Goal: Task Accomplishment & Management: Use online tool/utility

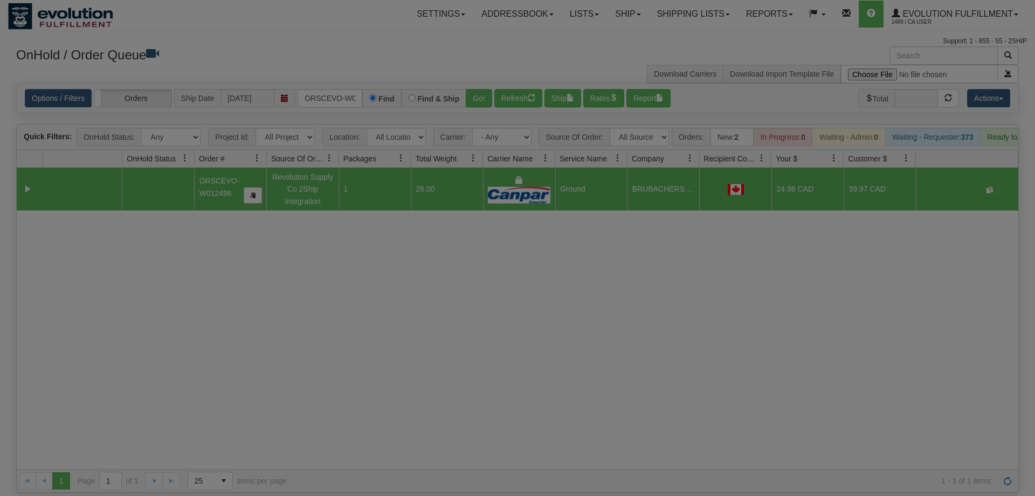
scroll to position [0, 22]
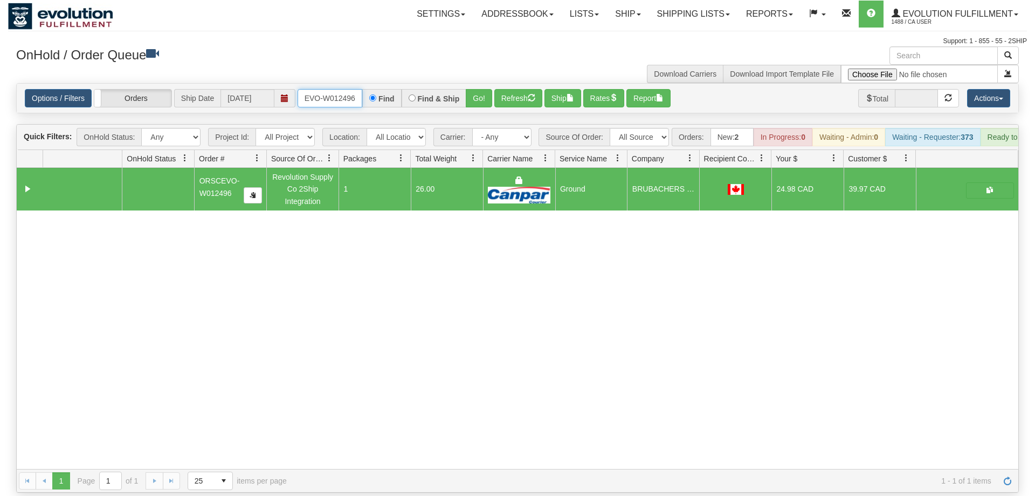
click at [333, 89] on input "ORSCEVO-W012496" at bounding box center [330, 98] width 65 height 18
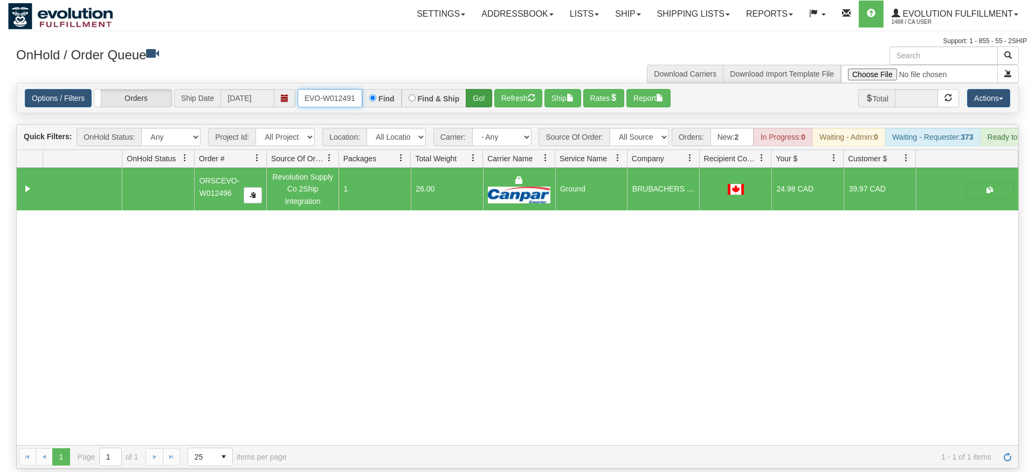
type input "ORSCEVO-W012491"
click at [482, 96] on div "Options / Filters Group Shipments Orders Ship Date [DATE] ORSCEVO-W012491 Find …" at bounding box center [518, 98] width 1002 height 29
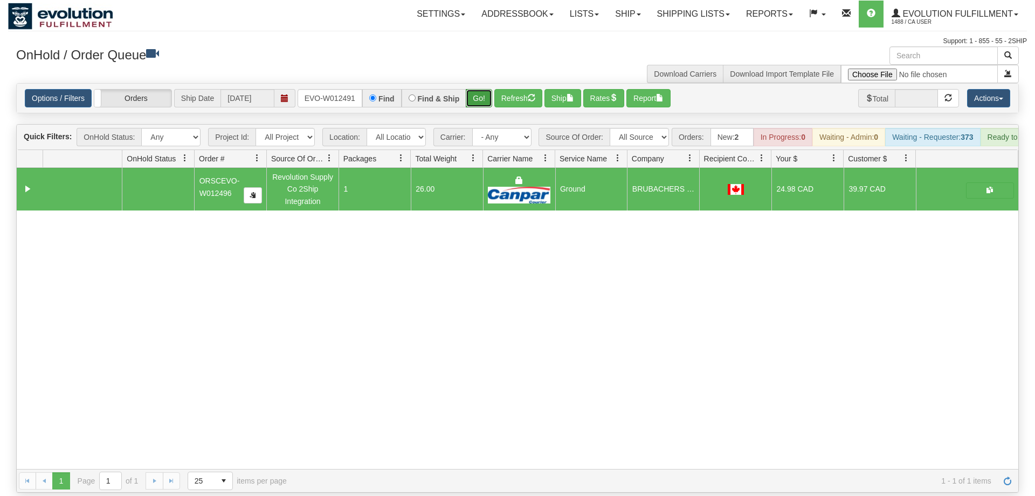
click at [477, 89] on button "Go!" at bounding box center [479, 98] width 26 height 18
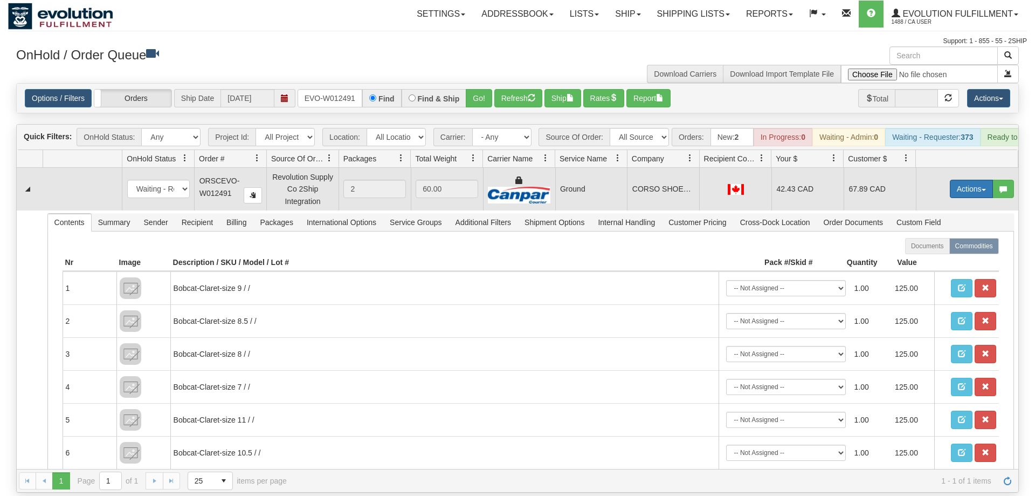
click at [966, 180] on button "Actions" at bounding box center [971, 189] width 43 height 18
click at [931, 247] on span "Ship" at bounding box center [928, 251] width 23 height 9
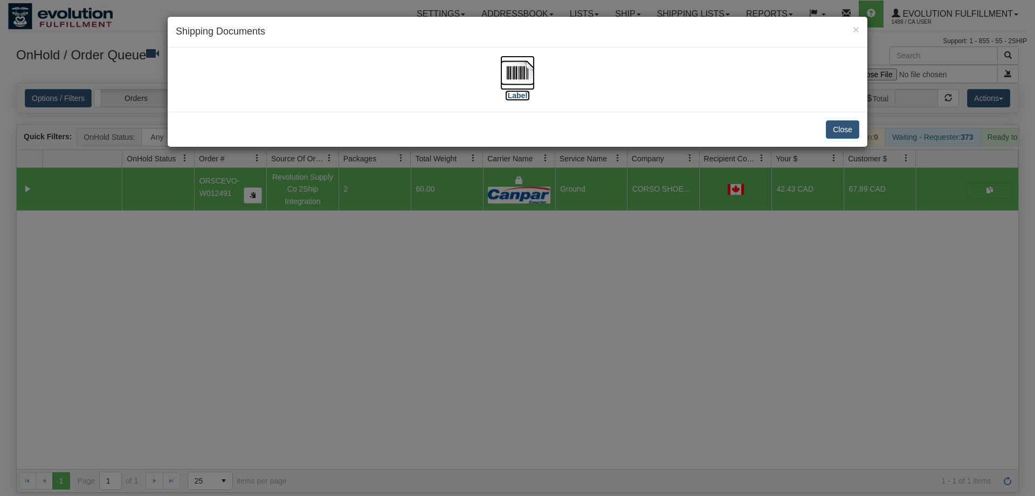
click at [520, 85] on img at bounding box center [517, 73] width 35 height 35
click at [536, 310] on div "× Shipping Documents [Label] Close" at bounding box center [517, 248] width 1035 height 496
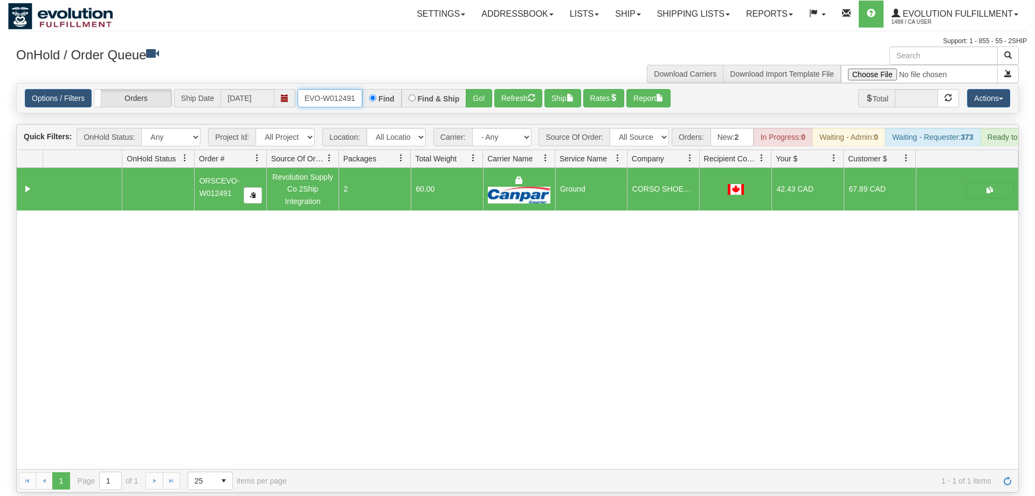
click at [340, 89] on input "ORSCEVO-W012491" at bounding box center [330, 98] width 65 height 18
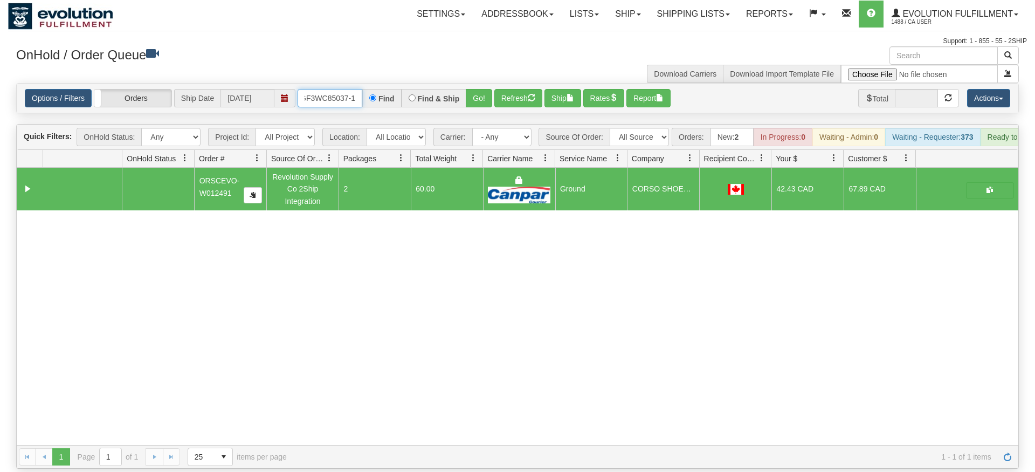
type input "OGF3WC85037-1"
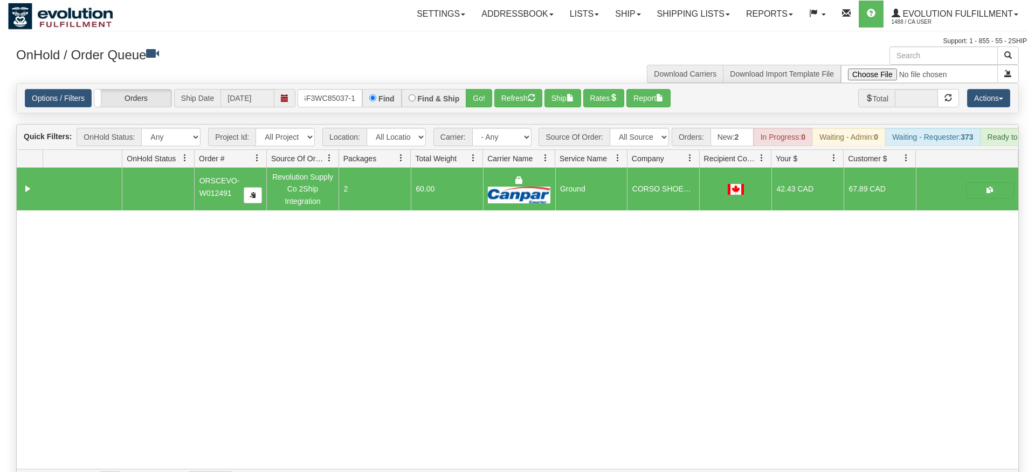
drag, startPoint x: 492, startPoint y: 101, endPoint x: 483, endPoint y: 101, distance: 9.2
click at [490, 101] on div "Is equal to Is not equal to Contains Does not contains CAD USD EUR ZAR [PERSON_…" at bounding box center [517, 287] width 1019 height 409
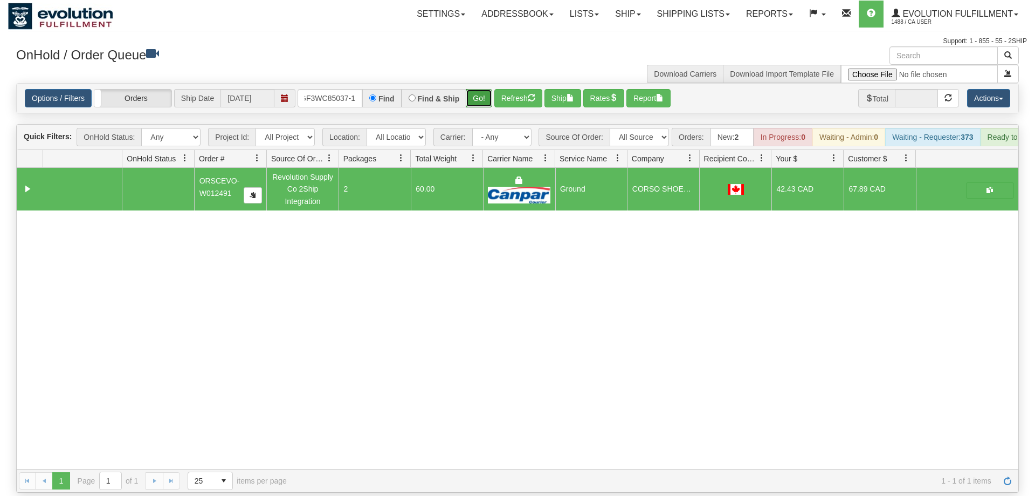
click at [477, 89] on button "Go!" at bounding box center [479, 98] width 26 height 18
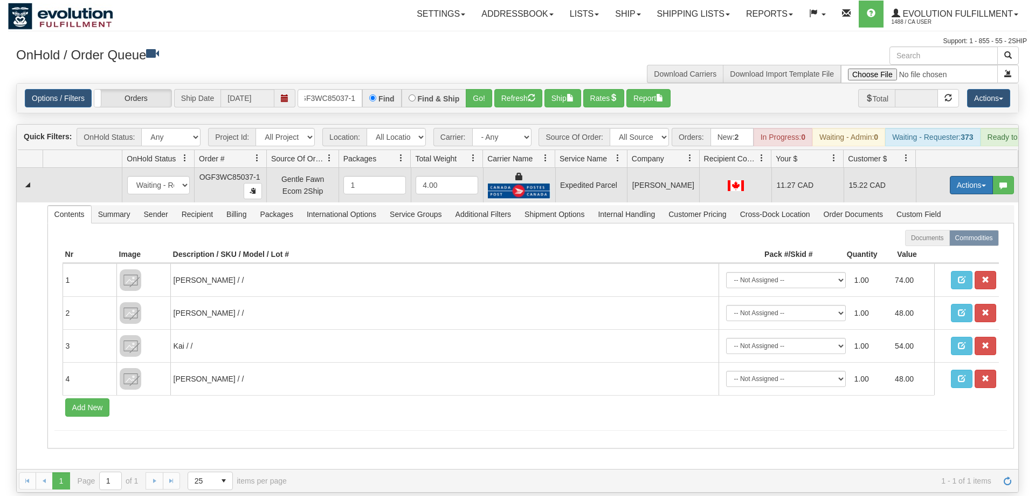
click at [961, 176] on button "Actions" at bounding box center [971, 185] width 43 height 18
click at [939, 241] on link "Ship" at bounding box center [949, 248] width 86 height 14
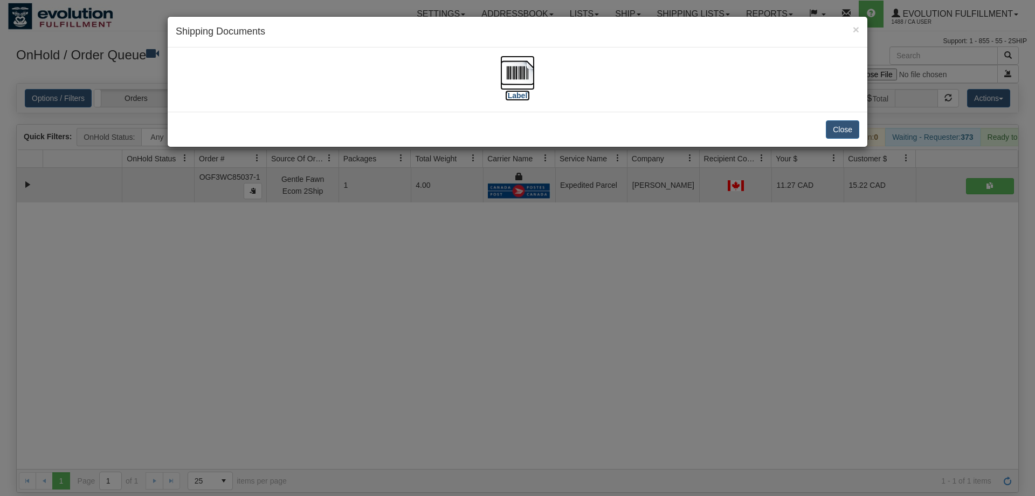
click at [521, 70] on img at bounding box center [517, 73] width 35 height 35
drag, startPoint x: 423, startPoint y: 258, endPoint x: 315, endPoint y: 122, distance: 173.1
click at [415, 245] on div "× Shipping Documents [Label] Close" at bounding box center [517, 248] width 1035 height 496
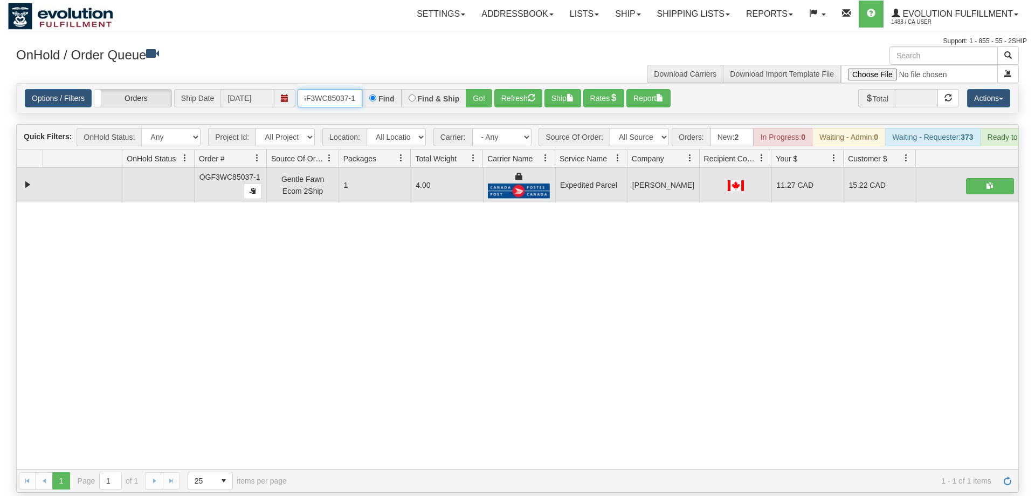
click at [331, 89] on input "OGF3WC85037-1" at bounding box center [330, 98] width 65 height 18
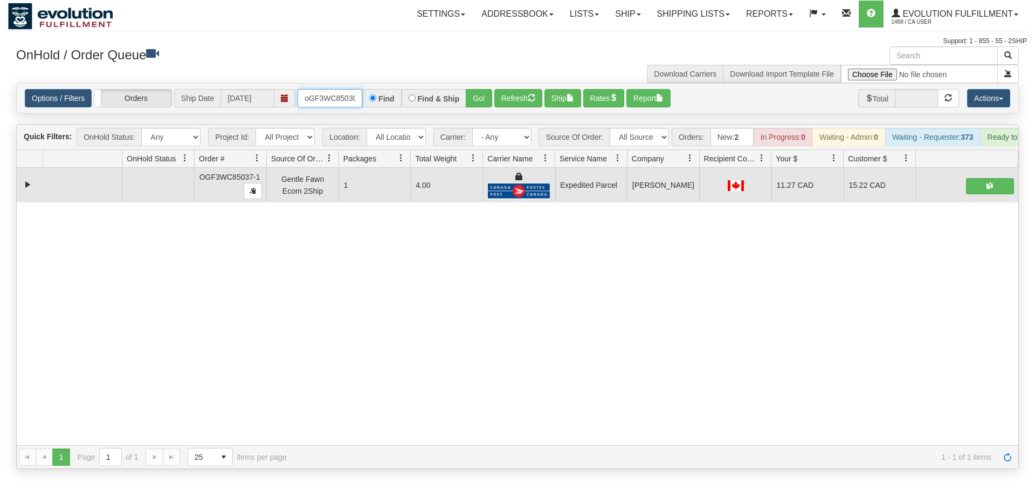
scroll to position [0, 9]
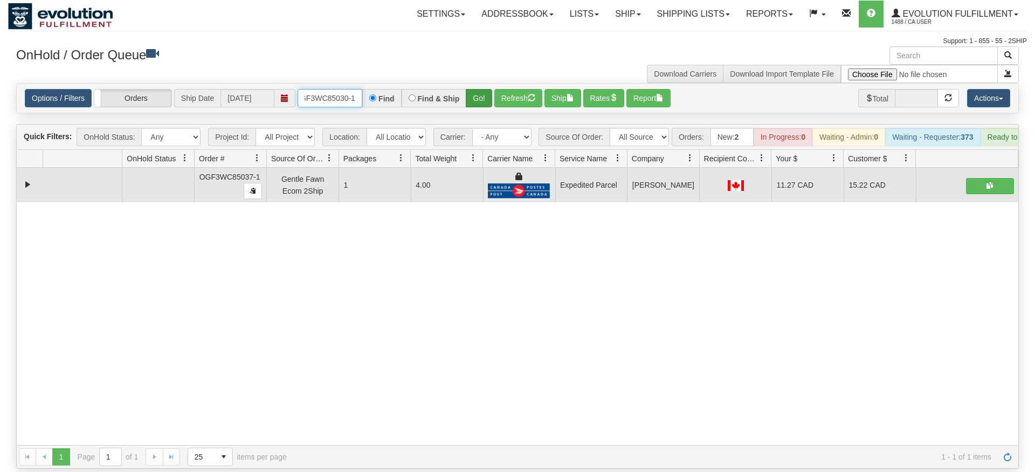
type input "oGF3WC85030-1"
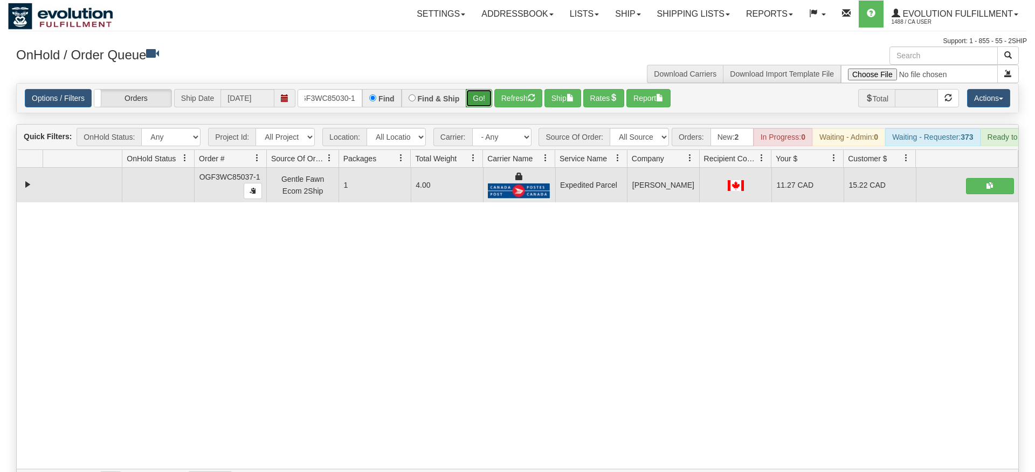
click at [483, 98] on div "Is equal to Is not equal to Contains Does not contains CAD USD EUR ZAR [PERSON_…" at bounding box center [517, 287] width 1019 height 409
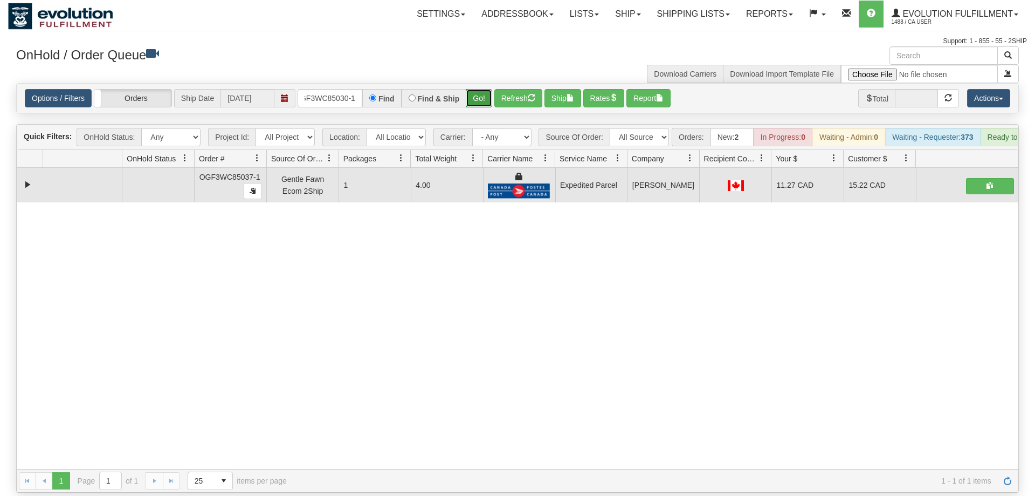
click at [484, 89] on button "Go!" at bounding box center [479, 98] width 26 height 18
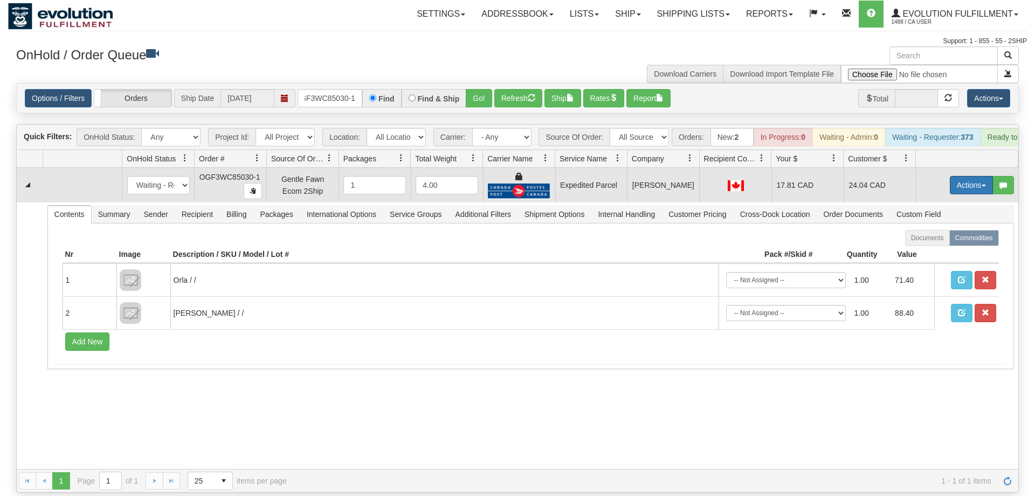
click at [967, 176] on button "Actions" at bounding box center [971, 185] width 43 height 18
click at [925, 241] on link "Ship" at bounding box center [949, 248] width 86 height 14
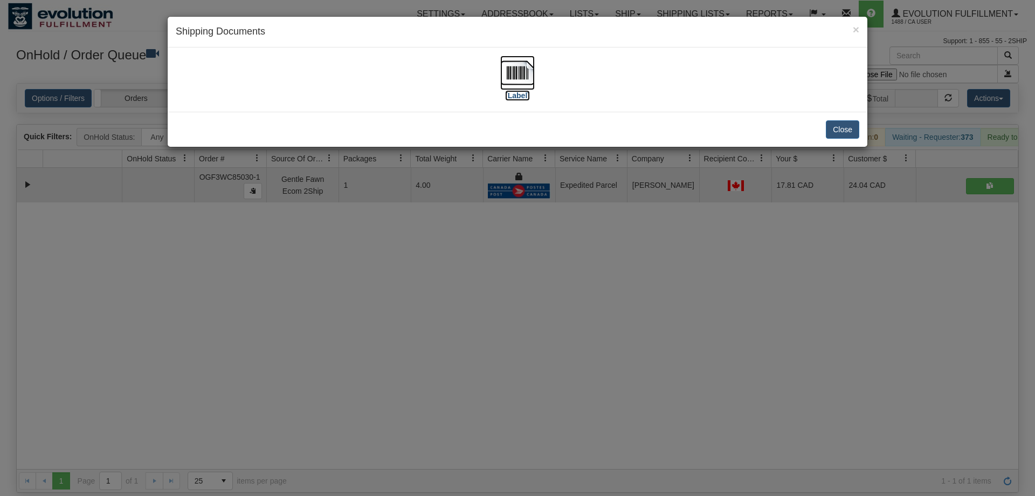
click at [513, 69] on img at bounding box center [517, 73] width 35 height 35
drag, startPoint x: 438, startPoint y: 134, endPoint x: 404, endPoint y: 40, distance: 100.3
click at [438, 131] on div "Close" at bounding box center [518, 129] width 700 height 35
drag, startPoint x: 414, startPoint y: 246, endPoint x: 411, endPoint y: 210, distance: 35.7
click at [415, 246] on div "× Shipping Documents [Label] Close" at bounding box center [517, 248] width 1035 height 496
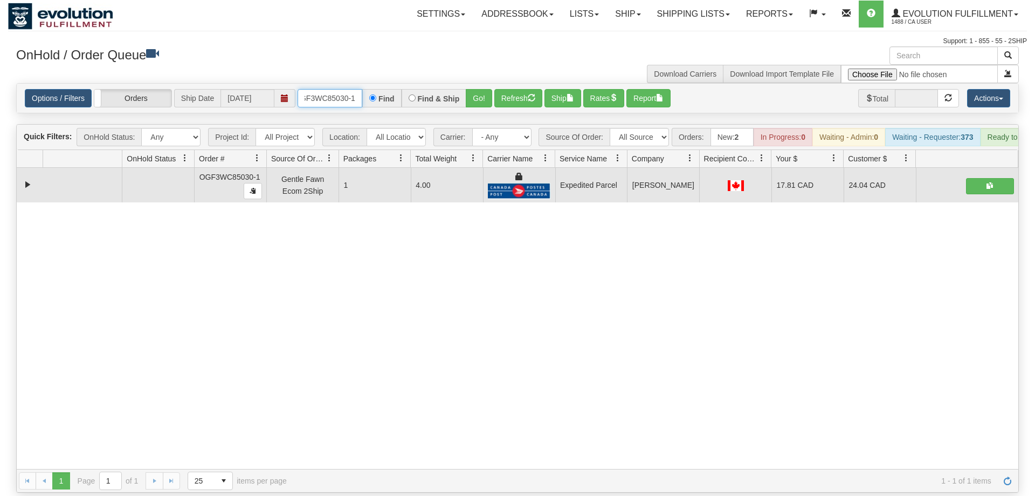
click at [311, 89] on input "oGF3WC85030-1" at bounding box center [330, 98] width 65 height 18
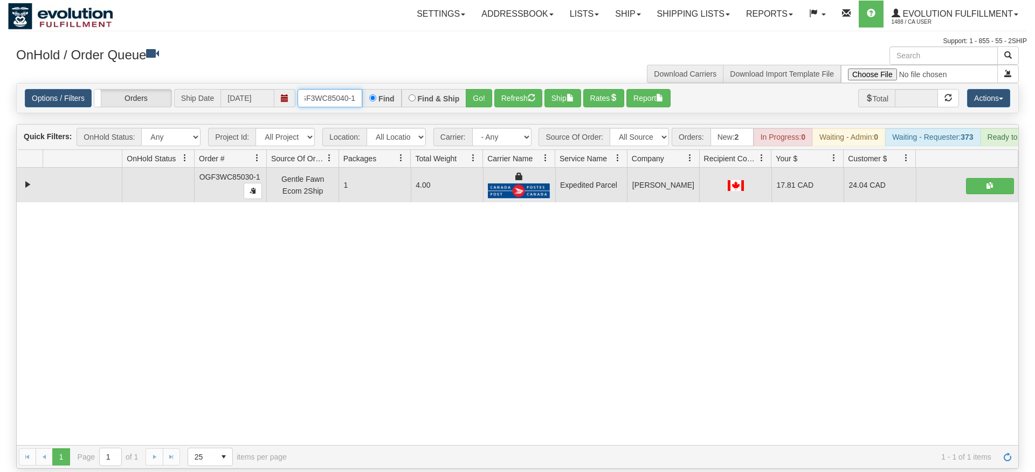
type input "OGF3WC85040-1"
click at [466, 108] on div "Is equal to Is not equal to Contains Does not contains CAD USD EUR ZAR [PERSON_…" at bounding box center [517, 276] width 1019 height 386
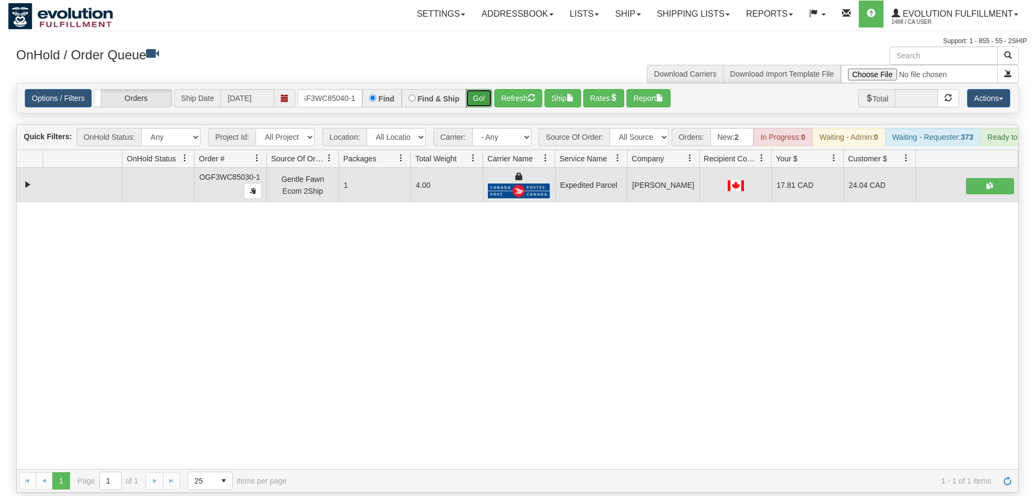
click at [477, 89] on button "Go!" at bounding box center [479, 98] width 26 height 18
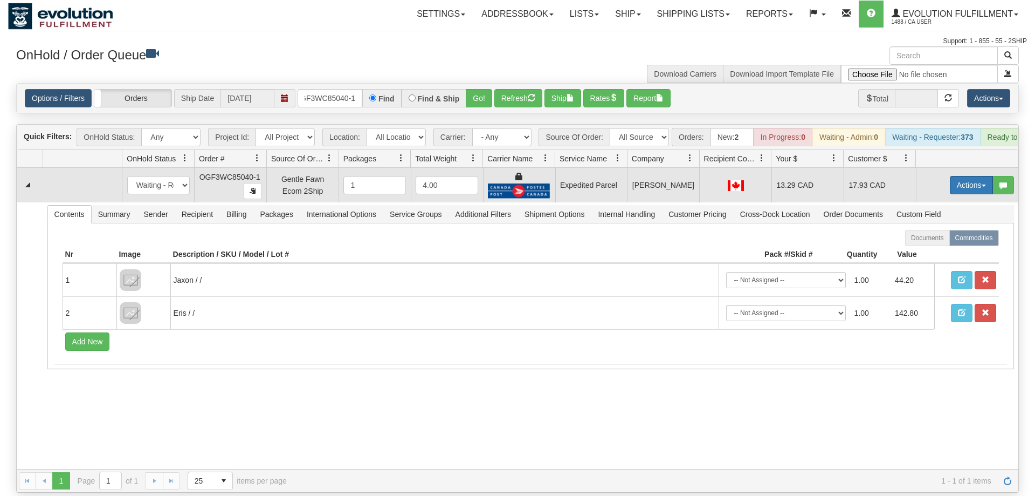
click at [967, 176] on button "Actions" at bounding box center [971, 185] width 43 height 18
click at [958, 241] on link "Ship" at bounding box center [949, 248] width 86 height 14
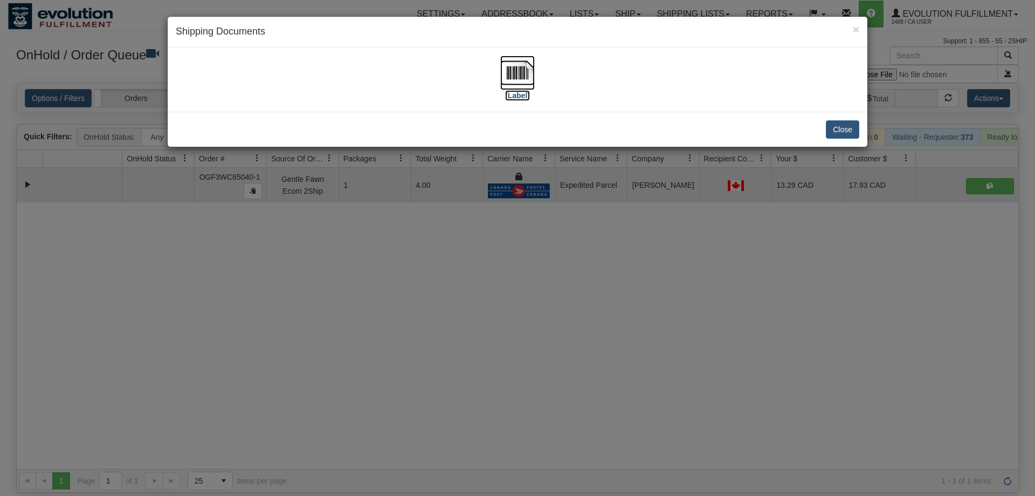
click at [516, 65] on img at bounding box center [517, 73] width 35 height 35
drag, startPoint x: 428, startPoint y: 352, endPoint x: 356, endPoint y: 106, distance: 256.8
click at [429, 337] on div "× Shipping Documents [Label] Close" at bounding box center [517, 248] width 1035 height 496
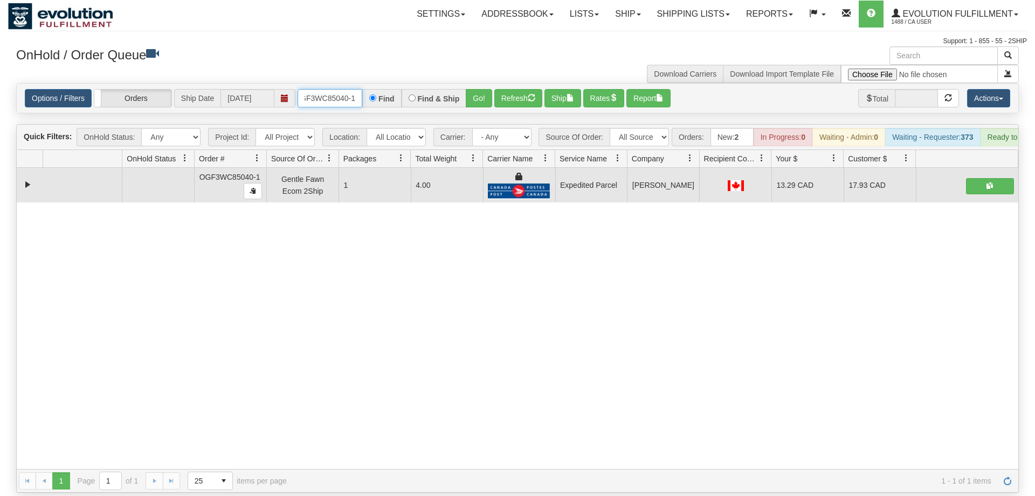
click at [333, 89] on input "OGF3WC85040-1" at bounding box center [330, 98] width 65 height 18
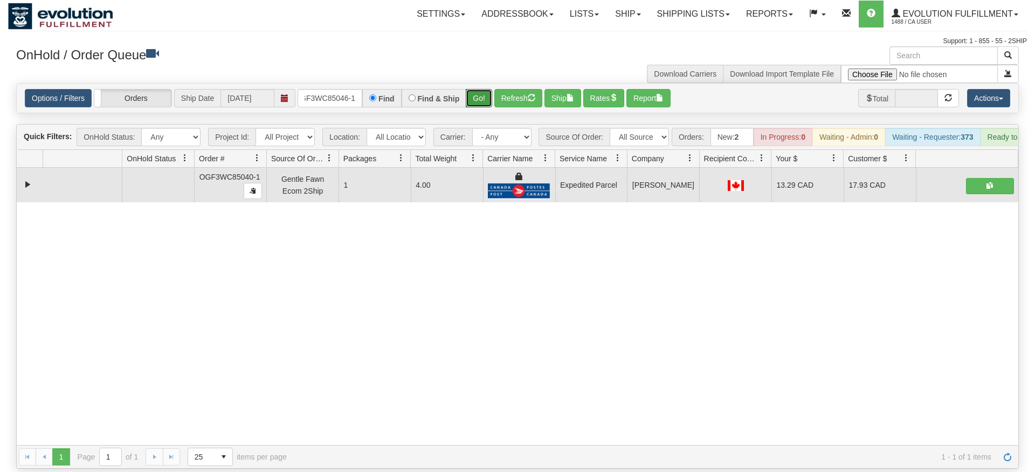
drag, startPoint x: 473, startPoint y: 77, endPoint x: 474, endPoint y: 100, distance: 23.8
click at [473, 100] on div "Is equal to Is not equal to Contains Does not contains CAD USD EUR ZAR [PERSON_…" at bounding box center [517, 276] width 1019 height 386
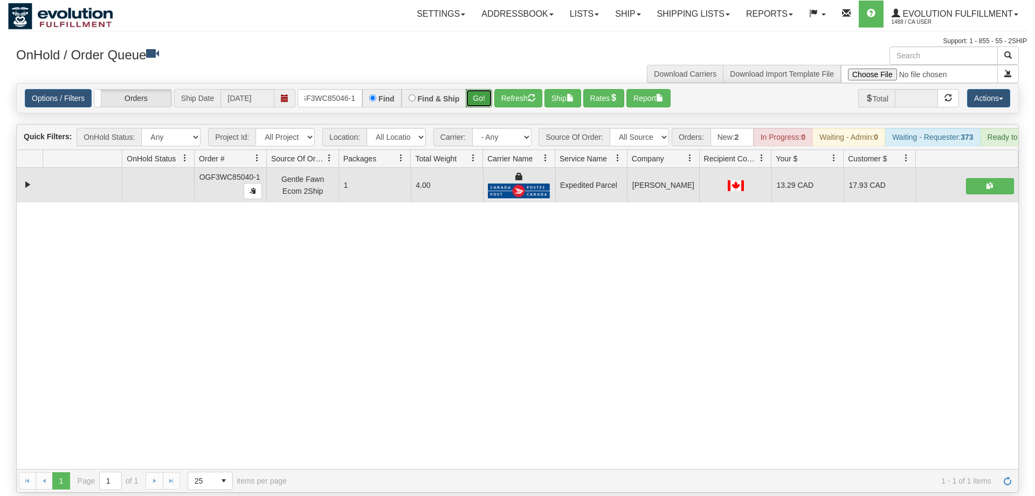
click at [476, 90] on button "Go!" at bounding box center [479, 98] width 26 height 18
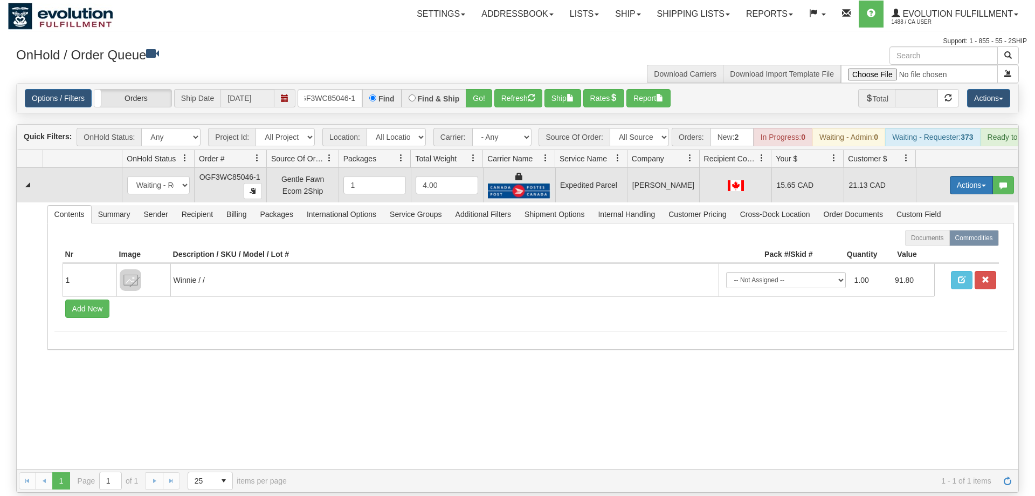
click at [958, 176] on button "Actions" at bounding box center [971, 185] width 43 height 18
click at [934, 243] on span "Ship" at bounding box center [928, 247] width 23 height 9
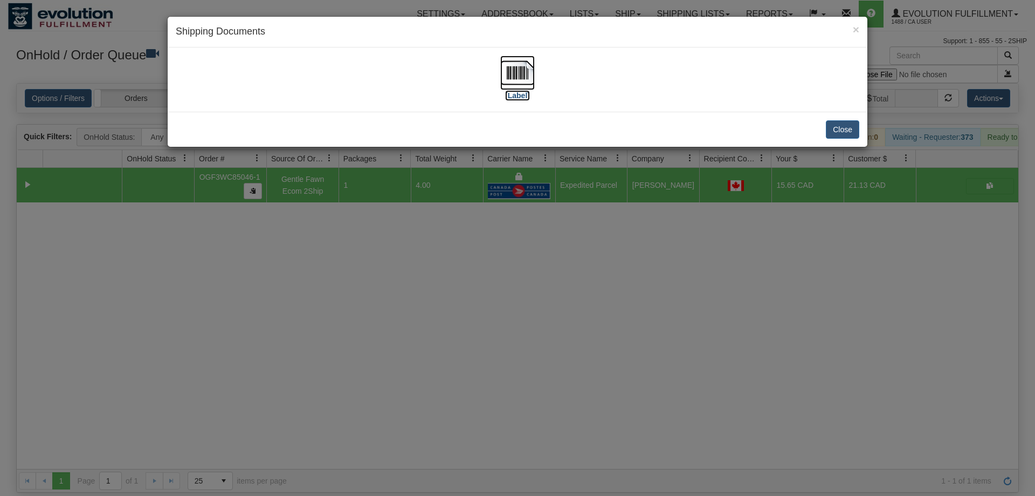
click at [505, 74] on img at bounding box center [517, 73] width 35 height 35
click at [527, 399] on div "× Shipping Documents [Label] Close" at bounding box center [517, 248] width 1035 height 496
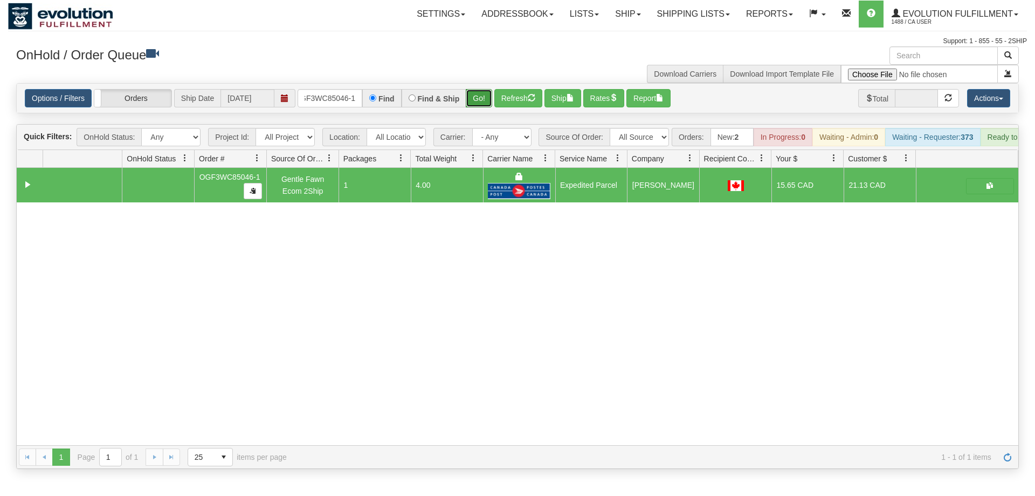
click at [479, 101] on div "Is equal to Is not equal to Contains Does not contains CAD USD EUR ZAR [PERSON_…" at bounding box center [517, 276] width 1019 height 386
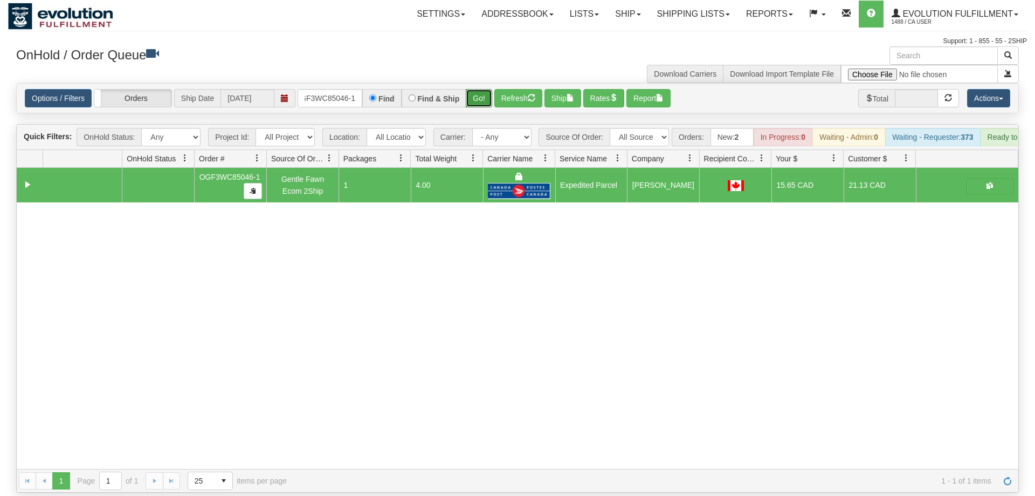
click at [479, 89] on button "Go!" at bounding box center [479, 98] width 26 height 18
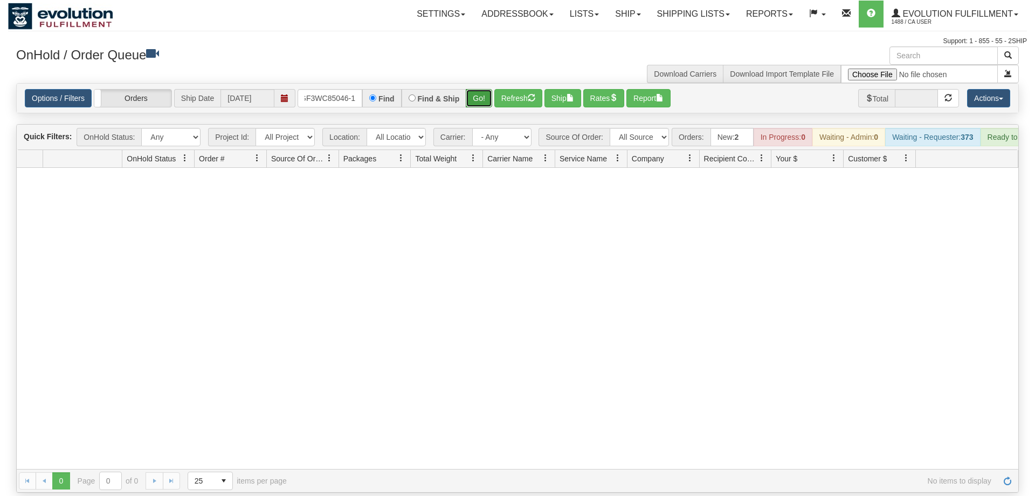
click at [482, 89] on button "Go!" at bounding box center [479, 98] width 26 height 18
drag, startPoint x: 358, startPoint y: 78, endPoint x: 231, endPoint y: 83, distance: 127.4
click at [231, 89] on div "Options / Filters Group Shipments Orders Ship Date [DATE] OGF3WC85046-1 Find Fi…" at bounding box center [518, 98] width 986 height 18
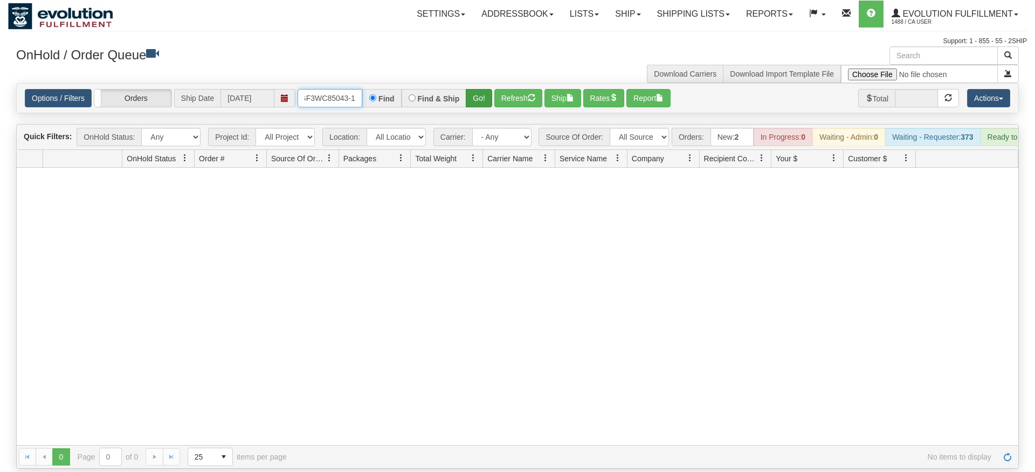
type input "OoGF3WC85043-1"
click at [486, 103] on div "Is equal to Is not equal to Contains Does not contains CAD USD EUR ZAR [PERSON_…" at bounding box center [517, 276] width 1019 height 386
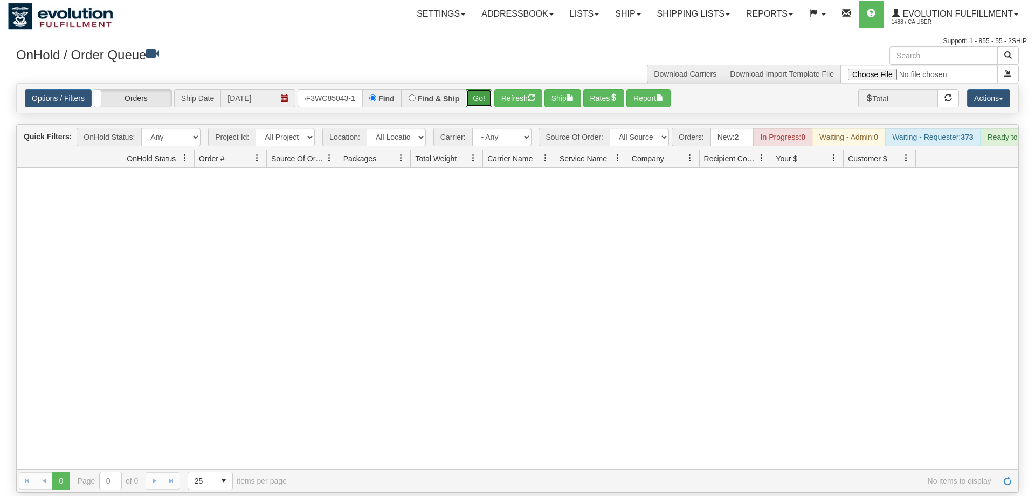
click at [468, 91] on button "Go!" at bounding box center [479, 98] width 26 height 18
click at [349, 89] on input "OoGF3WC85043-1" at bounding box center [330, 98] width 65 height 18
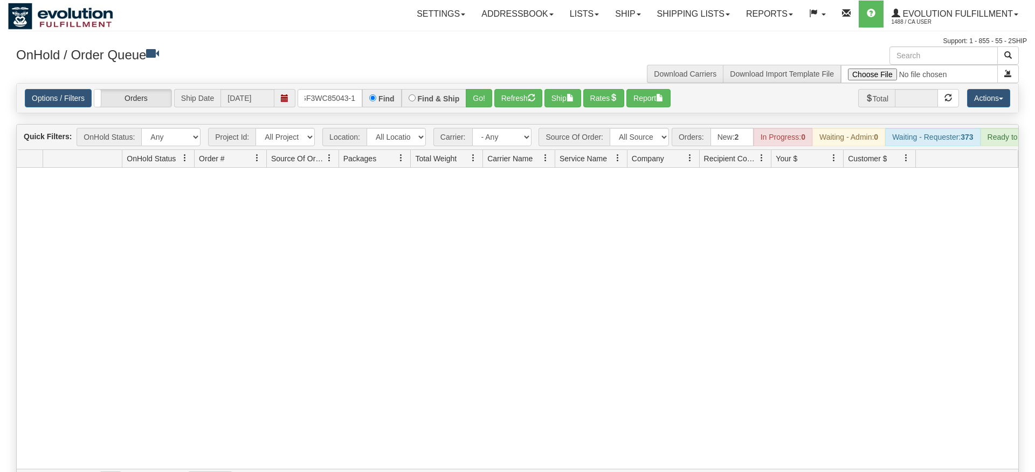
click at [486, 97] on div "Options / Filters Group Shipments Orders Ship Date [DATE] OGF3WC85043-1 Find Fi…" at bounding box center [518, 98] width 1002 height 29
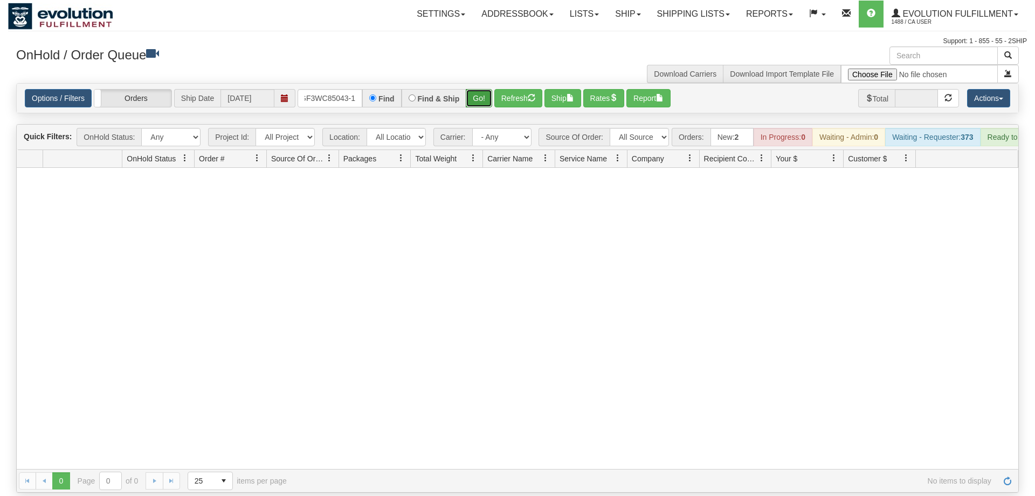
click at [473, 89] on button "Go!" at bounding box center [479, 98] width 26 height 18
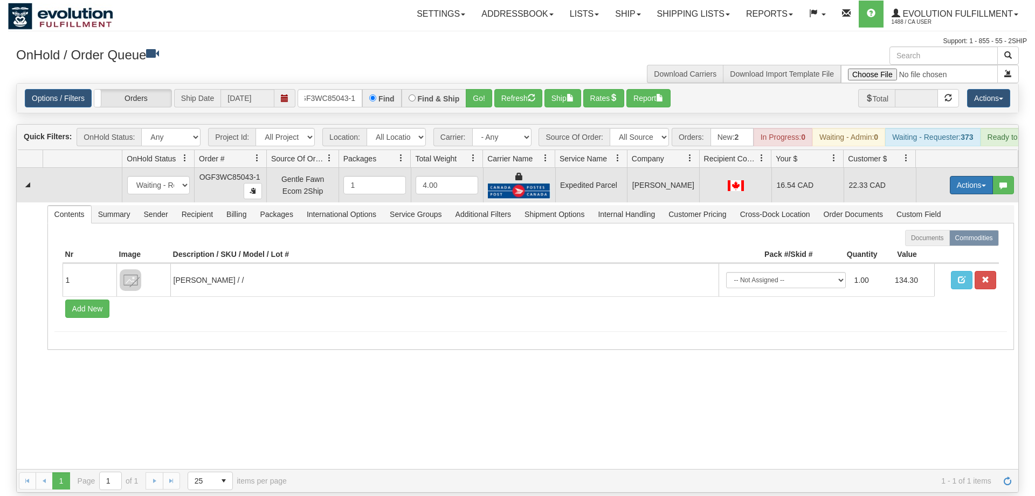
click at [971, 176] on button "Actions" at bounding box center [971, 185] width 43 height 18
click at [917, 243] on span at bounding box center [921, 247] width 8 height 8
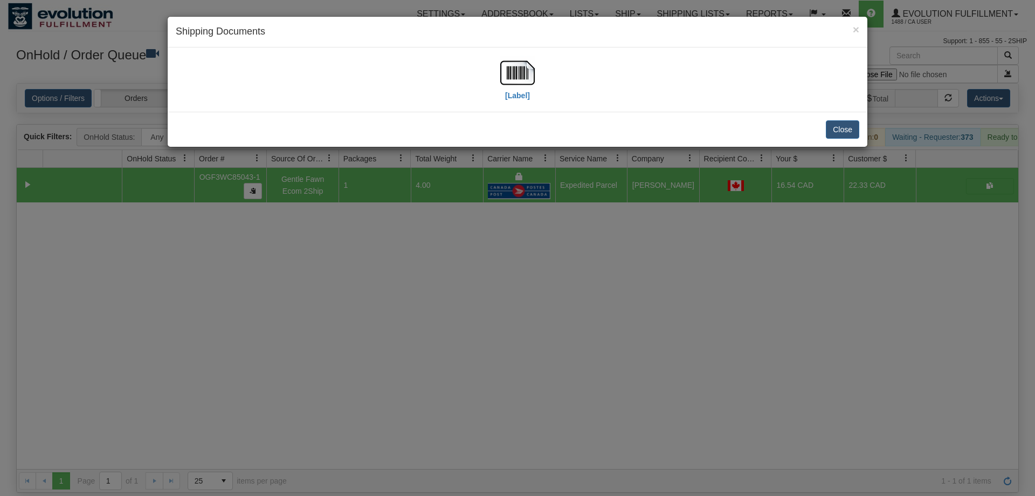
click at [304, 66] on div "[Label]" at bounding box center [518, 80] width 684 height 48
click at [516, 67] on img at bounding box center [517, 73] width 35 height 35
drag, startPoint x: 436, startPoint y: 324, endPoint x: 411, endPoint y: 252, distance: 76.1
click at [437, 321] on div "× Shipping Documents [Label] Close" at bounding box center [517, 248] width 1035 height 496
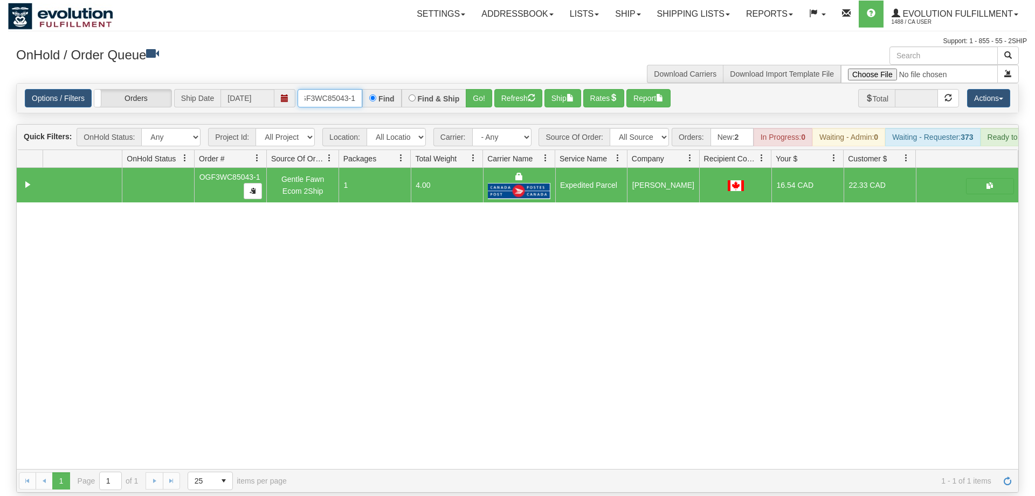
click at [352, 89] on input "OGF3WC85043-1" at bounding box center [330, 98] width 65 height 18
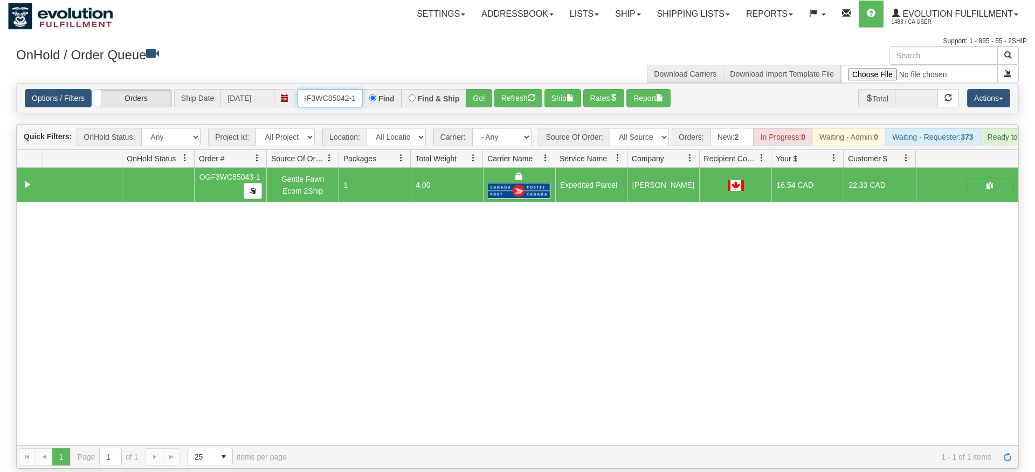
type input "OGF3WC85043-OGF3WC85042-11"
click at [480, 96] on div "Options / Filters Group Shipments Orders Ship Date [DATE] OGF3WC85043-OGF3WC850…" at bounding box center [518, 98] width 1002 height 29
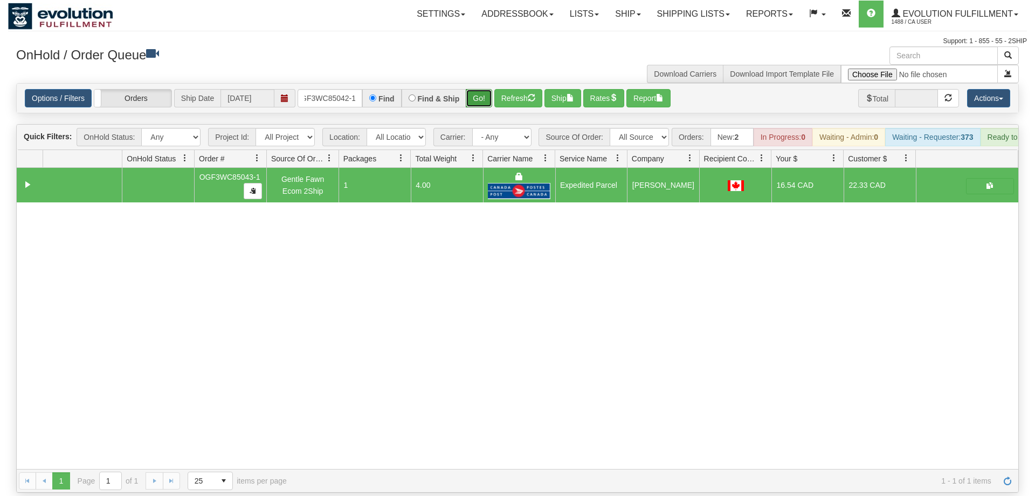
click at [476, 89] on button "Go!" at bounding box center [479, 98] width 26 height 18
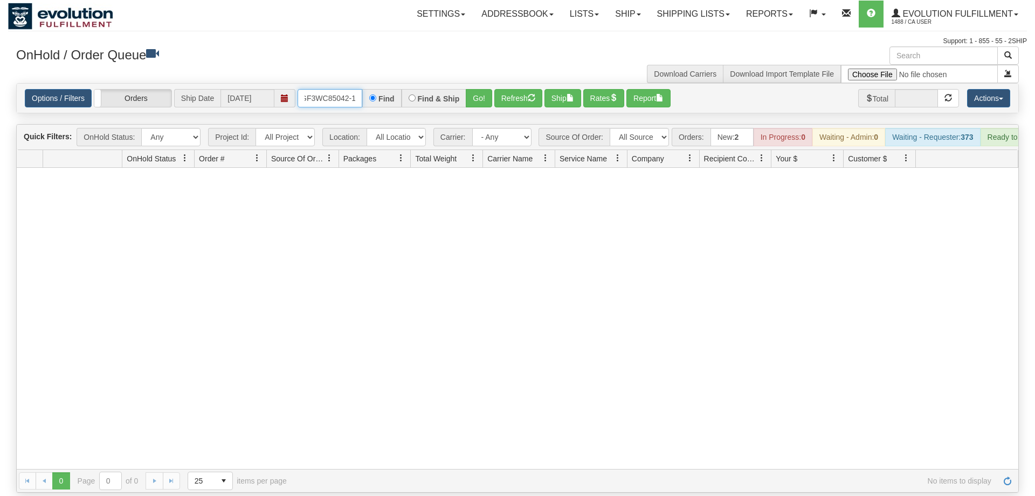
click at [328, 89] on input "OGF3WC85043-OGF3WC85042-11" at bounding box center [330, 98] width 65 height 18
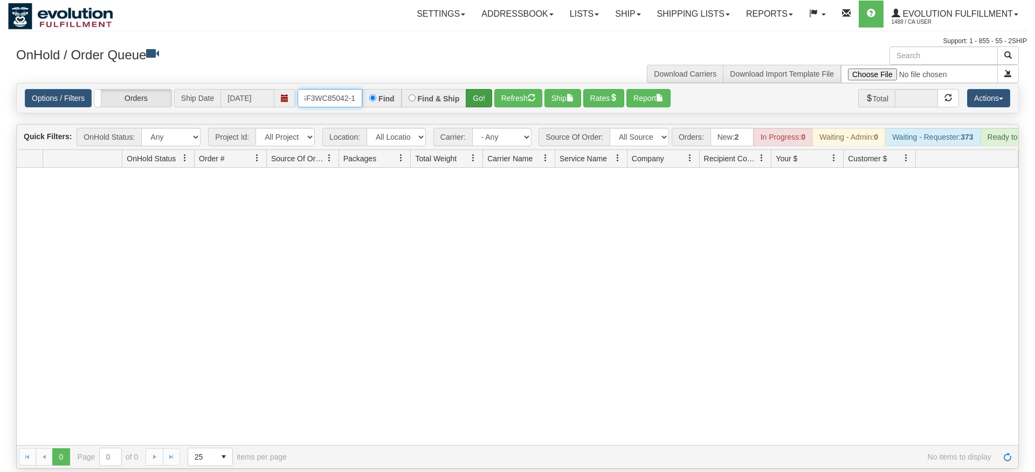
type input "OGF3WC85042-1"
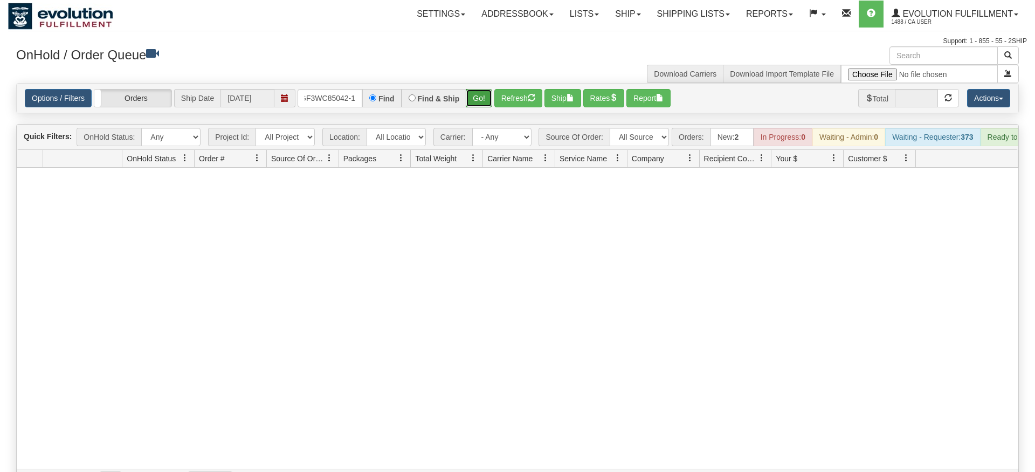
click at [476, 108] on div "Is equal to Is not equal to Contains Does not contains CAD USD EUR ZAR [PERSON_…" at bounding box center [517, 287] width 1019 height 409
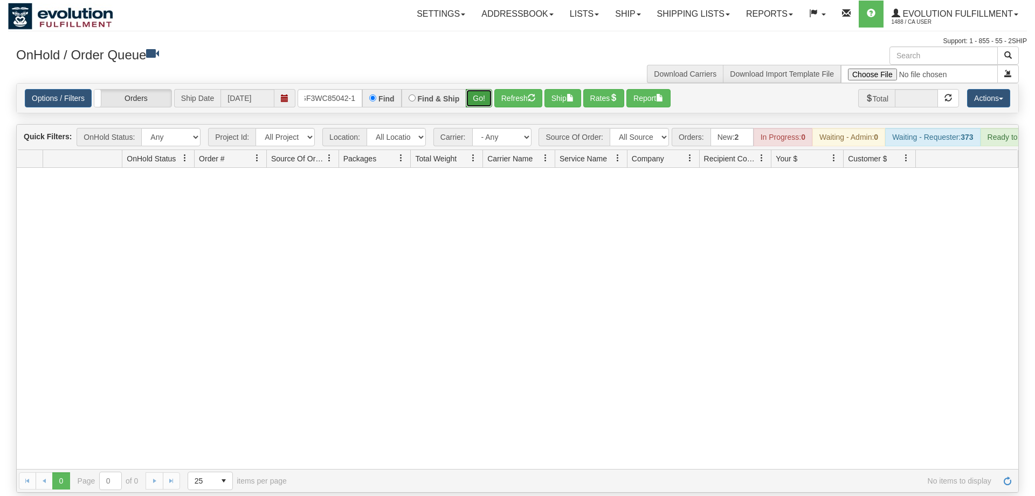
click at [478, 89] on button "Go!" at bounding box center [479, 98] width 26 height 18
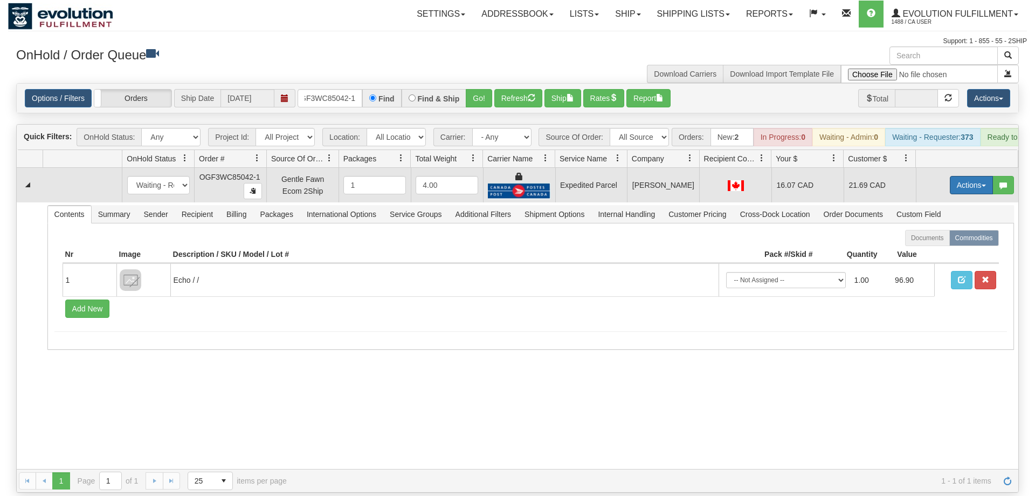
click at [966, 176] on button "Actions" at bounding box center [971, 185] width 43 height 18
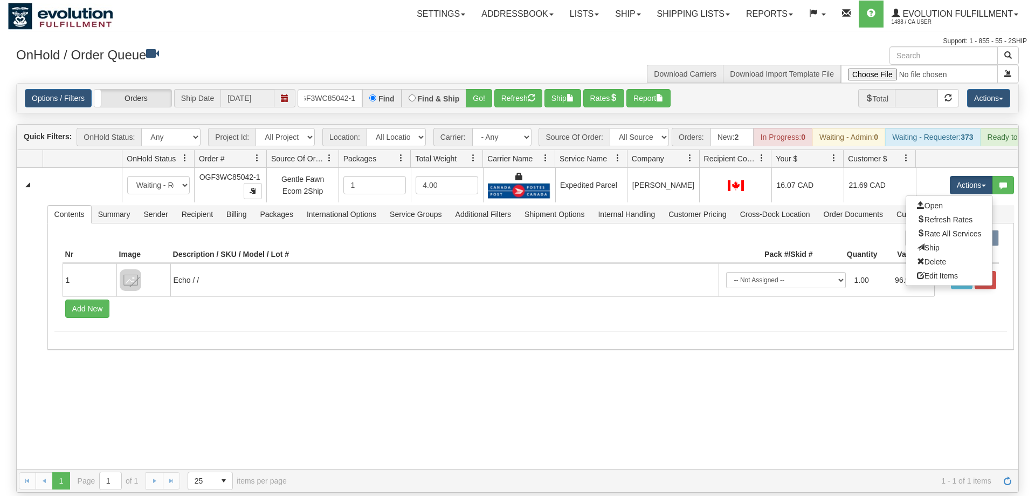
drag, startPoint x: 946, startPoint y: 229, endPoint x: 583, endPoint y: 384, distance: 394.2
click at [945, 241] on link "Ship" at bounding box center [949, 248] width 86 height 14
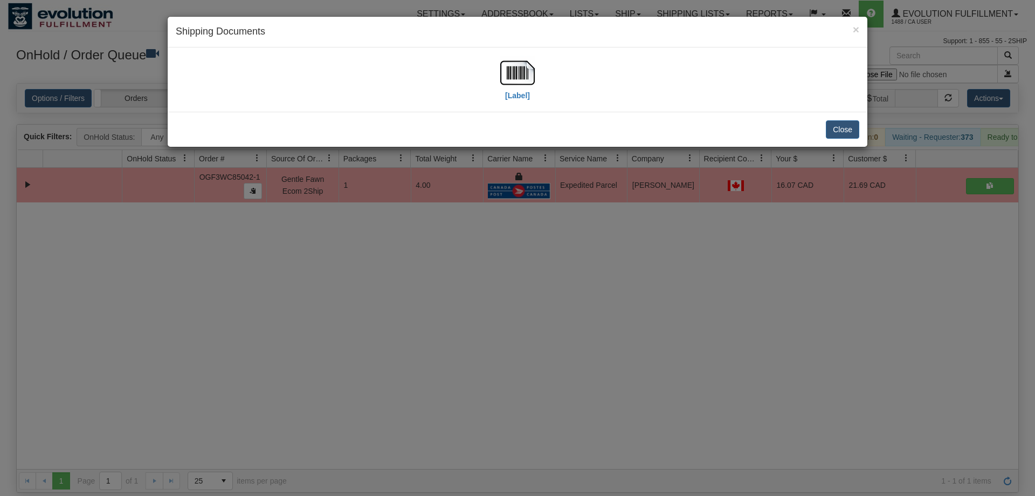
click at [259, 49] on div "[Label]" at bounding box center [518, 79] width 700 height 64
click at [524, 77] on img at bounding box center [517, 73] width 35 height 35
drag, startPoint x: 464, startPoint y: 380, endPoint x: 333, endPoint y: 157, distance: 258.1
click at [464, 371] on div "× Shipping Documents [Label] Close" at bounding box center [517, 248] width 1035 height 496
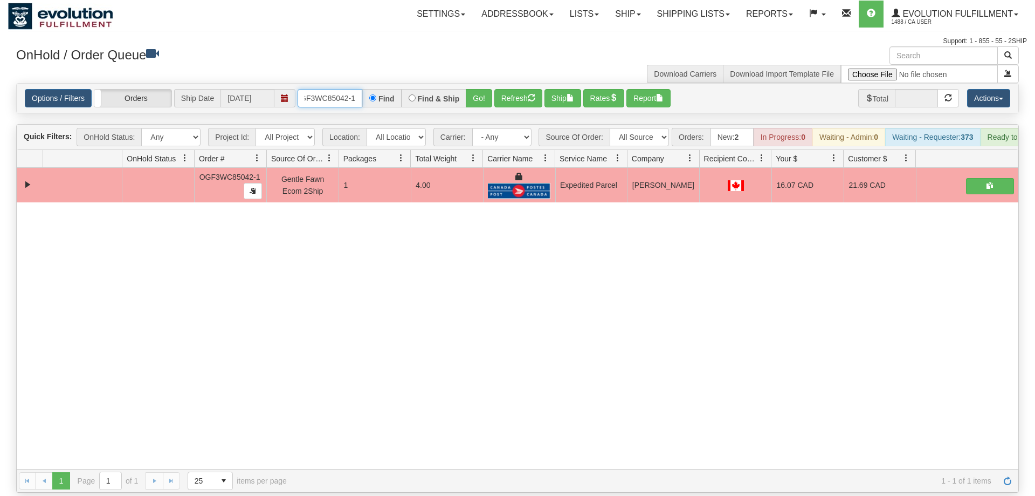
click at [339, 89] on input "OGF3WC85042-1" at bounding box center [330, 98] width 65 height 18
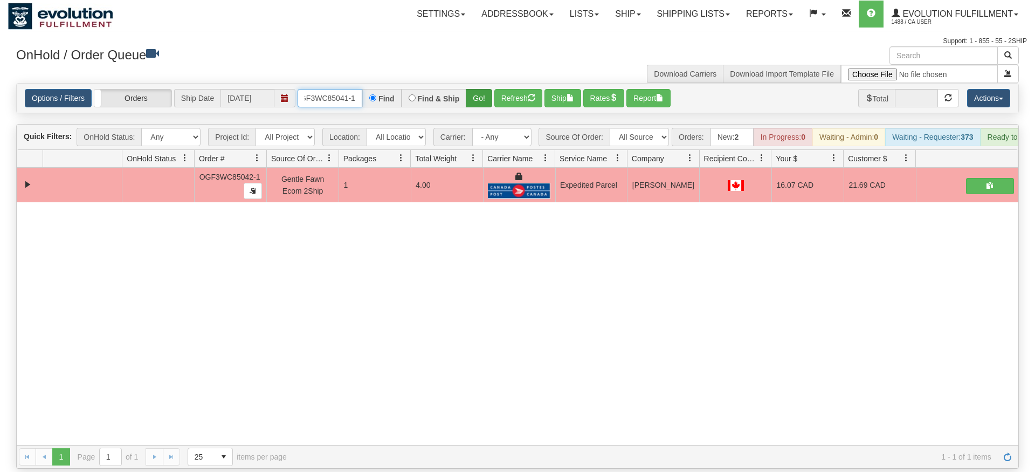
type input "oGF3WC85041-1"
click at [476, 102] on div "Is equal to Is not equal to Contains Does not contains CAD USD EUR ZAR [PERSON_…" at bounding box center [517, 276] width 1019 height 386
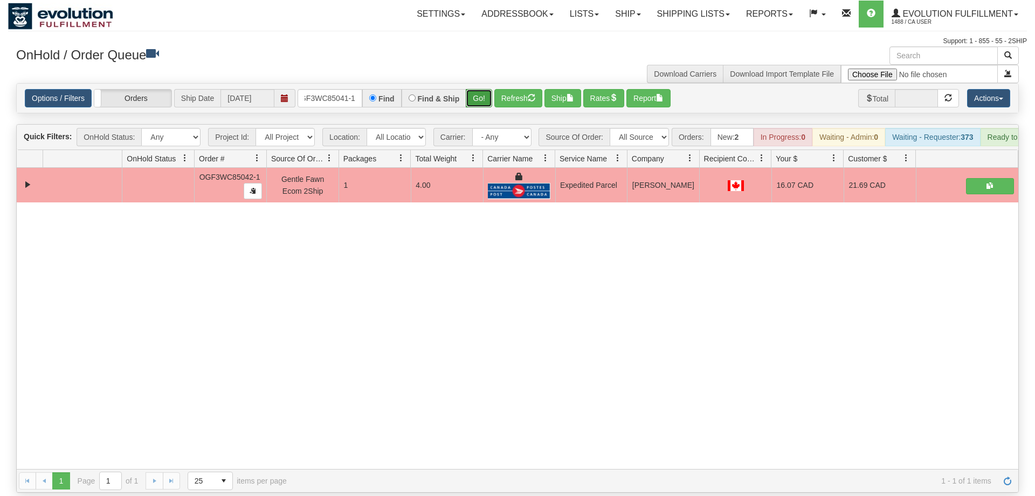
click at [471, 89] on button "Go!" at bounding box center [479, 98] width 26 height 18
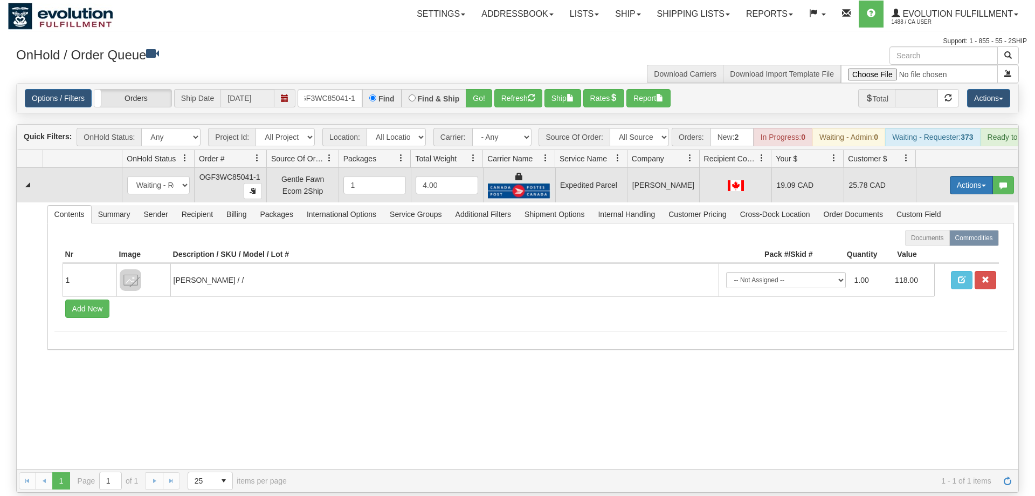
click at [955, 176] on button "Actions" at bounding box center [971, 185] width 43 height 18
click at [942, 241] on link "Ship" at bounding box center [949, 248] width 86 height 14
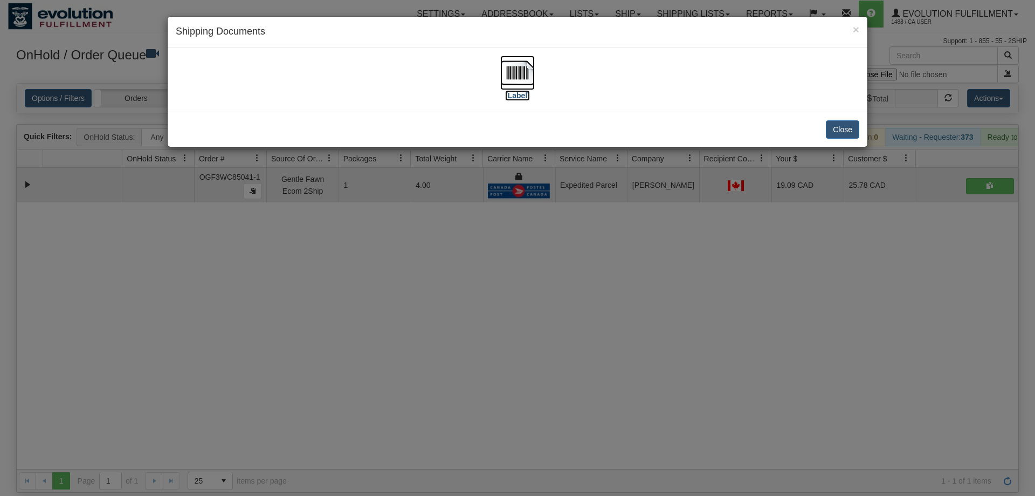
click at [513, 60] on img at bounding box center [517, 73] width 35 height 35
drag, startPoint x: 435, startPoint y: 368, endPoint x: 294, endPoint y: 113, distance: 291.6
click at [434, 358] on div "× Shipping Documents [Label] Close" at bounding box center [517, 248] width 1035 height 496
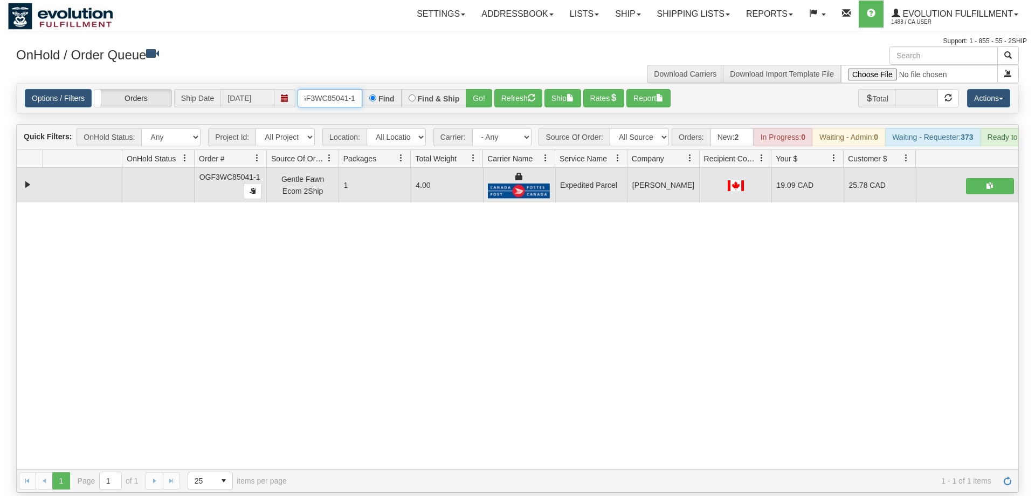
click at [319, 89] on input "oGF3WC85041-1" at bounding box center [330, 98] width 65 height 18
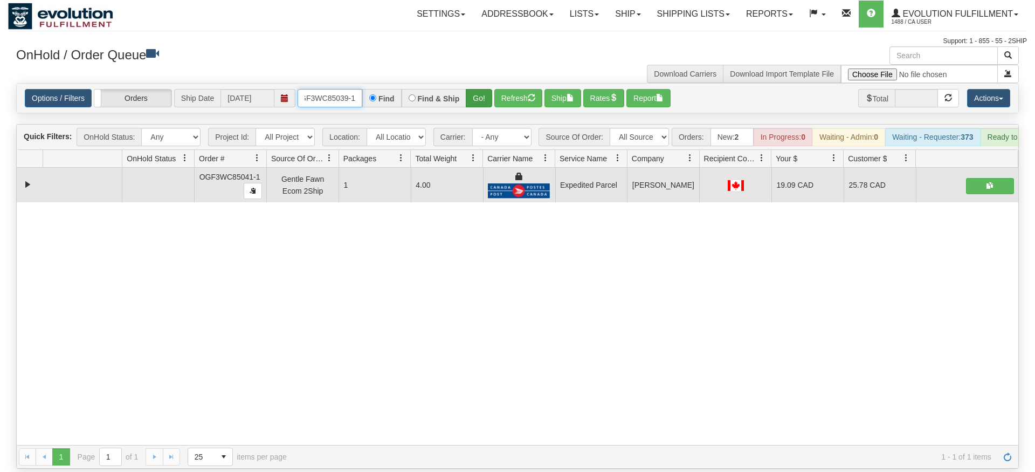
type input "OGF3WC85039-1"
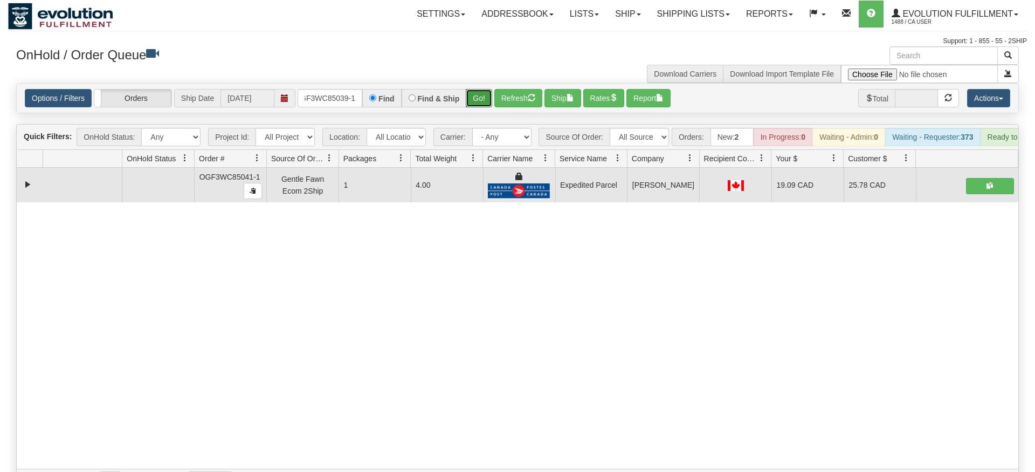
click at [477, 99] on div "Is equal to Is not equal to Contains Does not contains CAD USD EUR ZAR [PERSON_…" at bounding box center [517, 287] width 1019 height 409
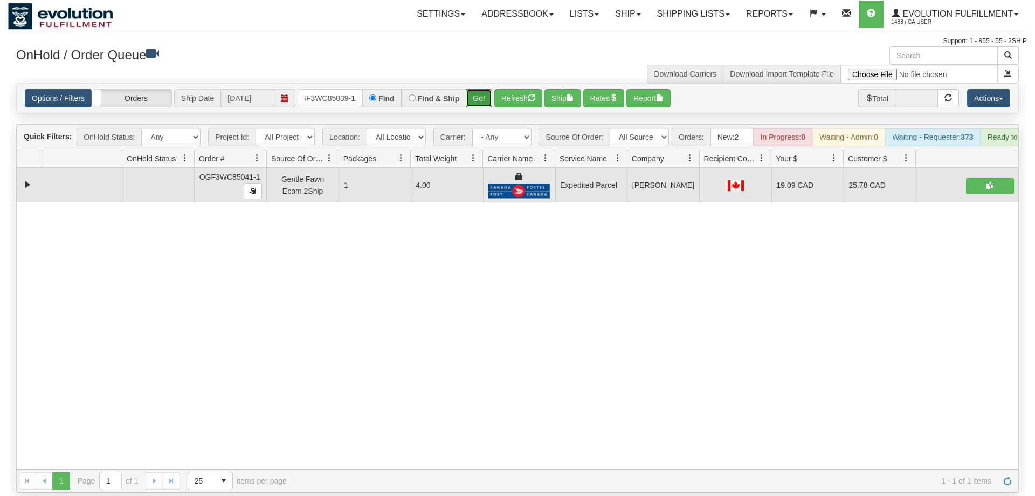
click at [479, 89] on button "Go!" at bounding box center [479, 98] width 26 height 18
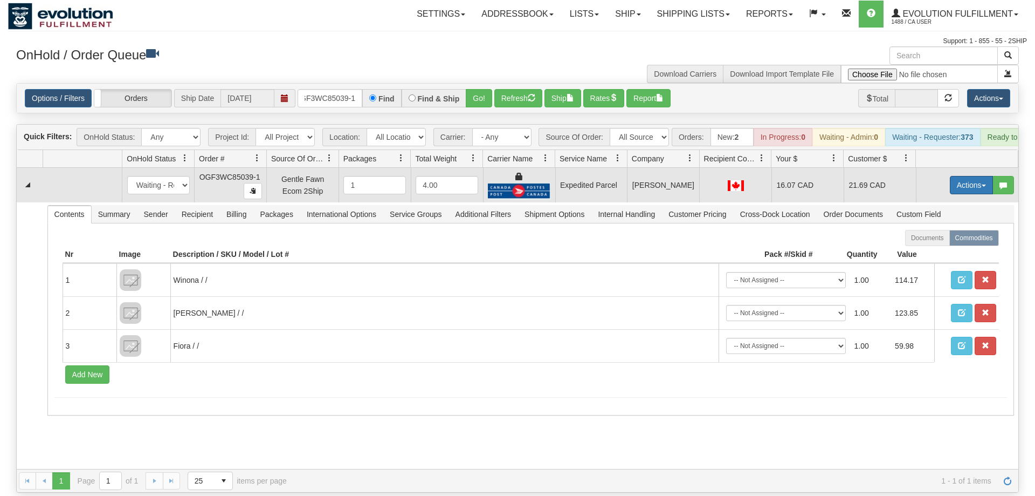
click at [973, 176] on button "Actions" at bounding box center [971, 185] width 43 height 18
click at [945, 241] on link "Ship" at bounding box center [949, 248] width 86 height 14
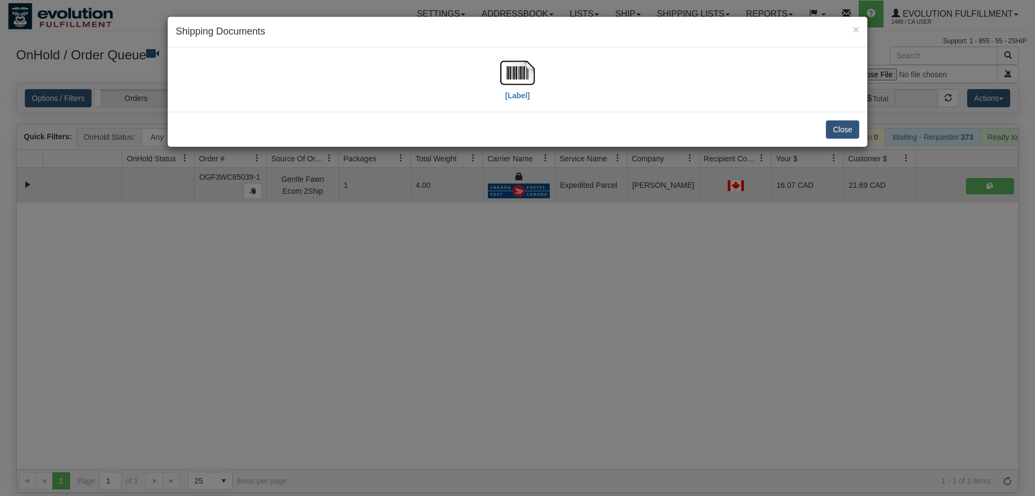
click at [401, 473] on div "× Shipping Documents [Label] Close" at bounding box center [517, 248] width 1035 height 496
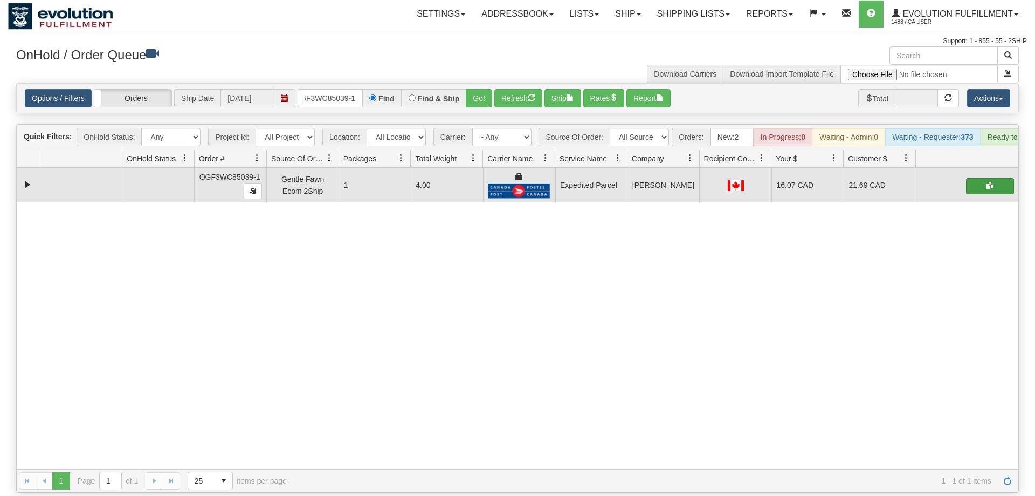
click at [987, 182] on span "button" at bounding box center [990, 185] width 6 height 6
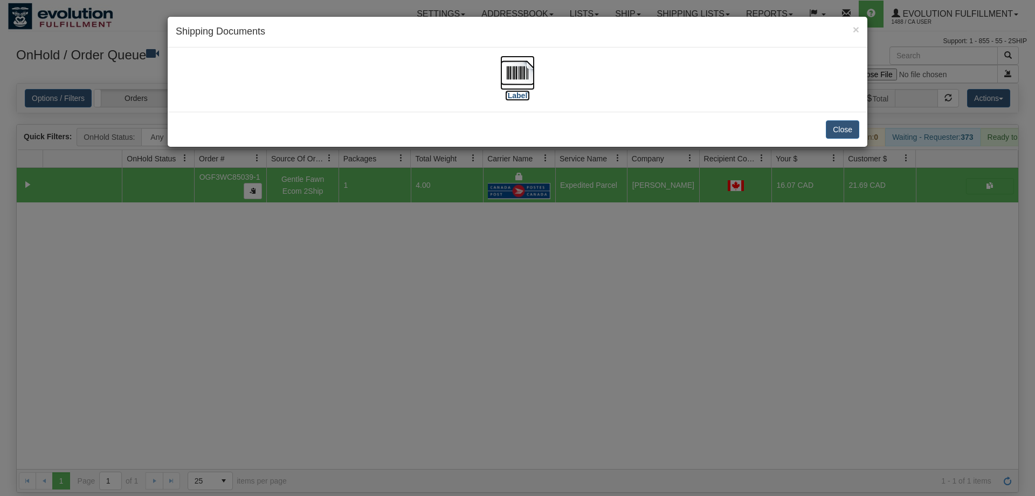
click at [528, 67] on img at bounding box center [517, 73] width 35 height 35
click at [408, 273] on div "× Shipping Documents [Label] Close" at bounding box center [517, 248] width 1035 height 496
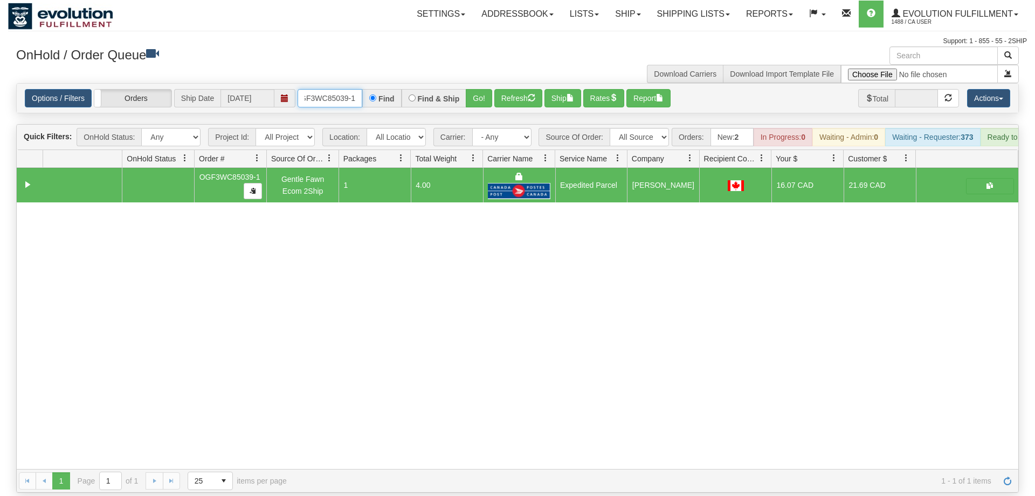
click at [316, 89] on input "OGF3WC85039-1" at bounding box center [330, 98] width 65 height 18
drag, startPoint x: 317, startPoint y: 266, endPoint x: 343, endPoint y: 115, distance: 153.8
click at [317, 266] on div "31508090 EVOLUTION V3 90794073 90794074 OGF3WC85039-1 Gentle Fawn Ecom 2Ship 1 …" at bounding box center [518, 318] width 1002 height 301
click at [338, 89] on input "text" at bounding box center [330, 98] width 65 height 18
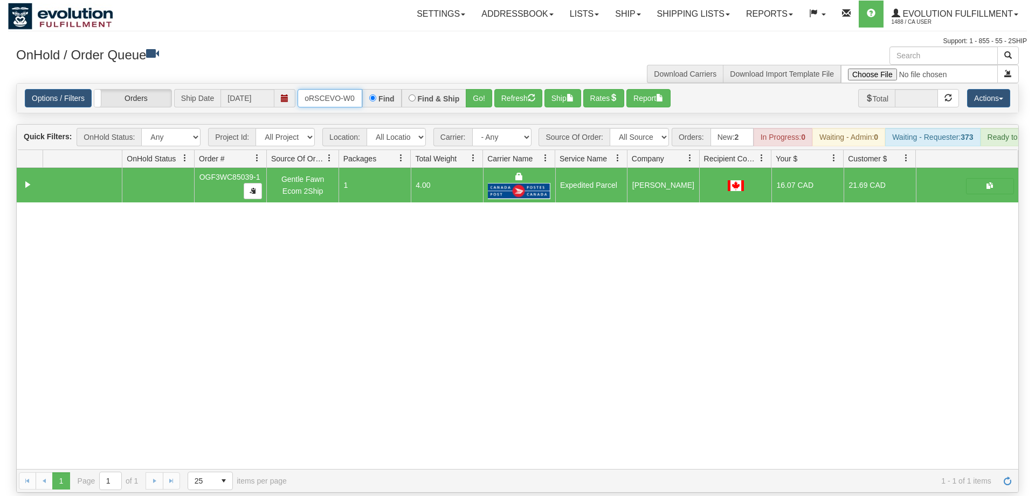
scroll to position [0, 20]
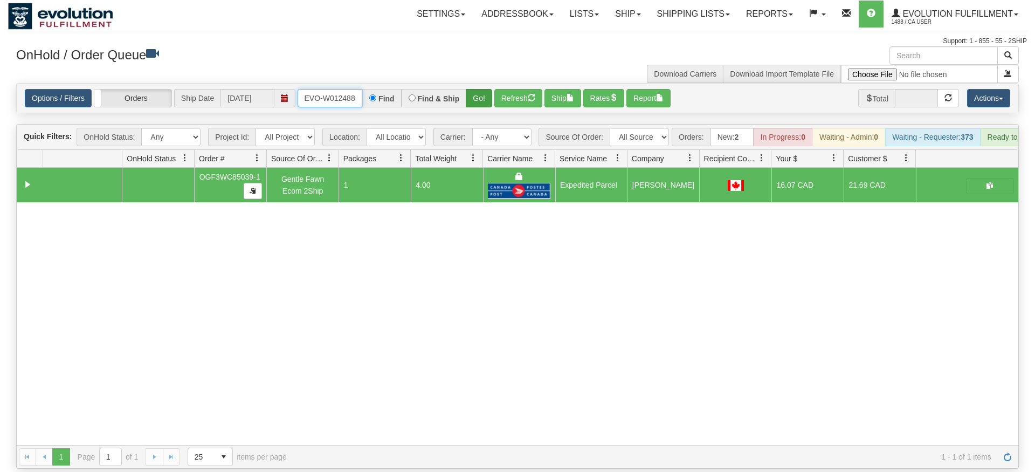
type input "oRSCEVO-W012488"
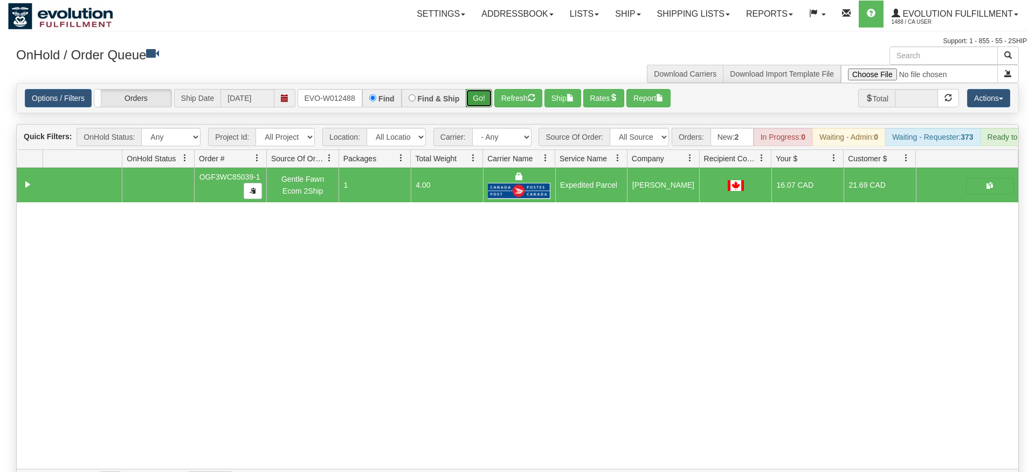
click at [476, 105] on div "Is equal to Is not equal to Contains Does not contains CAD USD EUR ZAR [PERSON_…" at bounding box center [517, 287] width 1019 height 409
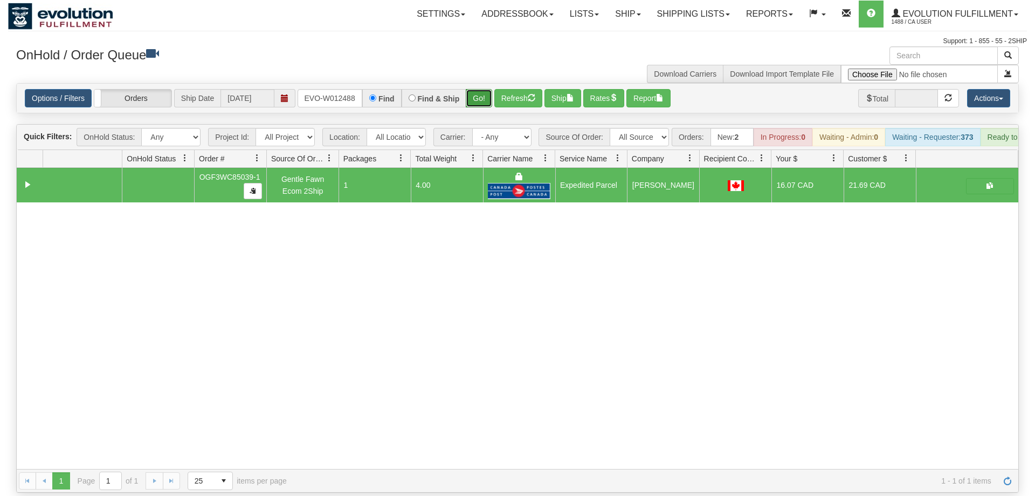
click at [478, 89] on button "Go!" at bounding box center [479, 98] width 26 height 18
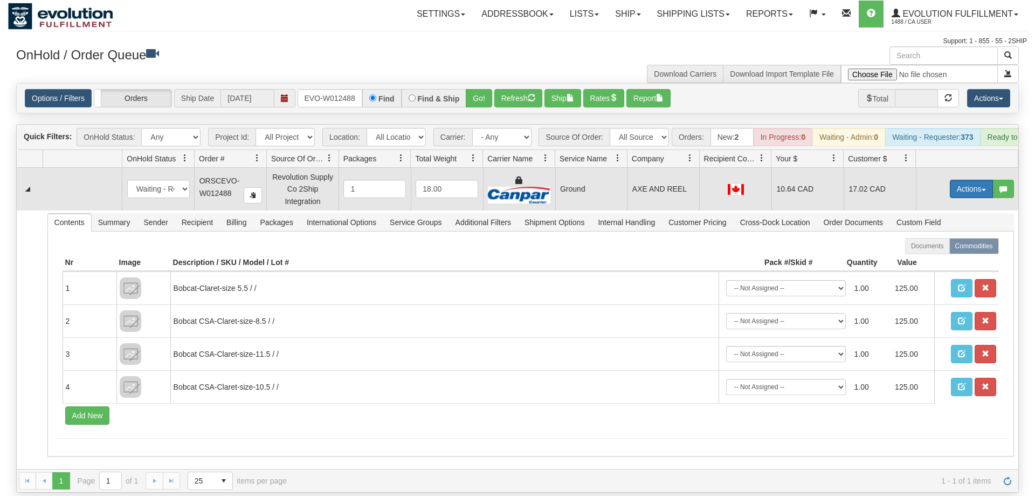
click at [958, 180] on button "Actions" at bounding box center [971, 189] width 43 height 18
click at [943, 244] on link "Ship" at bounding box center [949, 251] width 86 height 14
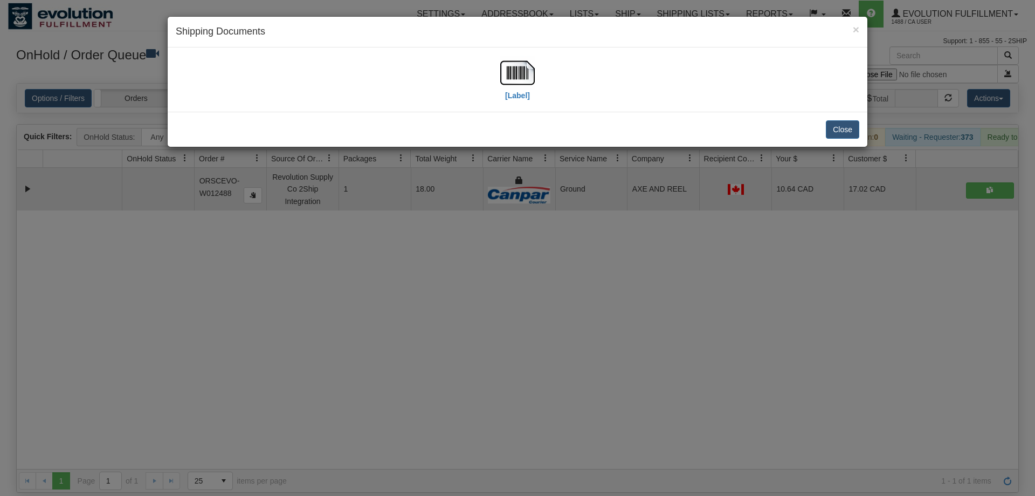
click at [495, 59] on div "[Label]" at bounding box center [518, 80] width 684 height 48
click at [516, 68] on img at bounding box center [517, 73] width 35 height 35
click at [397, 328] on div "× Shipping Documents [Label] Close" at bounding box center [517, 248] width 1035 height 496
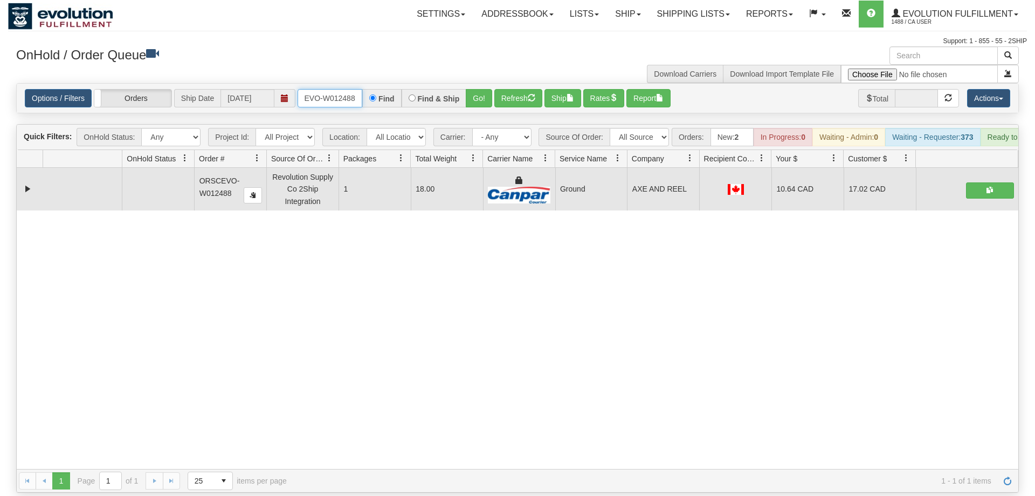
click at [338, 89] on input "oRSCEVO-W012488" at bounding box center [330, 98] width 65 height 18
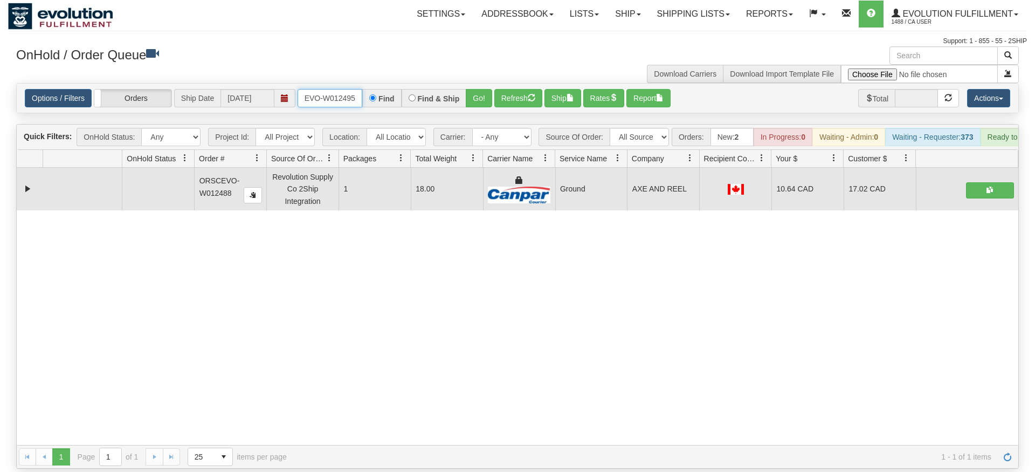
type input "ORSCEVO-W012495"
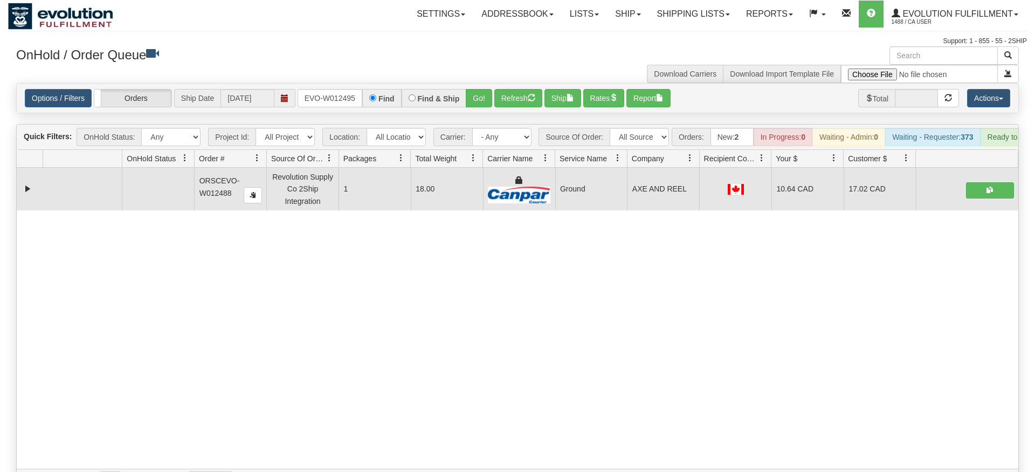
drag, startPoint x: 465, startPoint y: 73, endPoint x: 491, endPoint y: 116, distance: 50.3
click at [485, 112] on div "Is equal to Is not equal to Contains Does not contains CAD USD EUR ZAR [PERSON_…" at bounding box center [517, 287] width 1019 height 409
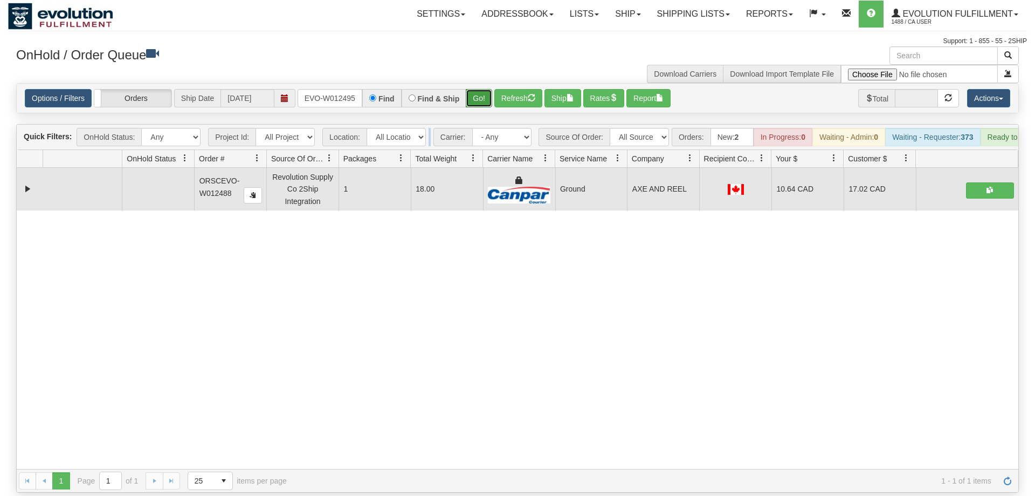
click at [479, 89] on button "Go!" at bounding box center [479, 98] width 26 height 18
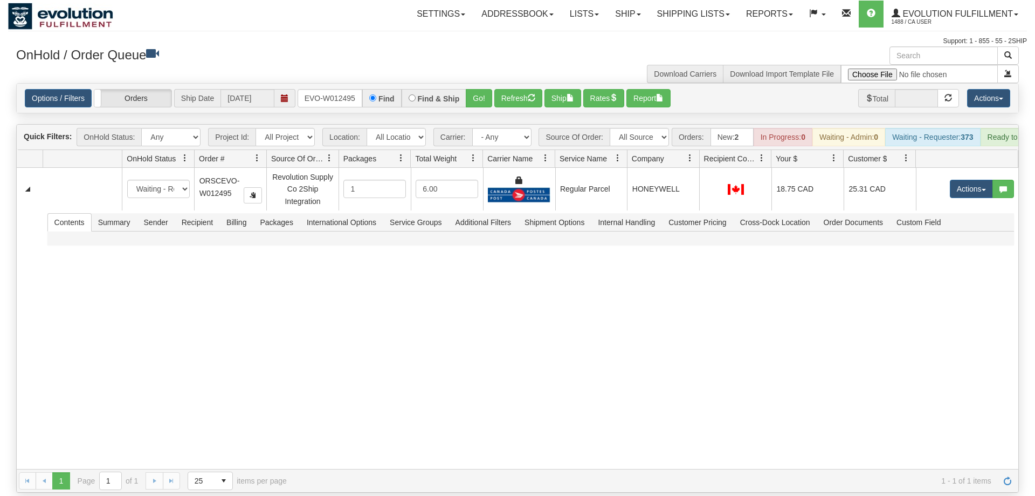
drag, startPoint x: 702, startPoint y: 292, endPoint x: 755, endPoint y: 248, distance: 69.7
click at [703, 292] on div "31508216 EVOLUTION V3 90794502 90794505 New In Progress Waiting - Admin Waiting…" at bounding box center [518, 318] width 1002 height 301
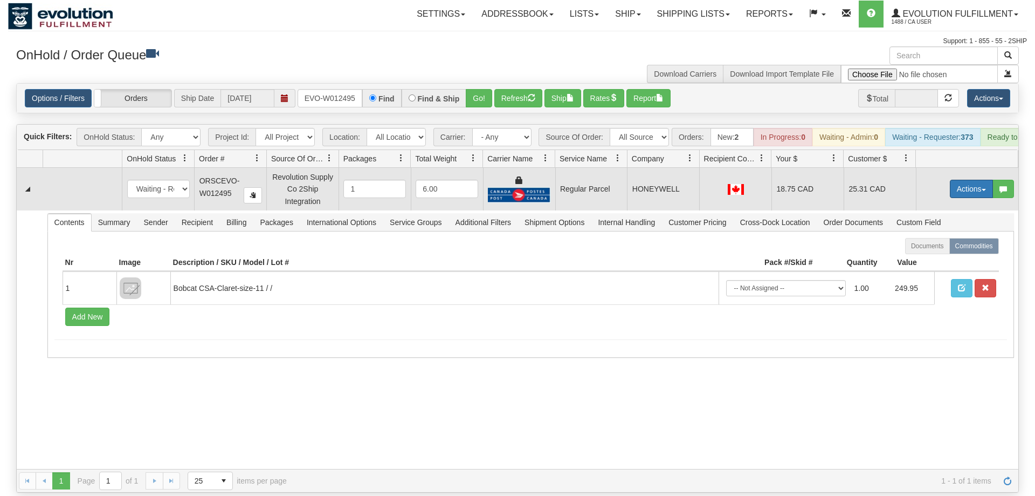
click at [961, 180] on button "Actions" at bounding box center [971, 189] width 43 height 18
click at [938, 233] on span "Rate All Services" at bounding box center [949, 237] width 65 height 9
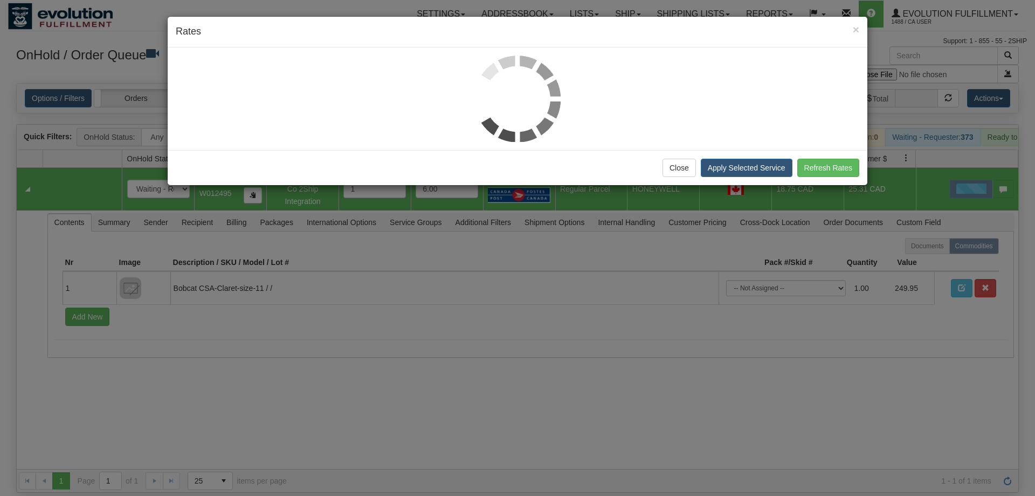
drag, startPoint x: 1027, startPoint y: 230, endPoint x: 1035, endPoint y: 237, distance: 10.3
click at [1035, 239] on div "× Rates Close Apply Selected Service Refresh Rates" at bounding box center [517, 248] width 1035 height 496
click at [274, 94] on div at bounding box center [518, 99] width 684 height 86
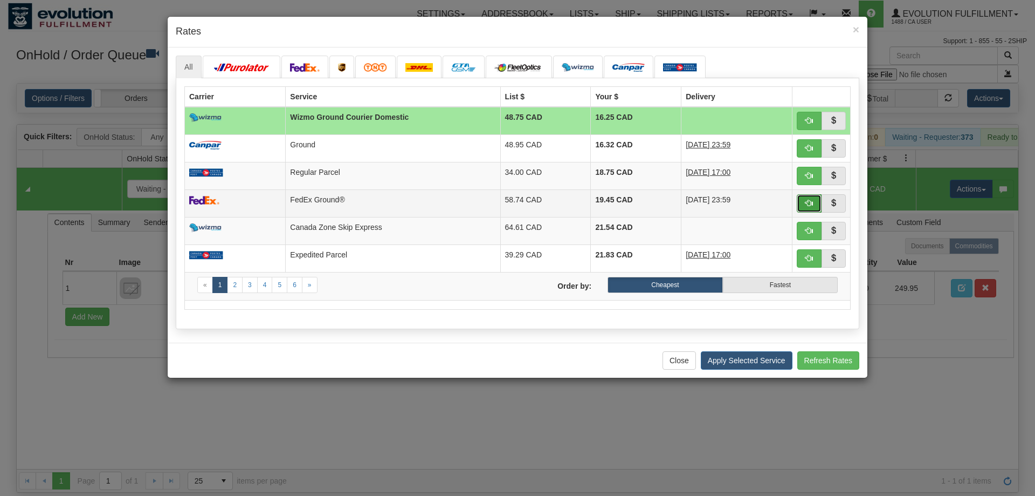
click at [806, 207] on span "button" at bounding box center [810, 203] width 8 height 8
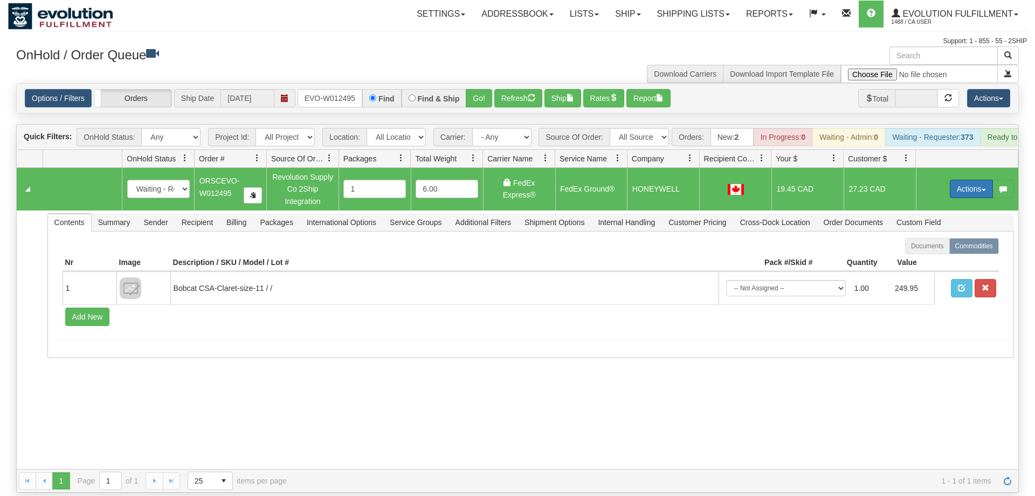
click at [977, 180] on button "Actions" at bounding box center [971, 189] width 43 height 18
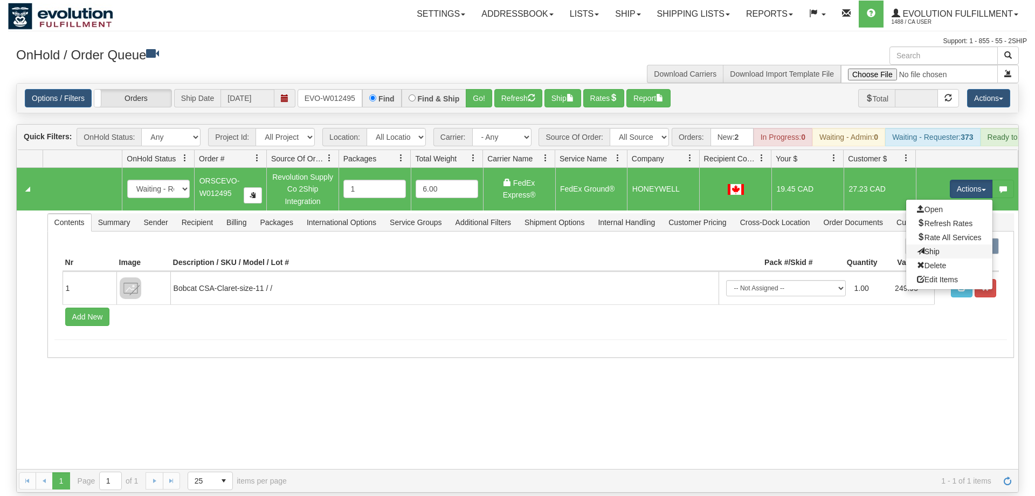
click at [951, 244] on link "Ship" at bounding box center [949, 251] width 86 height 14
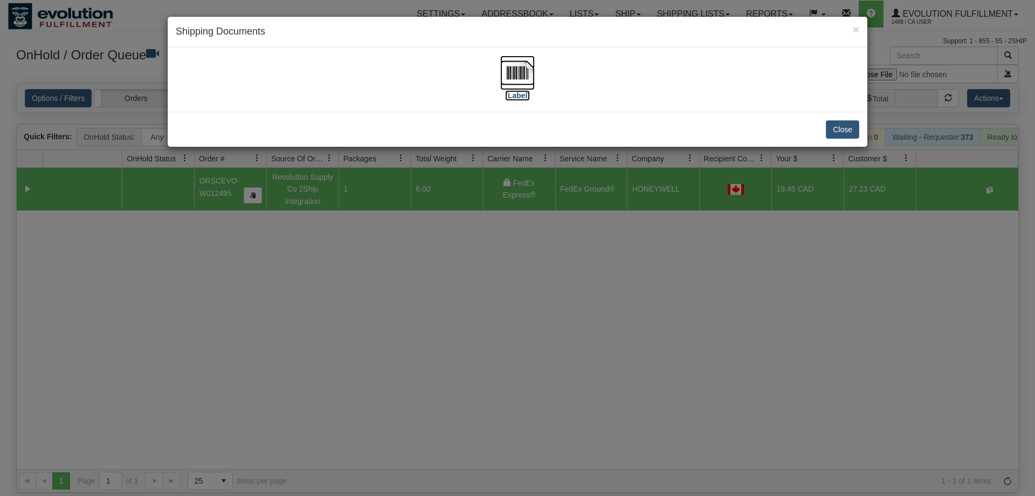
click at [512, 86] on img at bounding box center [517, 73] width 35 height 35
click at [413, 409] on div "× Shipping Documents [Label] Close" at bounding box center [517, 248] width 1035 height 496
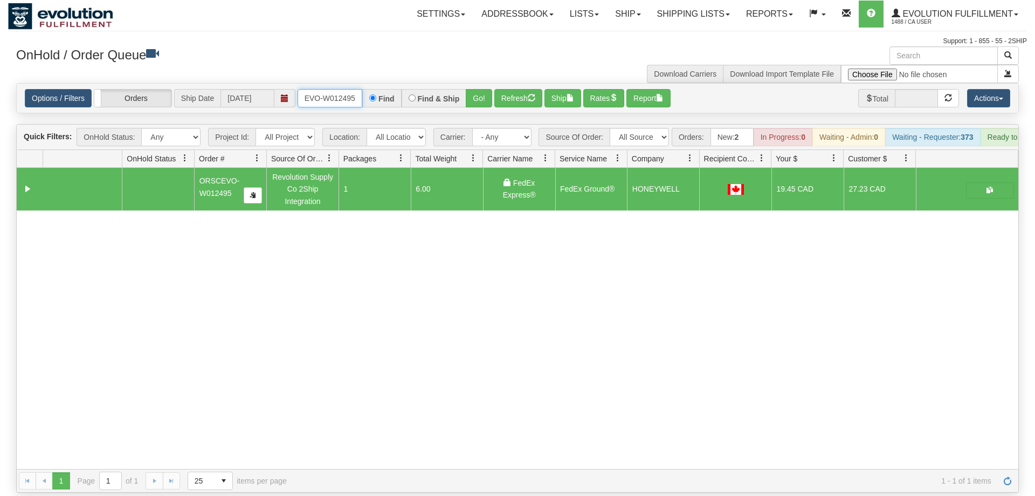
drag, startPoint x: 339, startPoint y: 73, endPoint x: 338, endPoint y: 86, distance: 13.0
click at [339, 89] on input "ORSCEVO-W012495" at bounding box center [330, 98] width 65 height 18
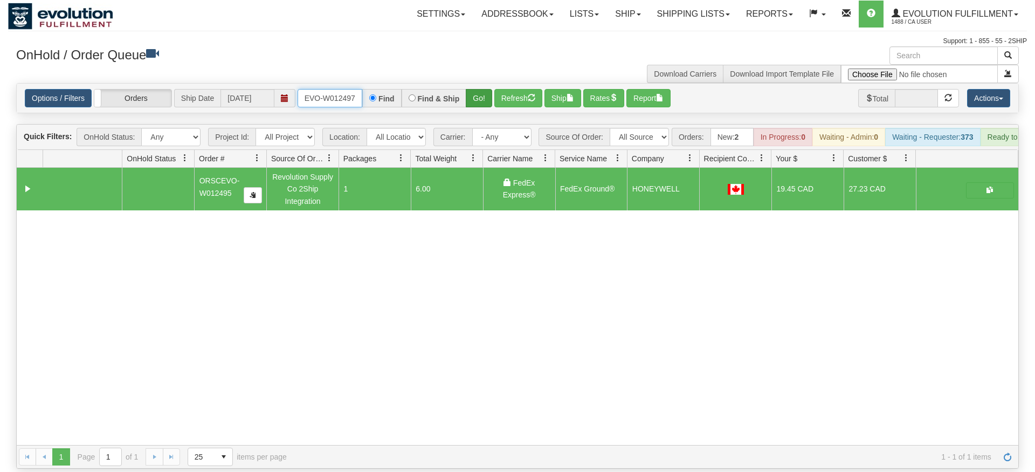
type input "ORSCEVO-W012497"
click at [484, 97] on div "Options / Filters Group Shipments Orders Ship Date [DATE] ORSCEVO-W012497 Find …" at bounding box center [517, 98] width 1003 height 30
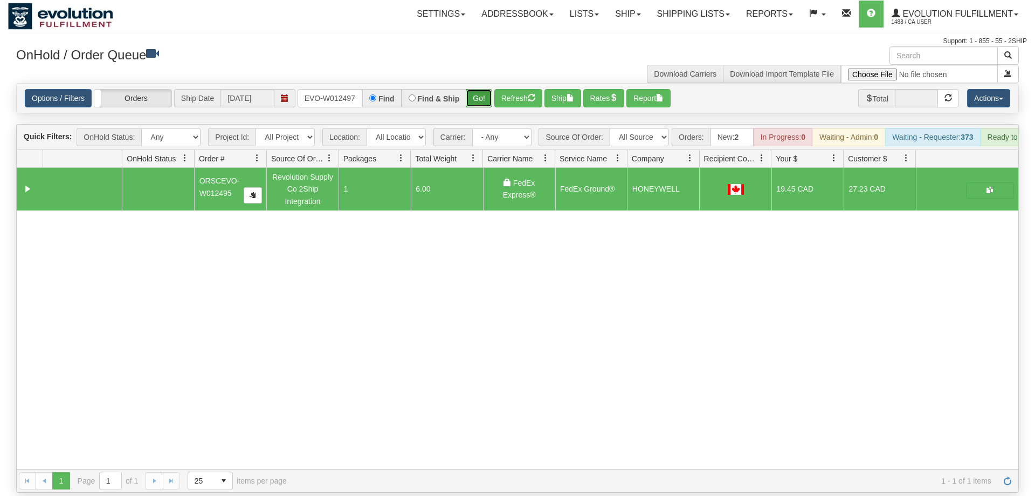
click at [481, 89] on button "Go!" at bounding box center [479, 98] width 26 height 18
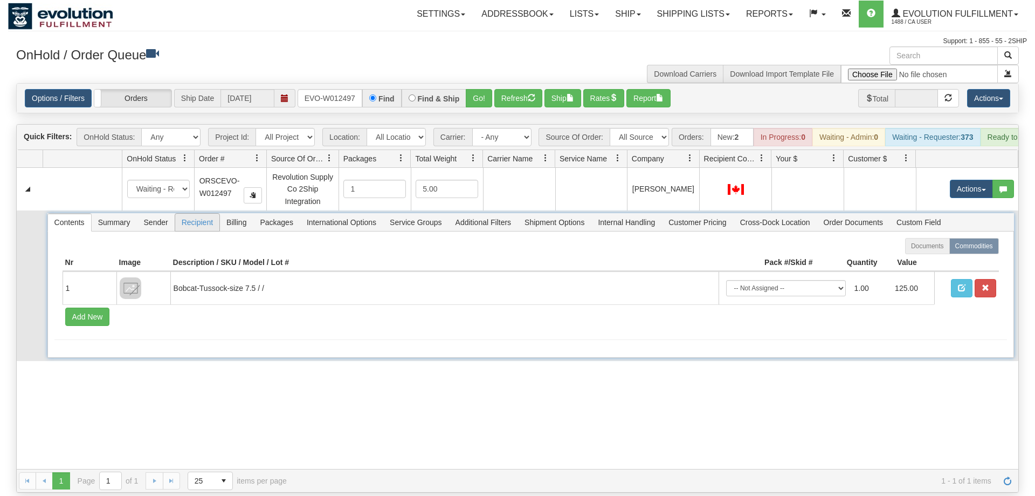
click at [205, 214] on span "Recipient" at bounding box center [197, 222] width 44 height 17
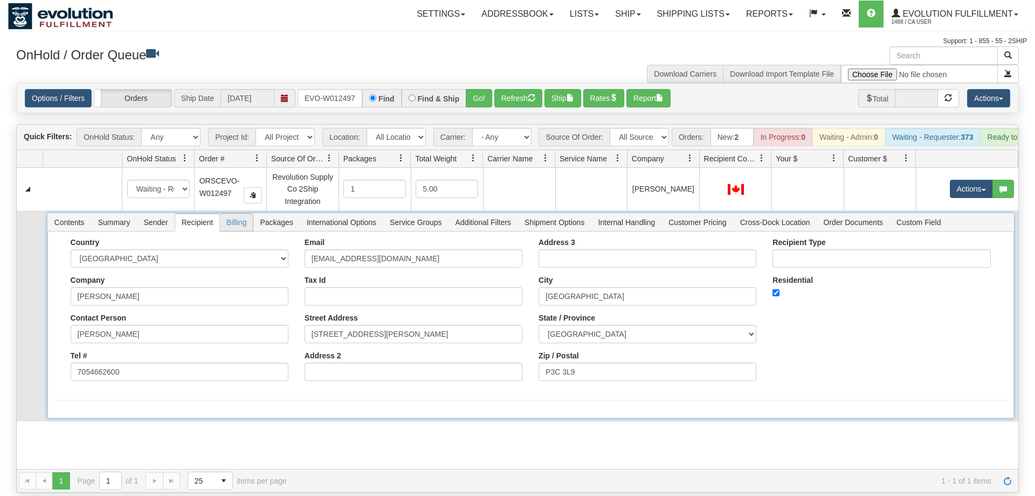
click at [250, 214] on span "Billing" at bounding box center [236, 222] width 33 height 17
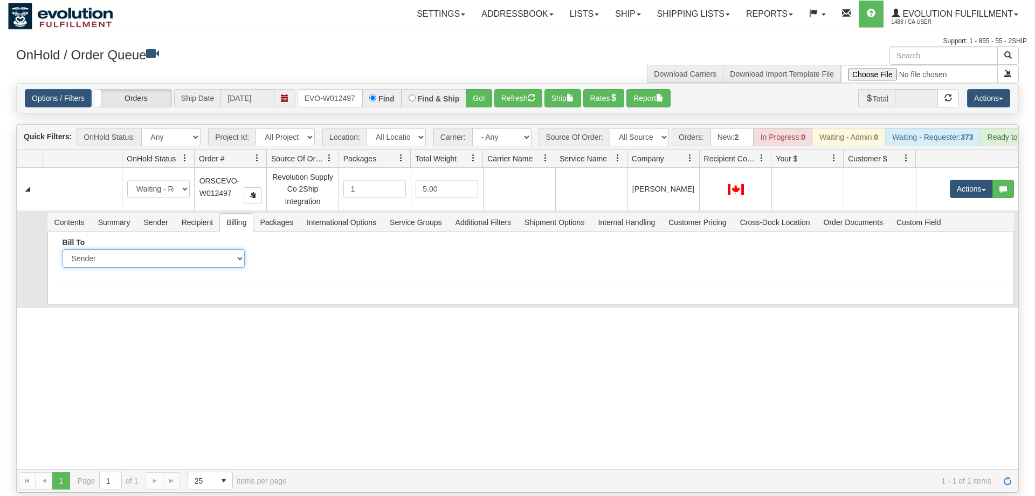
click at [63, 249] on select "Sender Recipient Third Party Collect" at bounding box center [154, 258] width 182 height 18
select select "2"
click option "Recipient" at bounding box center [0, 0] width 0 height 0
click at [348, 249] on input "Account" at bounding box center [352, 258] width 182 height 18
type input "1303203"
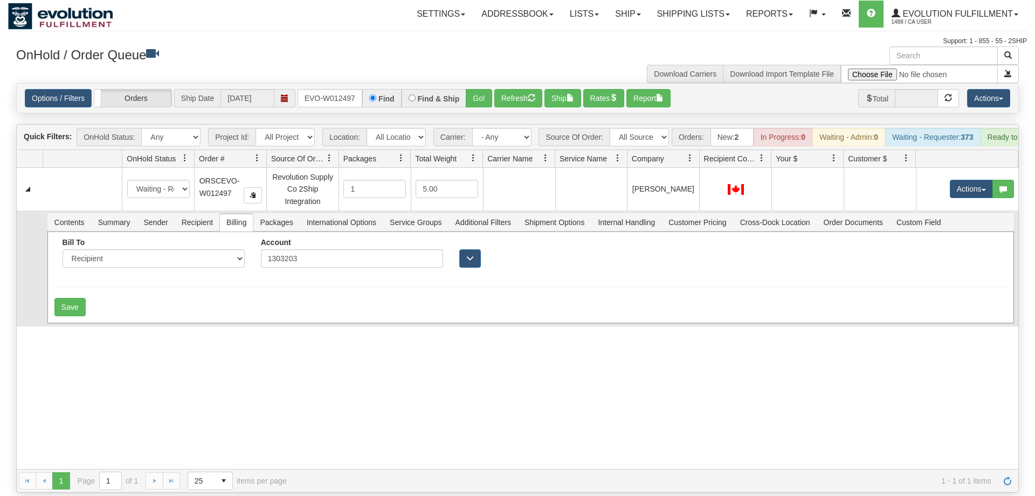
drag, startPoint x: 228, startPoint y: 285, endPoint x: 173, endPoint y: 299, distance: 56.2
click at [226, 298] on div "Save" at bounding box center [530, 307] width 953 height 18
click at [61, 298] on button "Save" at bounding box center [69, 307] width 31 height 18
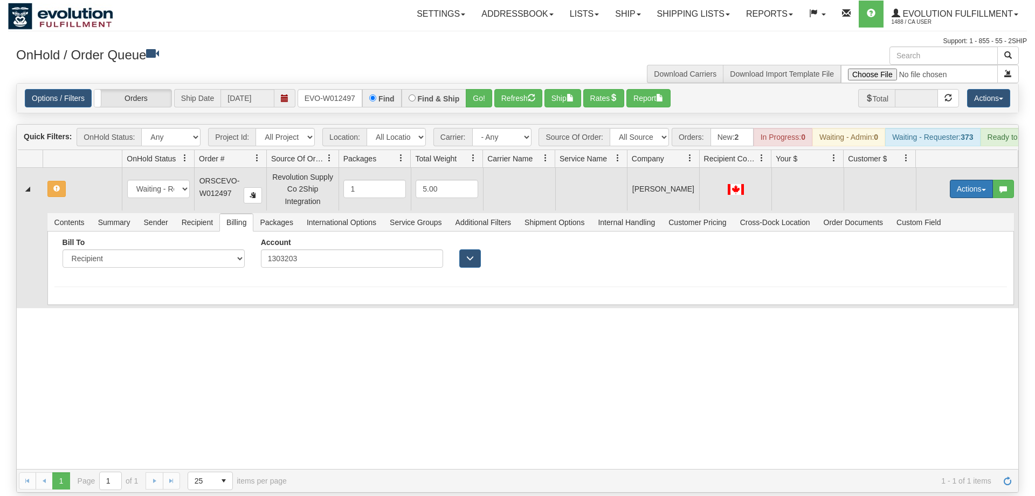
click at [961, 180] on button "Actions" at bounding box center [971, 189] width 43 height 18
click at [950, 233] on span "Rate All Services" at bounding box center [949, 237] width 65 height 9
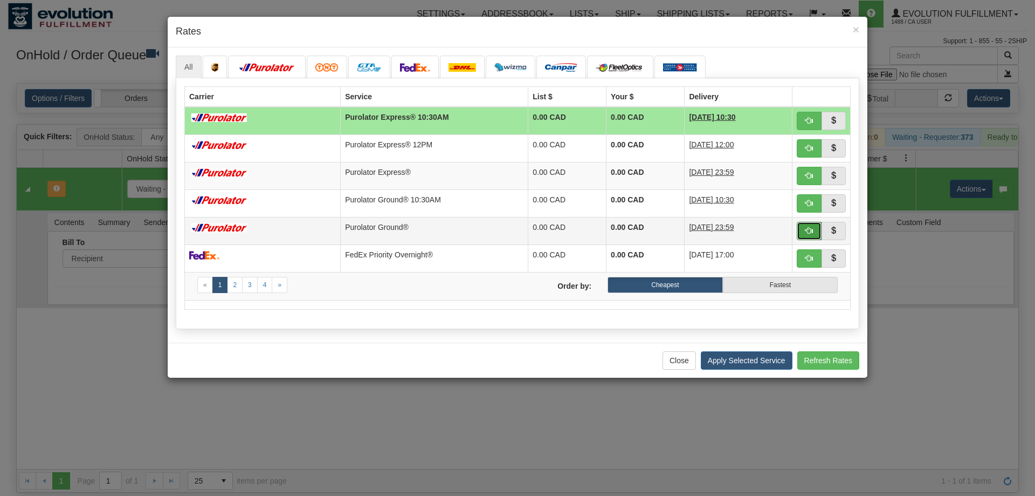
click at [811, 236] on button "button" at bounding box center [809, 231] width 25 height 18
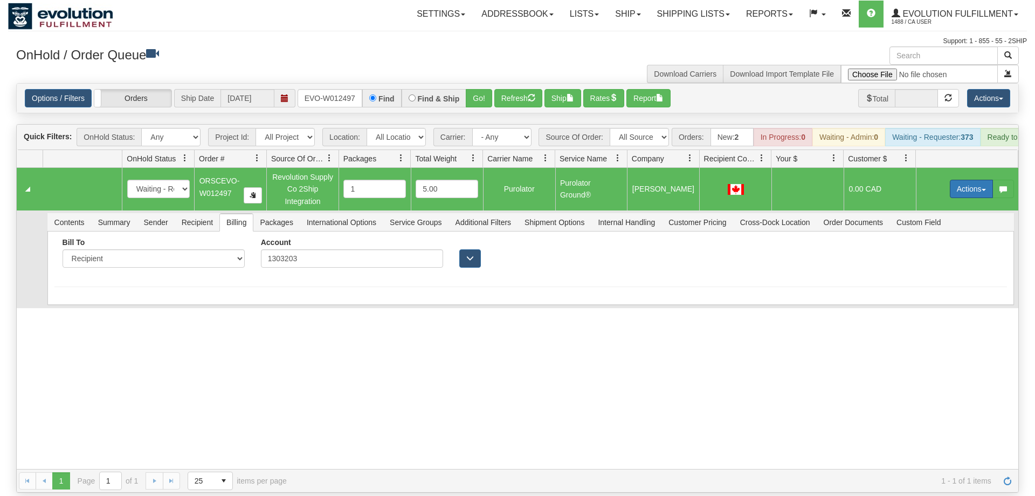
click at [967, 180] on button "Actions" at bounding box center [971, 189] width 43 height 18
click at [924, 247] on span "Ship" at bounding box center [928, 251] width 23 height 9
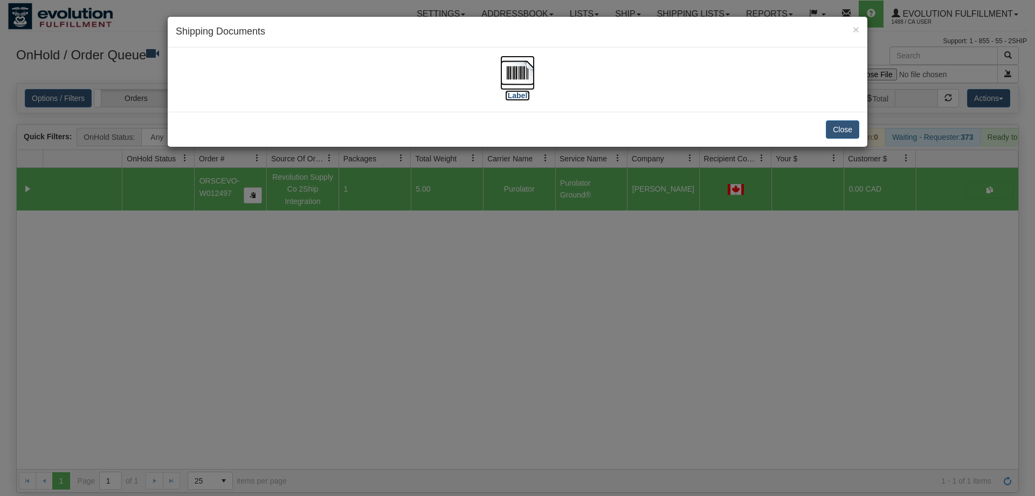
click at [514, 76] on img at bounding box center [517, 73] width 35 height 35
click at [340, 83] on div "[Label]" at bounding box center [518, 80] width 684 height 48
click at [305, 283] on div "× Shipping Documents [Label] Close" at bounding box center [517, 248] width 1035 height 496
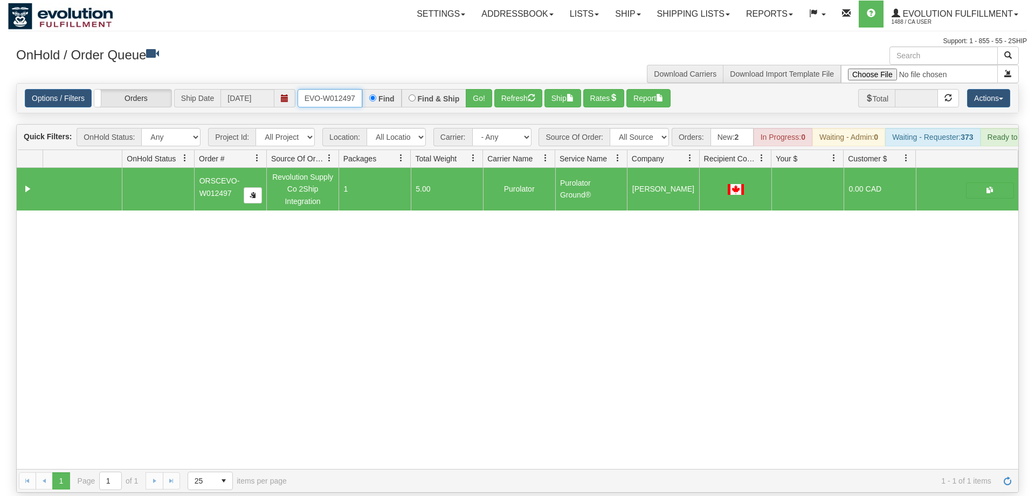
click at [344, 89] on input "ORSCEVO-W012497" at bounding box center [330, 98] width 65 height 18
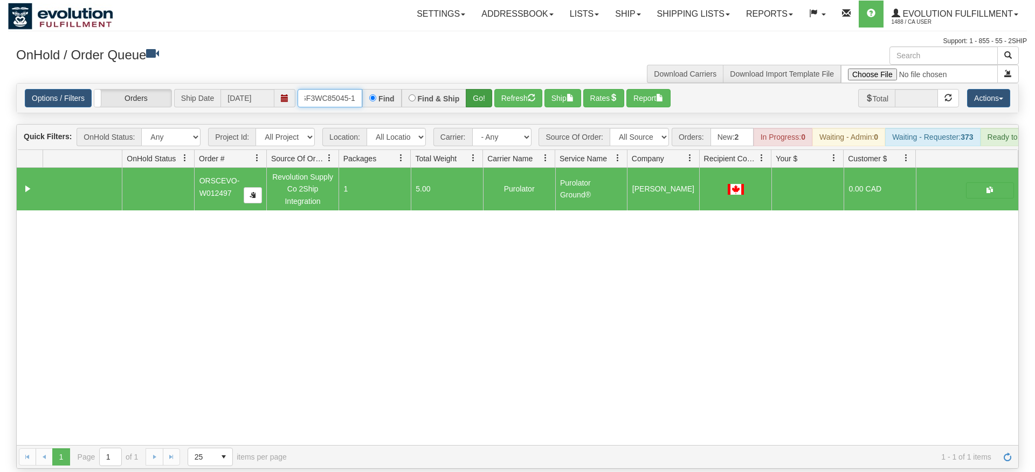
type input "oGF3WC85045-1"
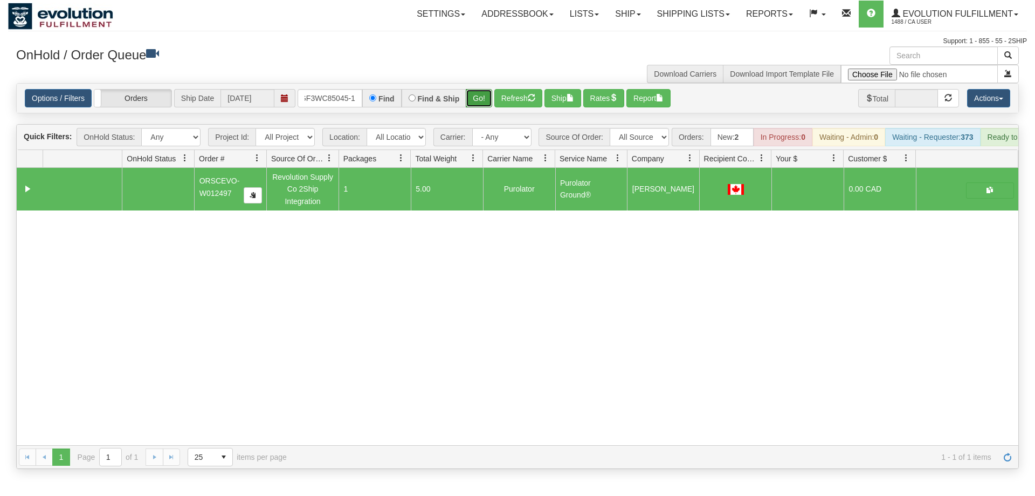
drag, startPoint x: 477, startPoint y: 80, endPoint x: 494, endPoint y: 81, distance: 17.3
click at [477, 104] on div "Is equal to Is not equal to Contains Does not contains CAD USD EUR ZAR [PERSON_…" at bounding box center [517, 276] width 1019 height 386
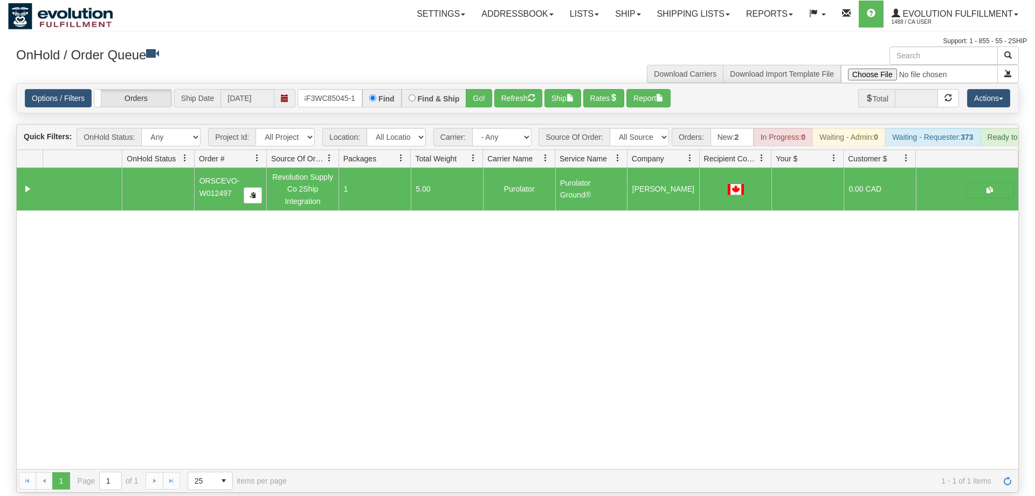
drag, startPoint x: 495, startPoint y: 76, endPoint x: 483, endPoint y: 76, distance: 11.9
click at [494, 89] on div "Options / Filters Group Shipments Orders Ship Date [DATE] oGF3WC85045-1 Find Fi…" at bounding box center [518, 98] width 986 height 18
click at [480, 89] on button "Go!" at bounding box center [479, 98] width 26 height 18
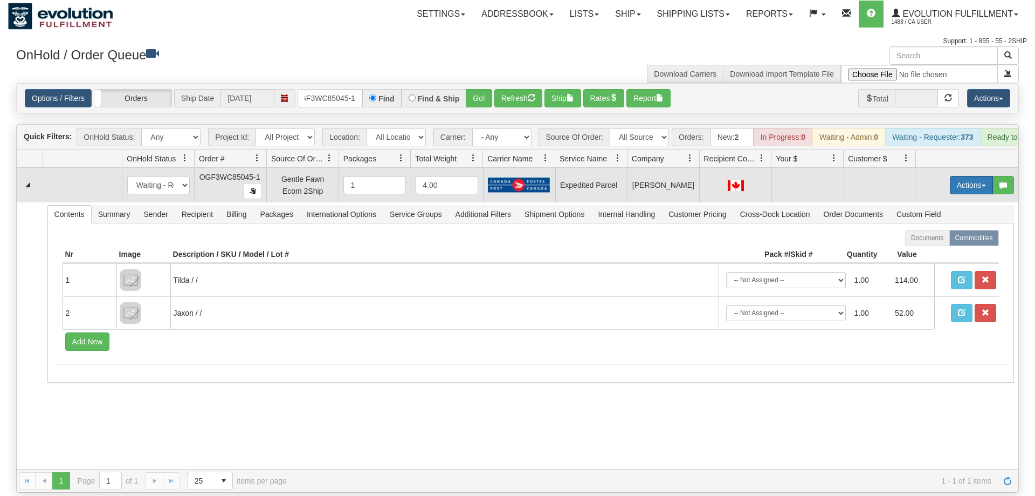
click at [960, 176] on button "Actions" at bounding box center [971, 185] width 43 height 18
click at [946, 229] on span "Rate All Services" at bounding box center [949, 233] width 65 height 9
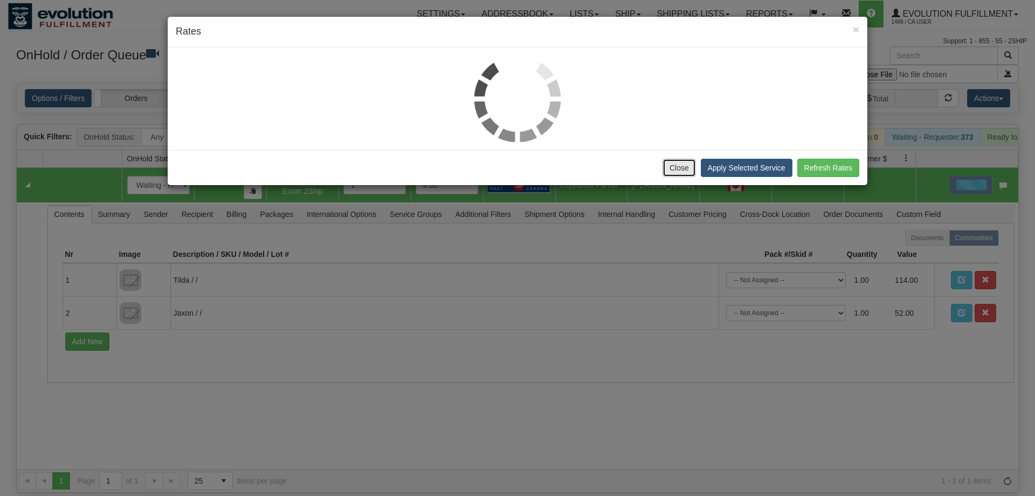
click at [669, 174] on button "Close" at bounding box center [679, 168] width 33 height 18
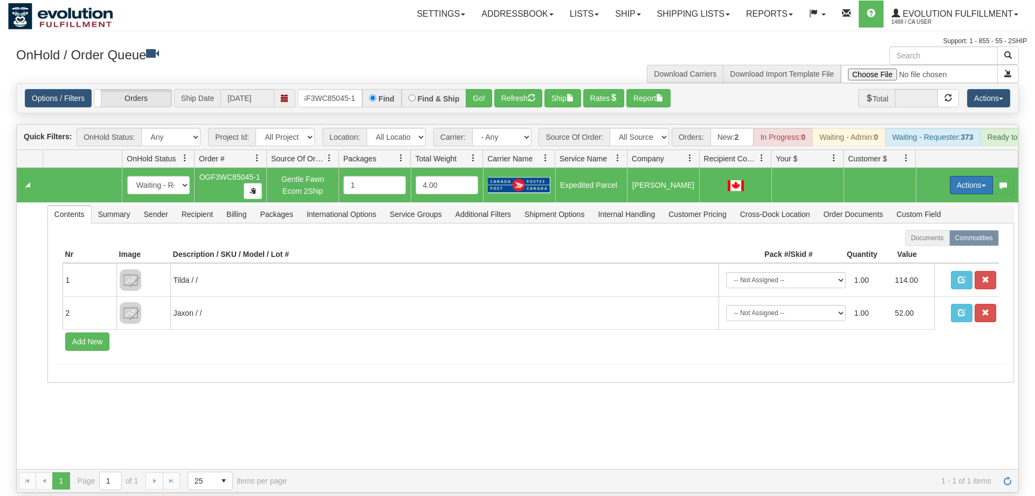
click at [968, 176] on button "Actions" at bounding box center [971, 185] width 43 height 18
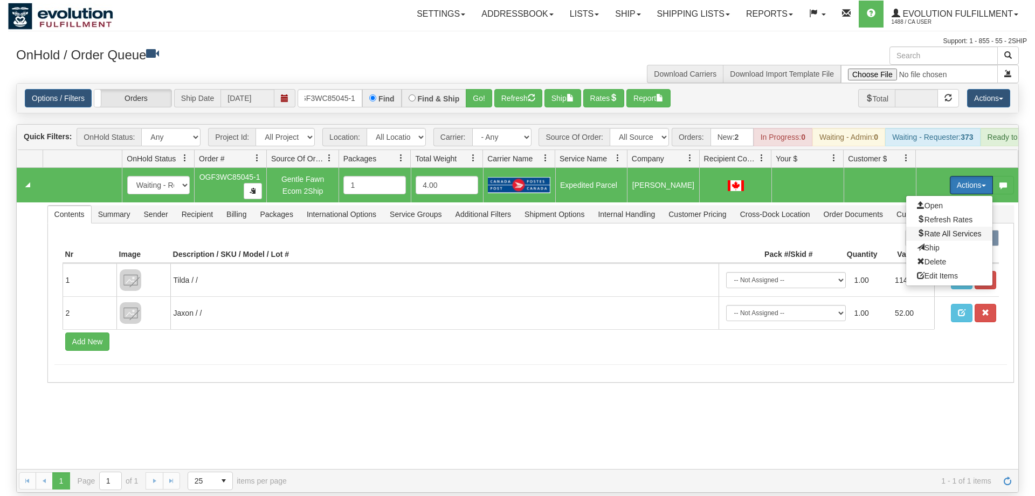
click at [960, 229] on span "Rate All Services" at bounding box center [949, 233] width 65 height 9
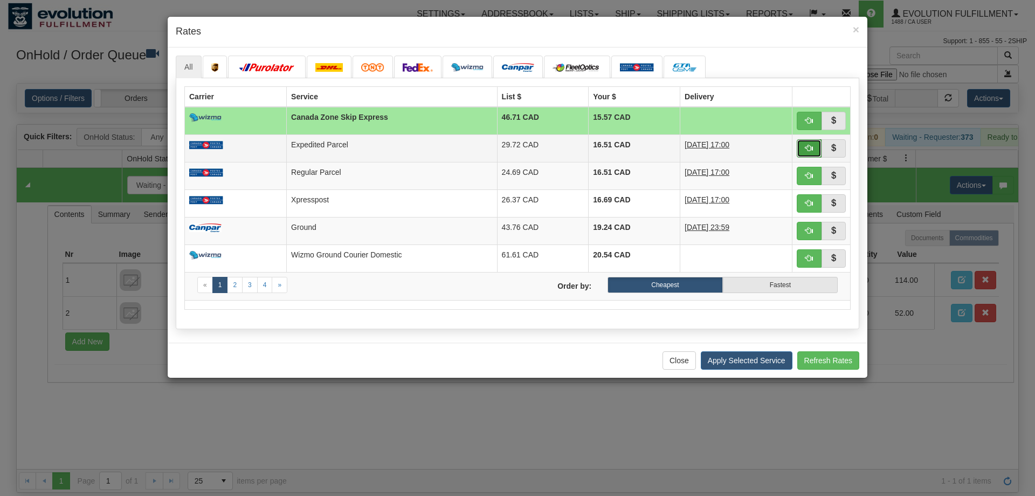
click at [814, 145] on button "button" at bounding box center [809, 148] width 25 height 18
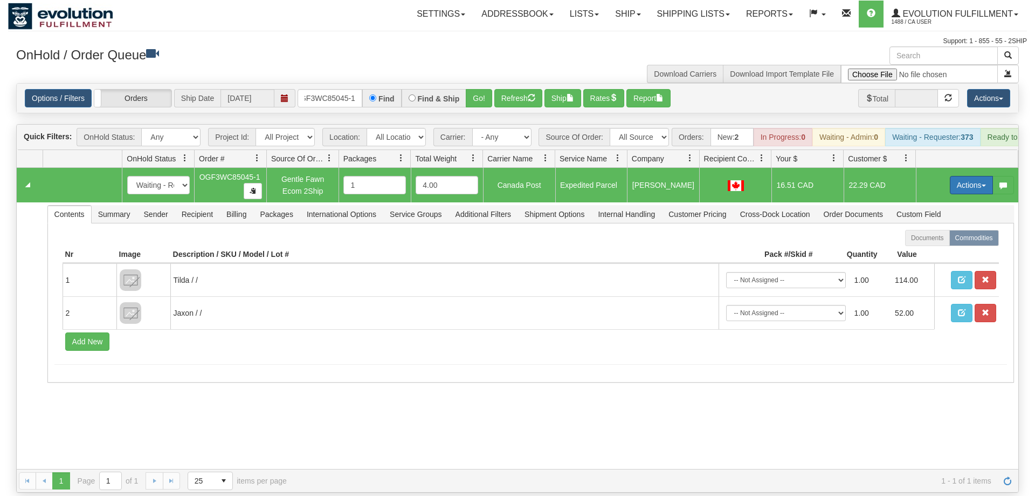
click at [977, 176] on button "Actions" at bounding box center [971, 185] width 43 height 18
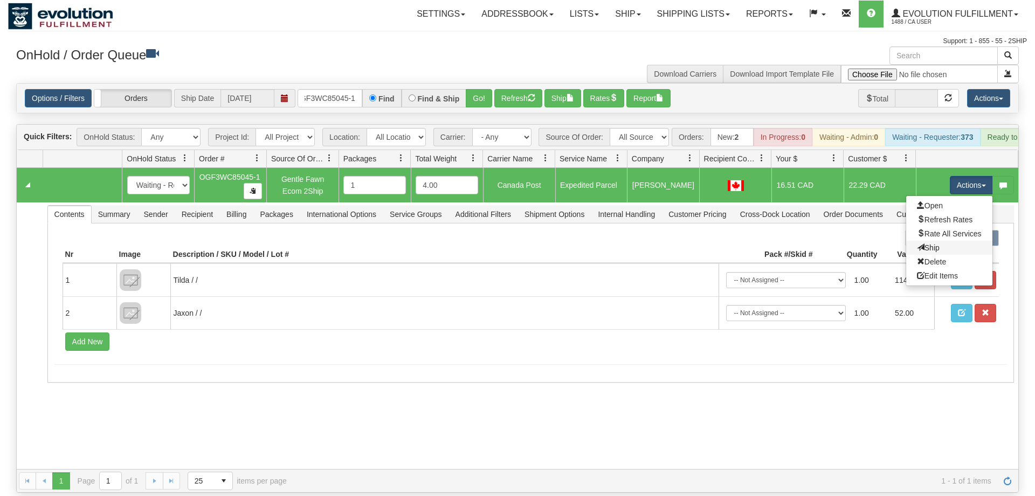
click at [940, 241] on link "Ship" at bounding box center [949, 248] width 86 height 14
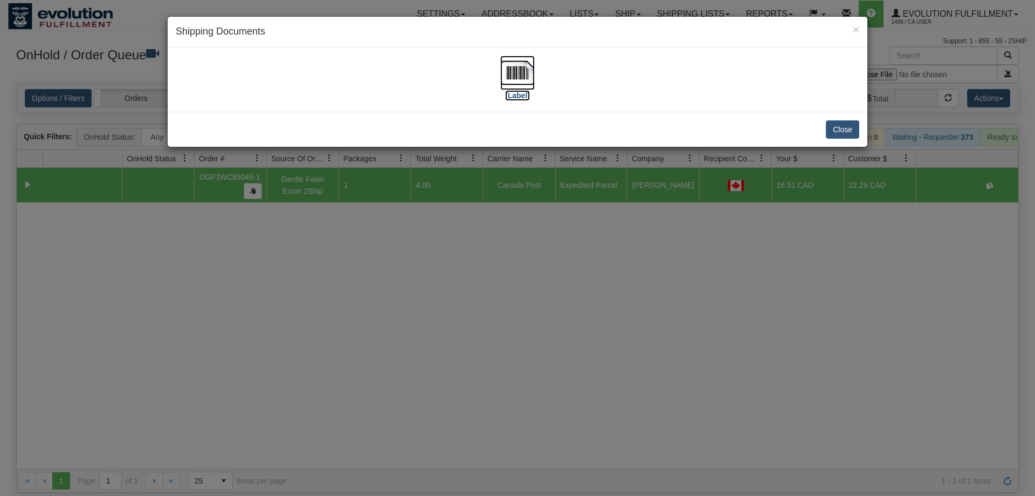
click at [510, 70] on img at bounding box center [517, 73] width 35 height 35
drag, startPoint x: 484, startPoint y: 363, endPoint x: 281, endPoint y: 45, distance: 377.1
click at [484, 362] on div "× Shipping Documents [Label] Close" at bounding box center [517, 248] width 1035 height 496
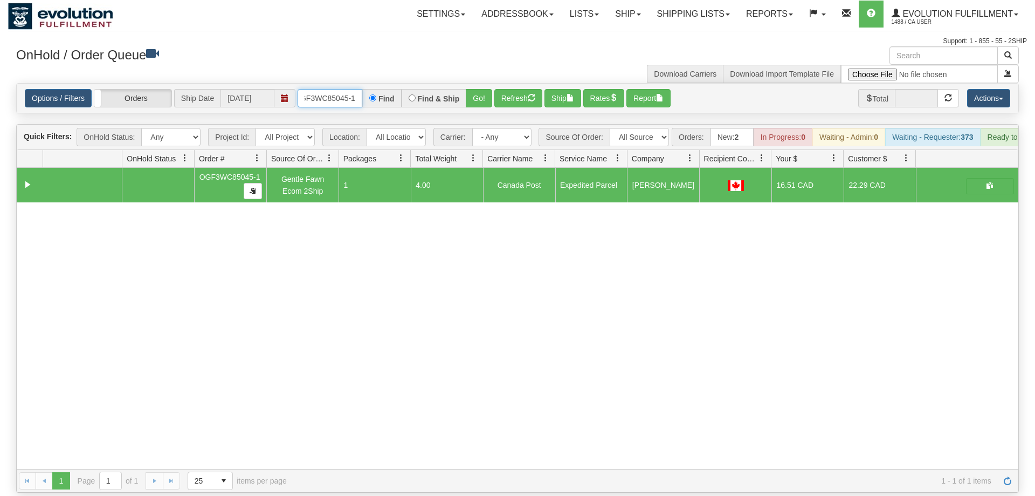
click at [337, 89] on input "oGF3WC85045-1" at bounding box center [330, 98] width 65 height 18
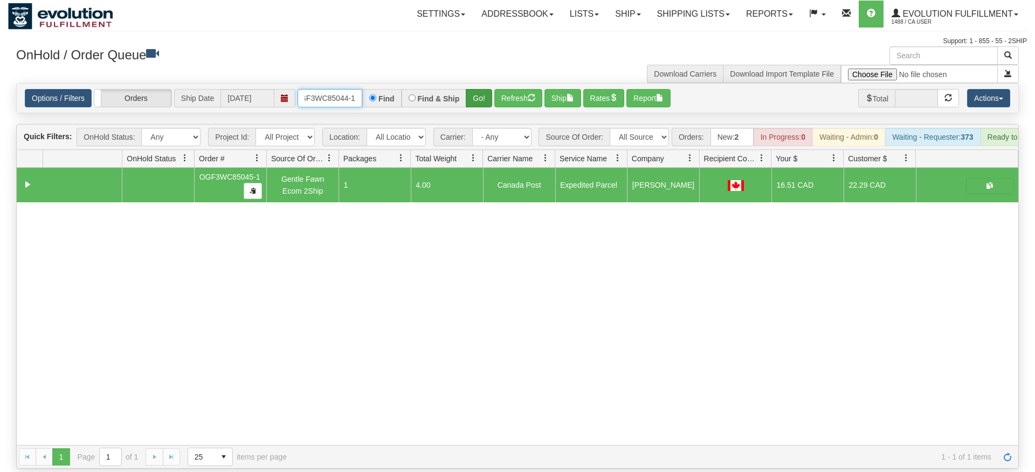
type input "oGF3WC85044-1"
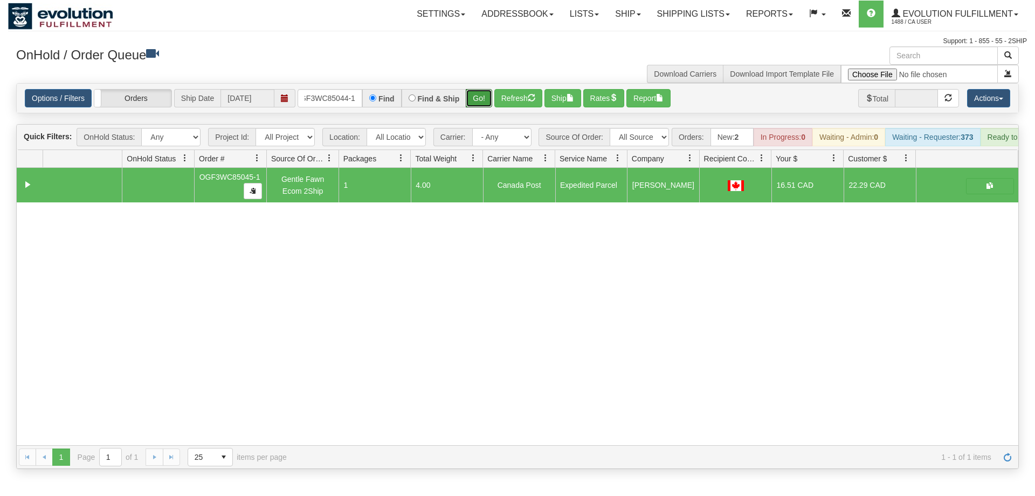
drag, startPoint x: 474, startPoint y: 83, endPoint x: 472, endPoint y: 95, distance: 13.0
click at [473, 102] on div "Is equal to Is not equal to Contains Does not contains CAD USD EUR ZAR [PERSON_…" at bounding box center [517, 276] width 1019 height 386
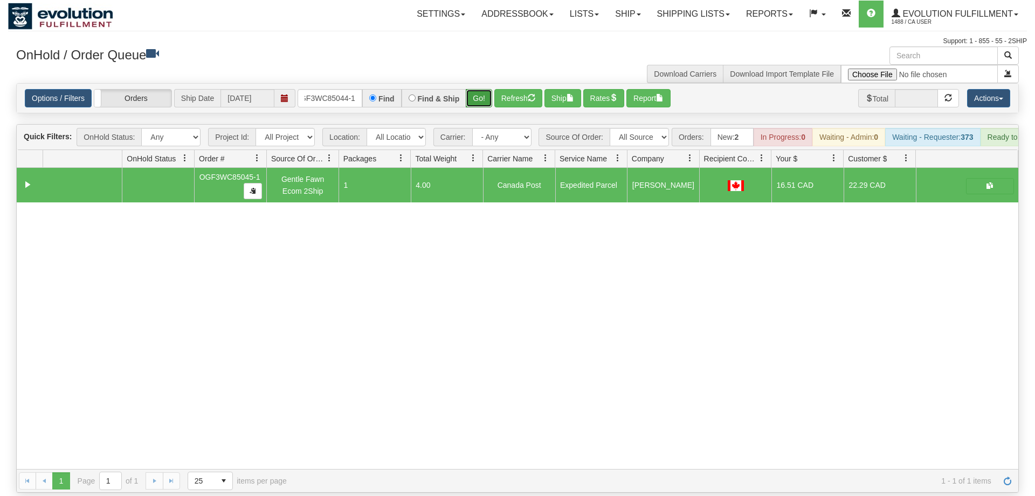
click at [478, 89] on button "Go!" at bounding box center [479, 98] width 26 height 18
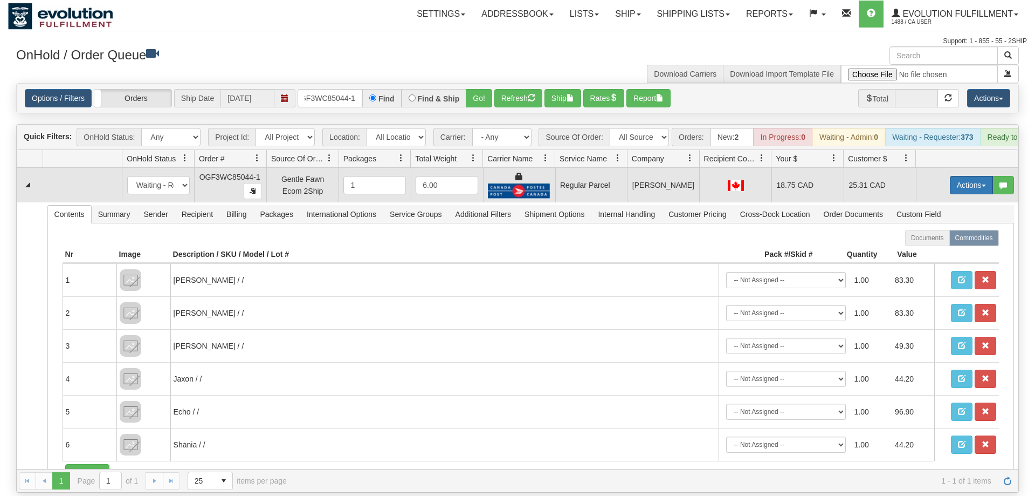
click at [975, 176] on button "Actions" at bounding box center [971, 185] width 43 height 18
click at [942, 229] on span "Rate All Services" at bounding box center [949, 233] width 65 height 9
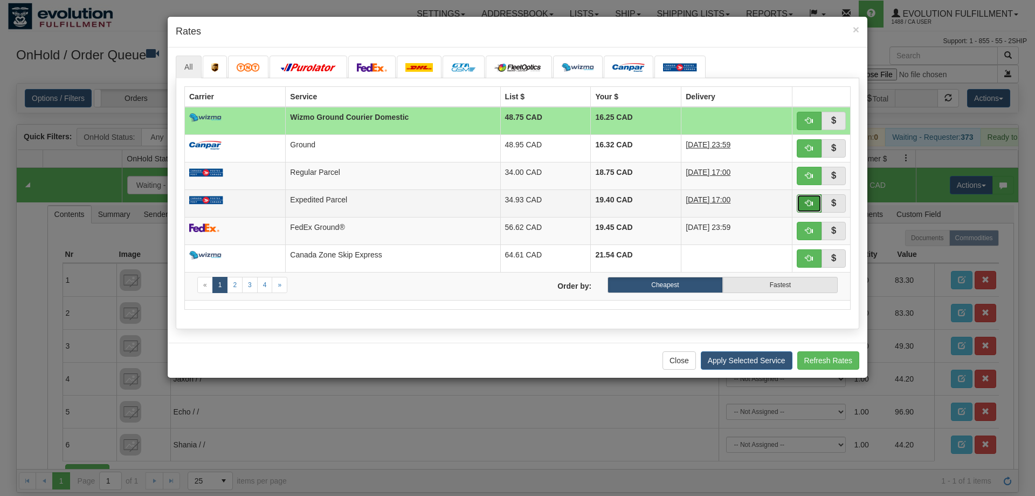
click at [814, 207] on button "button" at bounding box center [809, 203] width 25 height 18
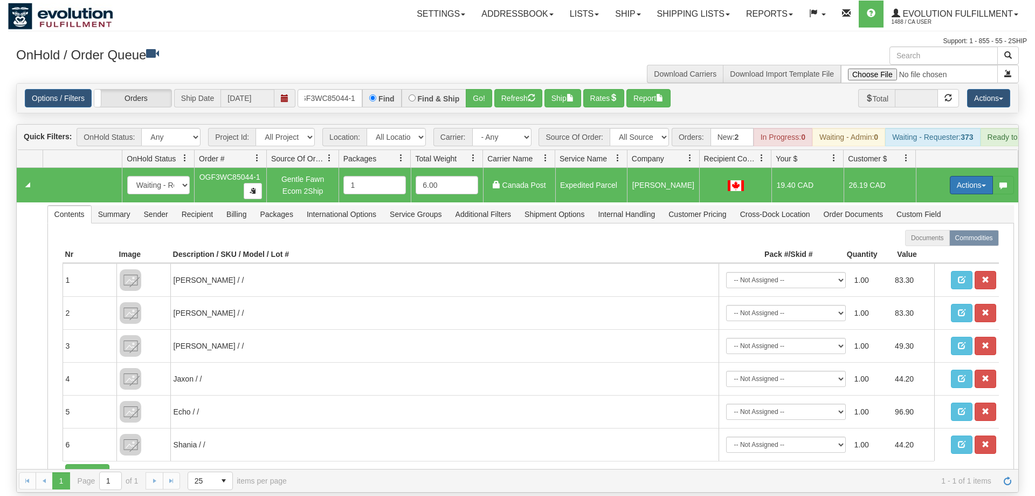
click at [977, 176] on button "Actions" at bounding box center [971, 185] width 43 height 18
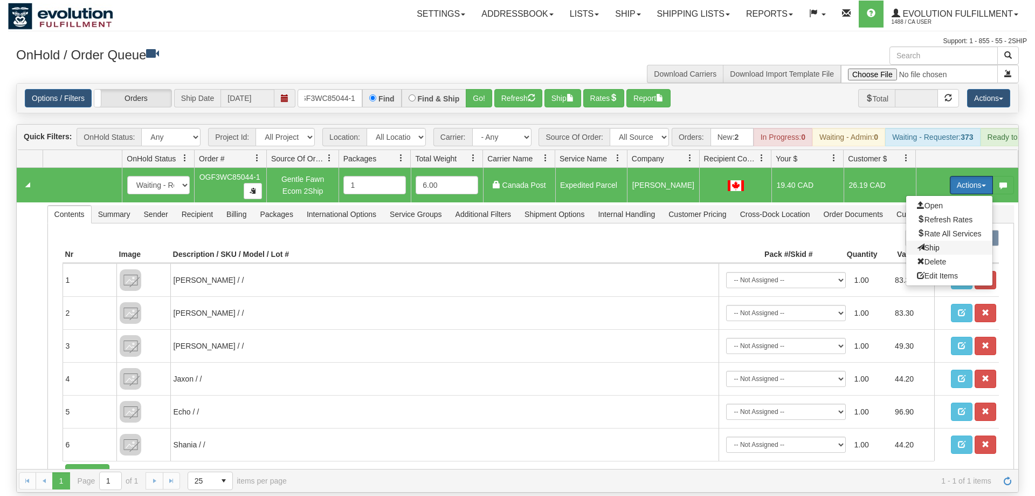
click at [928, 243] on span "Ship" at bounding box center [928, 247] width 23 height 9
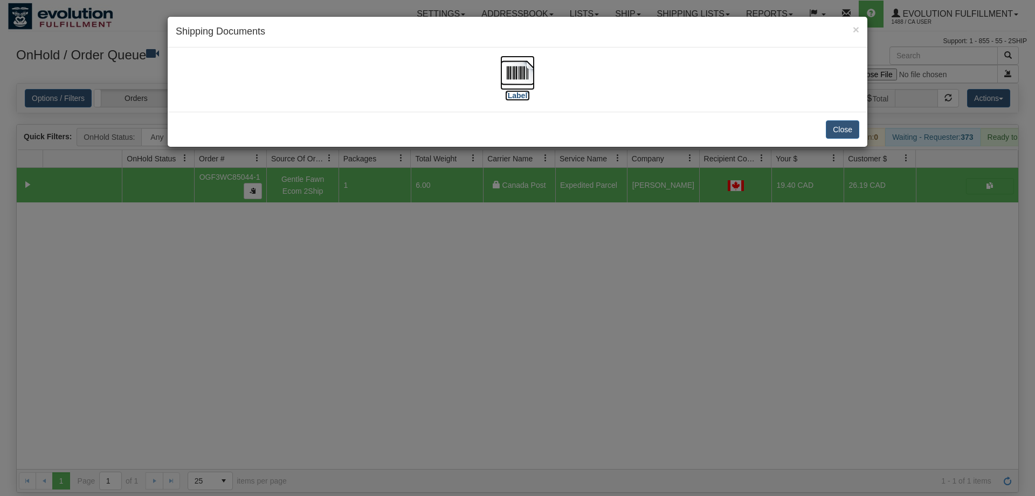
click at [504, 69] on img at bounding box center [517, 73] width 35 height 35
click at [403, 335] on div "× Shipping Documents [Label] Close" at bounding box center [517, 248] width 1035 height 496
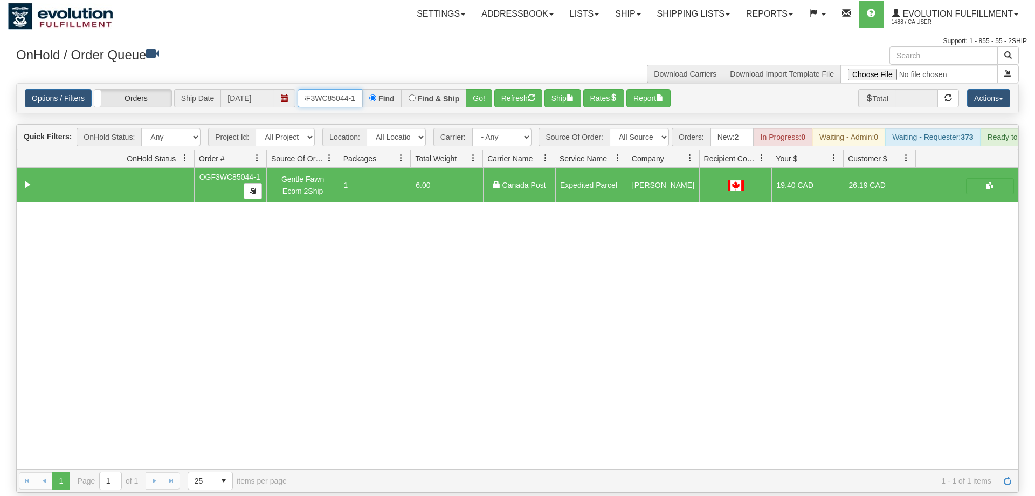
click at [356, 89] on input "oGF3WC85044-1" at bounding box center [330, 98] width 65 height 18
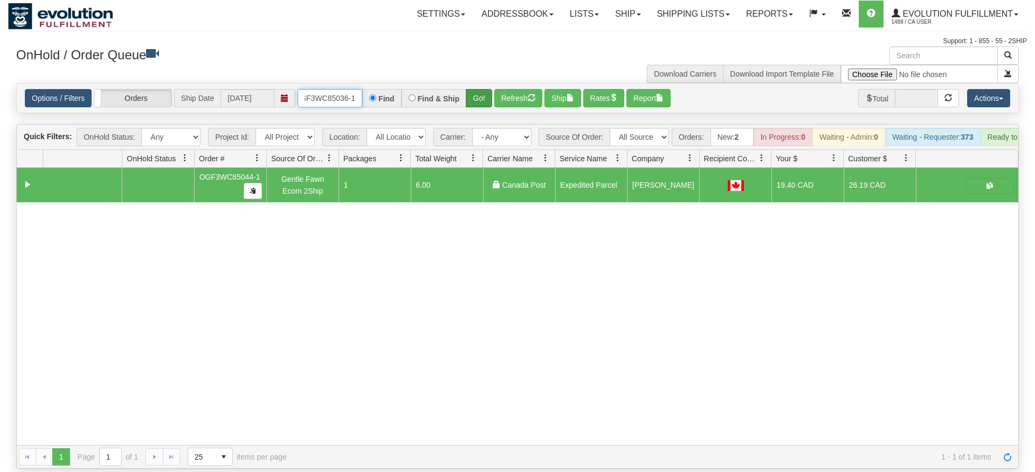
type input "OGF3WC85036-1"
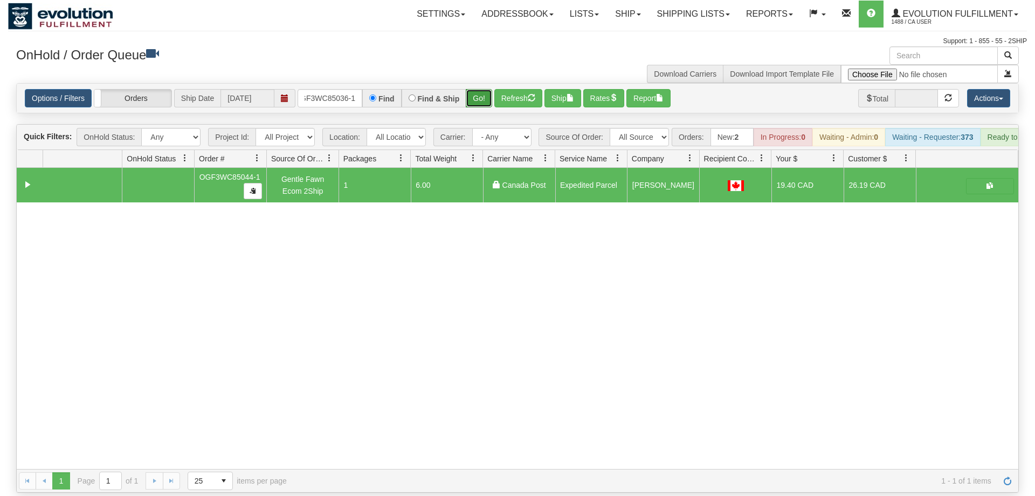
click at [489, 102] on div "Is equal to Is not equal to Contains Does not contains CAD USD EUR ZAR [PERSON_…" at bounding box center [517, 287] width 1019 height 409
click at [489, 89] on button "Go!" at bounding box center [479, 98] width 26 height 18
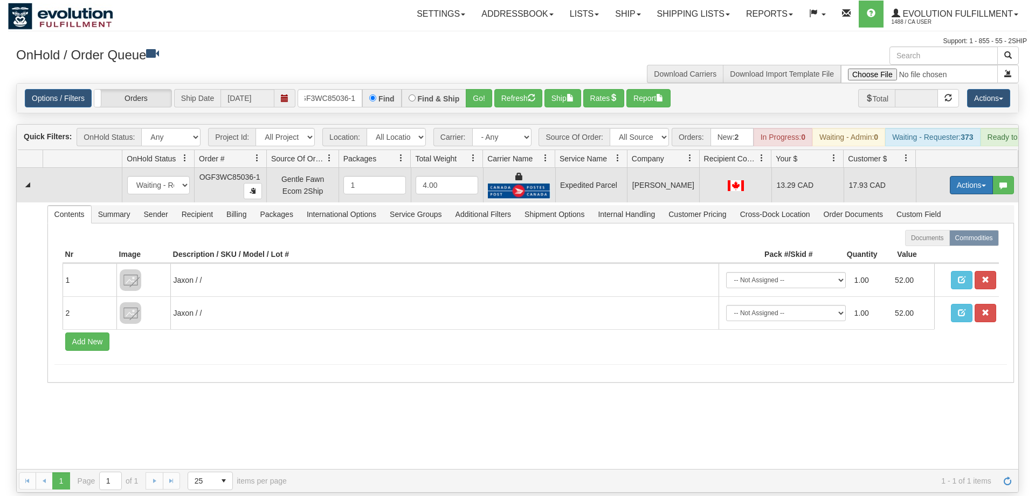
click at [977, 168] on td "Actions Open Refresh Rates Rate All Services Ship Delete Edit Items" at bounding box center [967, 185] width 102 height 35
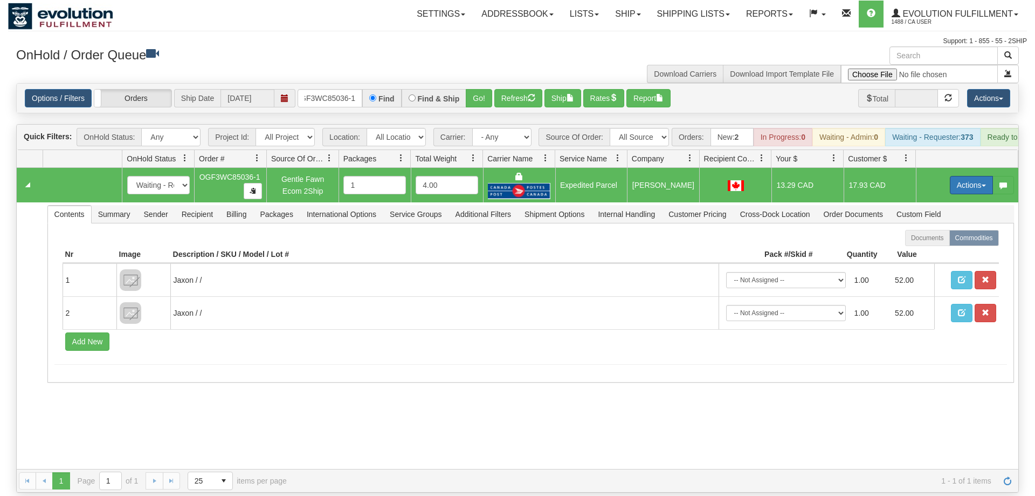
click at [977, 176] on button "Actions" at bounding box center [971, 185] width 43 height 18
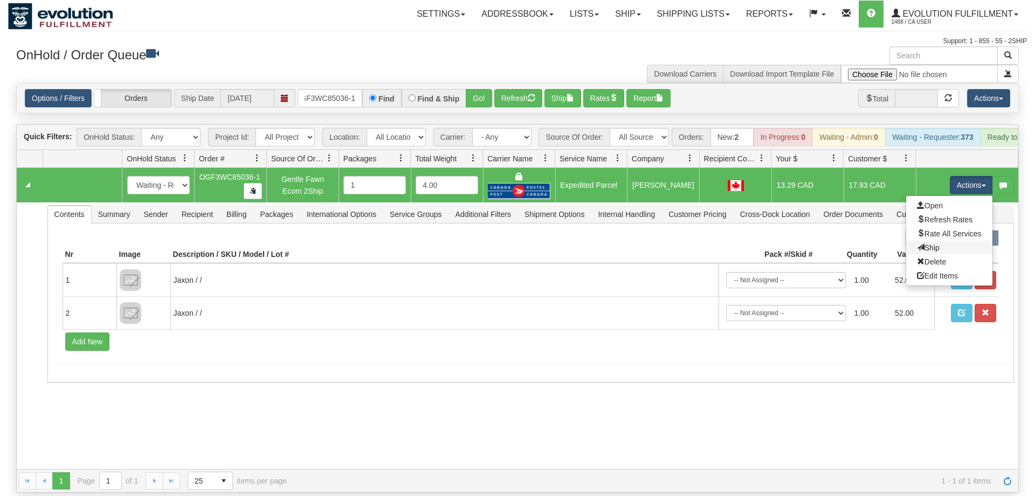
click at [953, 241] on link "Ship" at bounding box center [949, 248] width 86 height 14
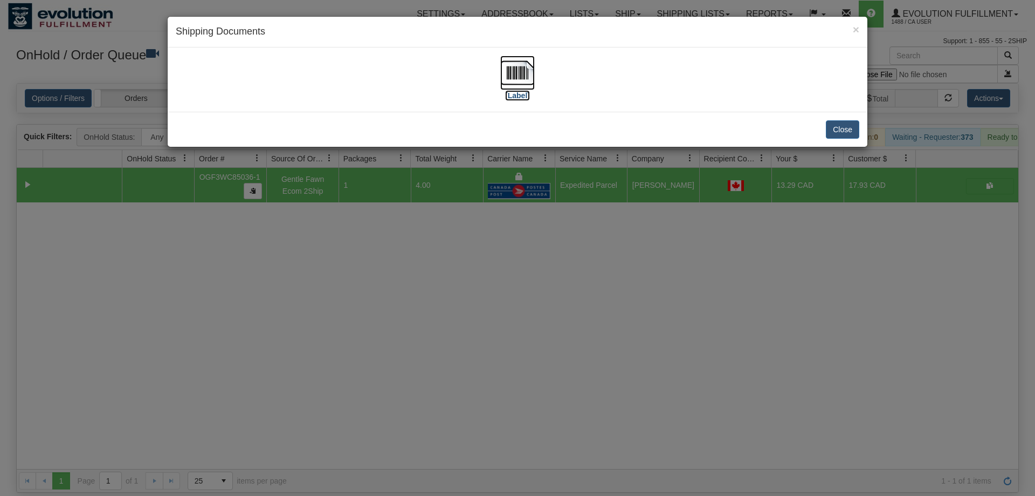
click at [517, 78] on img at bounding box center [517, 73] width 35 height 35
click at [377, 193] on div "× Shipping Documents [Label] Close" at bounding box center [517, 248] width 1035 height 496
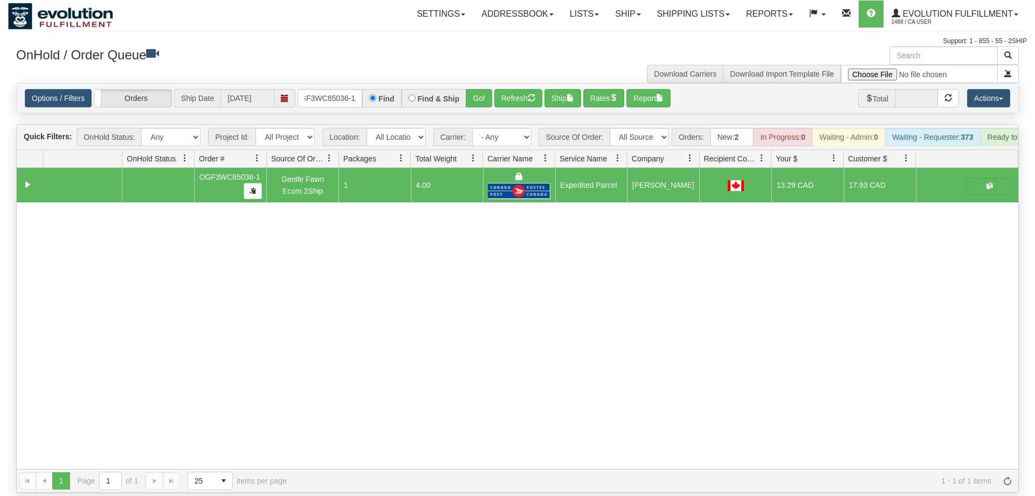
click at [365, 102] on div "Is equal to Is not equal to Contains Does not contains CAD USD EUR ZAR [PERSON_…" at bounding box center [517, 287] width 1019 height 409
click at [342, 89] on input "OGF3WC85036-1" at bounding box center [330, 98] width 65 height 18
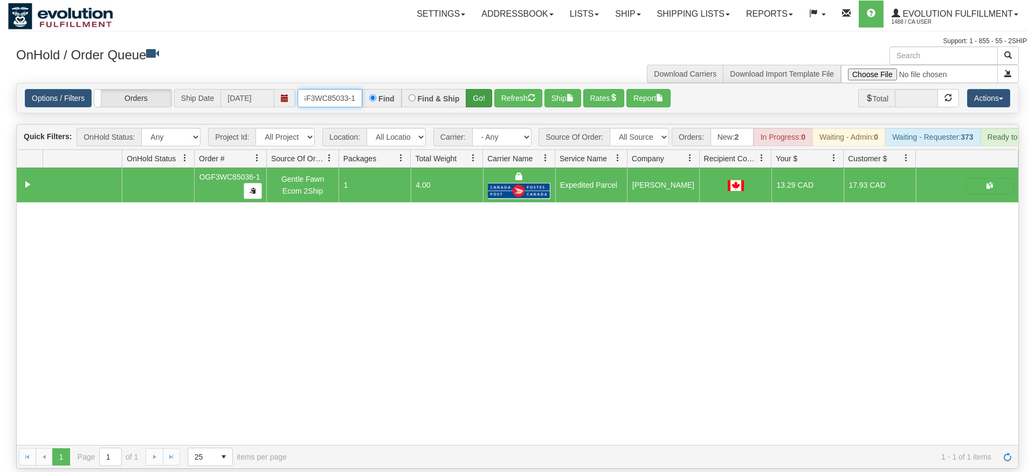
type input "OGF3WC85033-1"
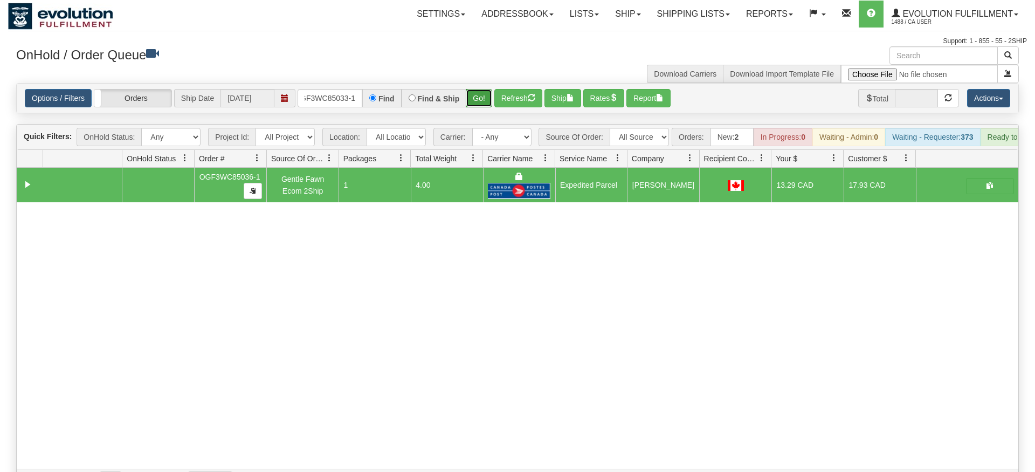
drag, startPoint x: 476, startPoint y: 77, endPoint x: 472, endPoint y: 84, distance: 8.7
click at [476, 99] on div "Is equal to Is not equal to Contains Does not contains CAD USD EUR ZAR [PERSON_…" at bounding box center [517, 287] width 1019 height 409
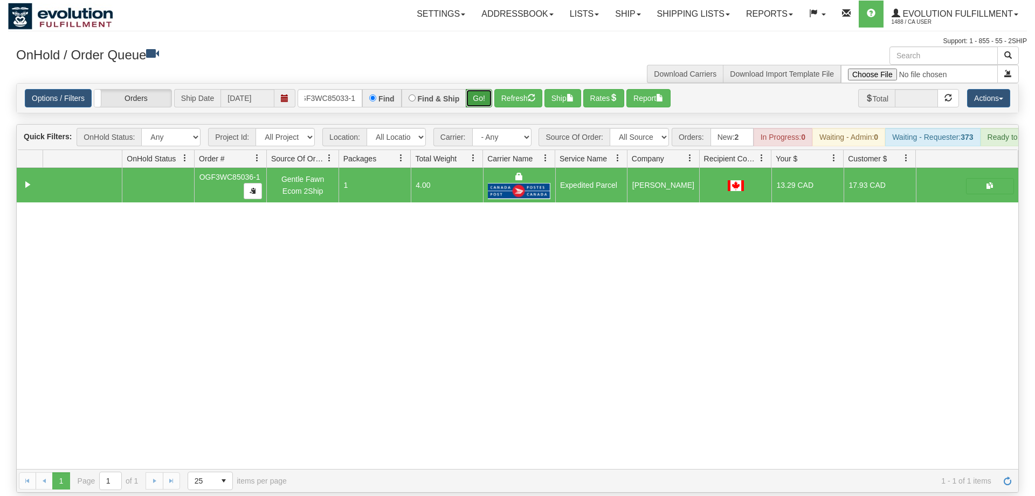
click at [472, 89] on button "Go!" at bounding box center [479, 98] width 26 height 18
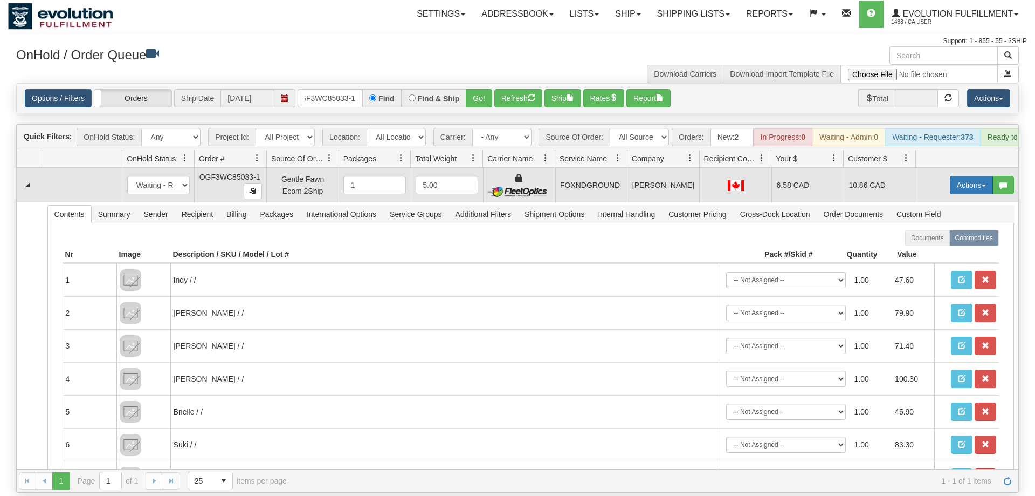
click at [965, 176] on button "Actions" at bounding box center [971, 185] width 43 height 18
click at [956, 241] on link "Ship" at bounding box center [949, 248] width 86 height 14
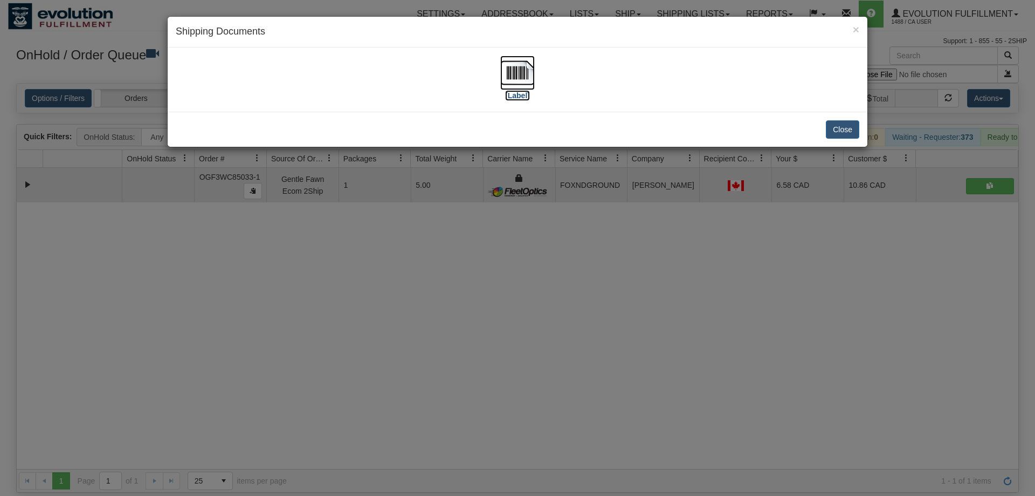
click at [515, 70] on img at bounding box center [517, 73] width 35 height 35
click at [403, 257] on div "× Shipping Documents [Label] Close" at bounding box center [517, 248] width 1035 height 496
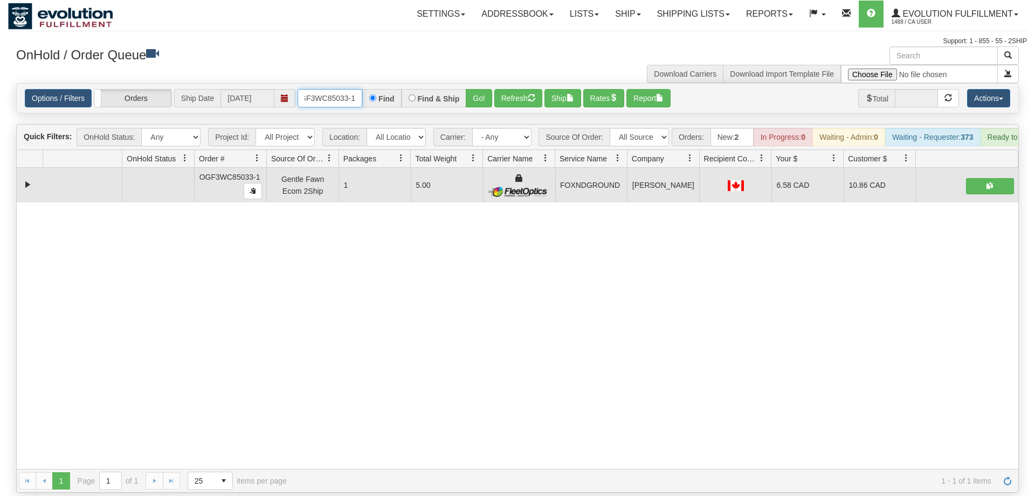
click at [319, 89] on input "OGF3WC85033-1" at bounding box center [330, 98] width 65 height 18
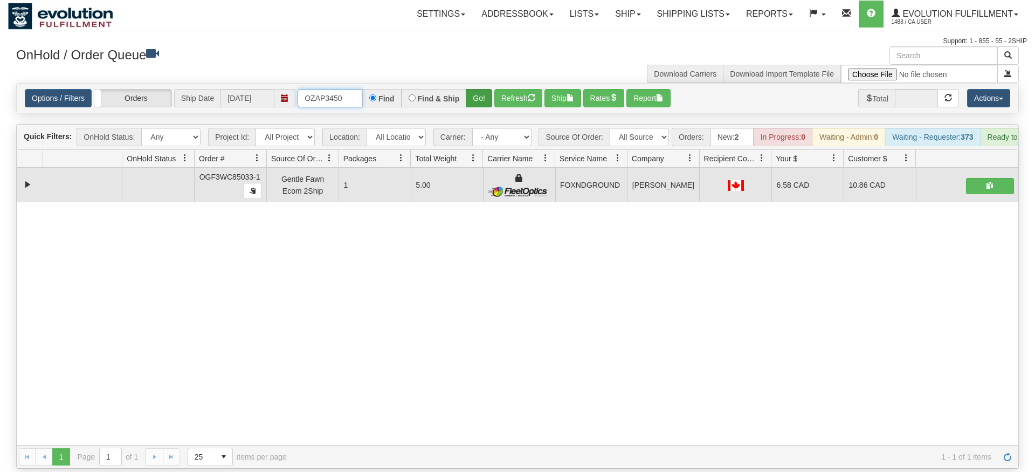
type input "OZAP3450"
click at [485, 105] on div "Is equal to Is not equal to Contains Does not contains CAD USD EUR ZAR [PERSON_…" at bounding box center [517, 276] width 1019 height 386
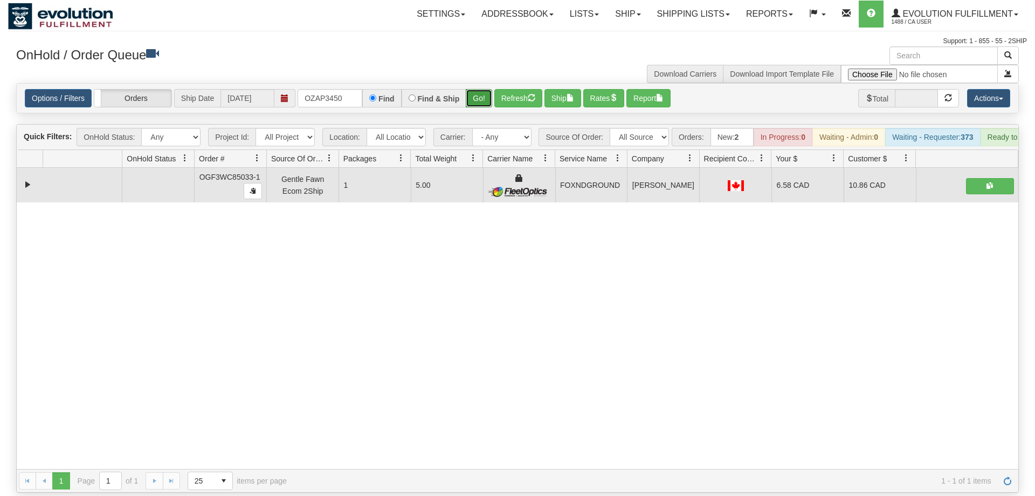
click at [484, 89] on button "Go!" at bounding box center [479, 98] width 26 height 18
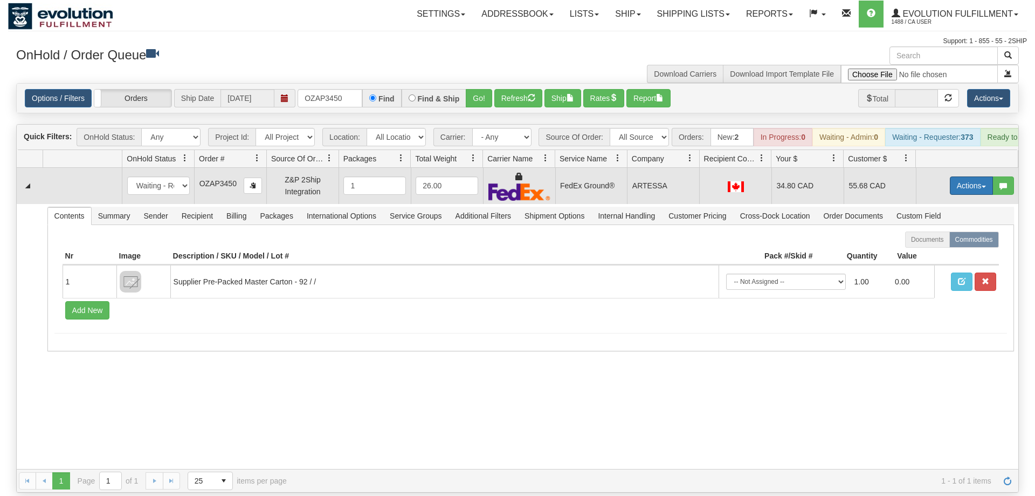
click at [983, 176] on button "Actions" at bounding box center [971, 185] width 43 height 18
click at [921, 244] on span "Ship" at bounding box center [928, 248] width 23 height 9
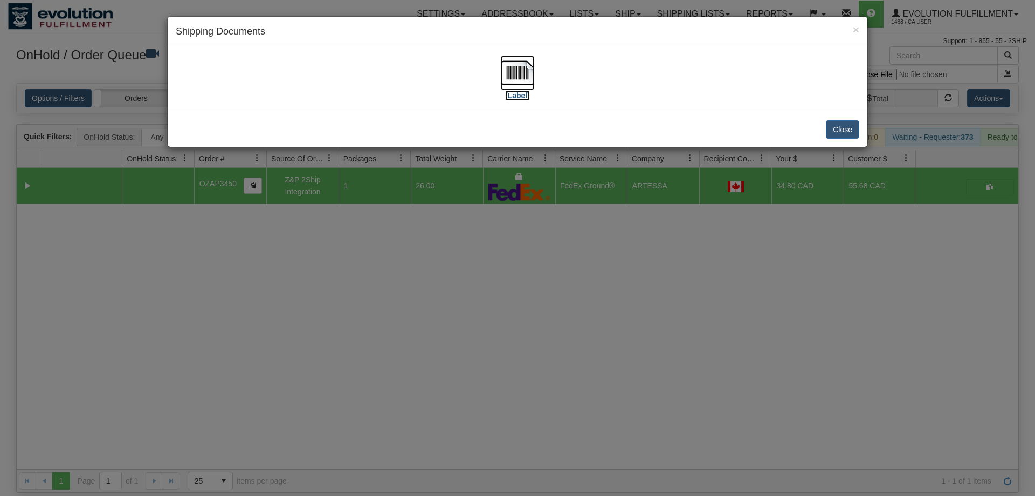
click at [520, 95] on label "[Label]" at bounding box center [517, 95] width 25 height 11
click at [423, 270] on div "× Shipping Documents [Label] Close" at bounding box center [517, 248] width 1035 height 496
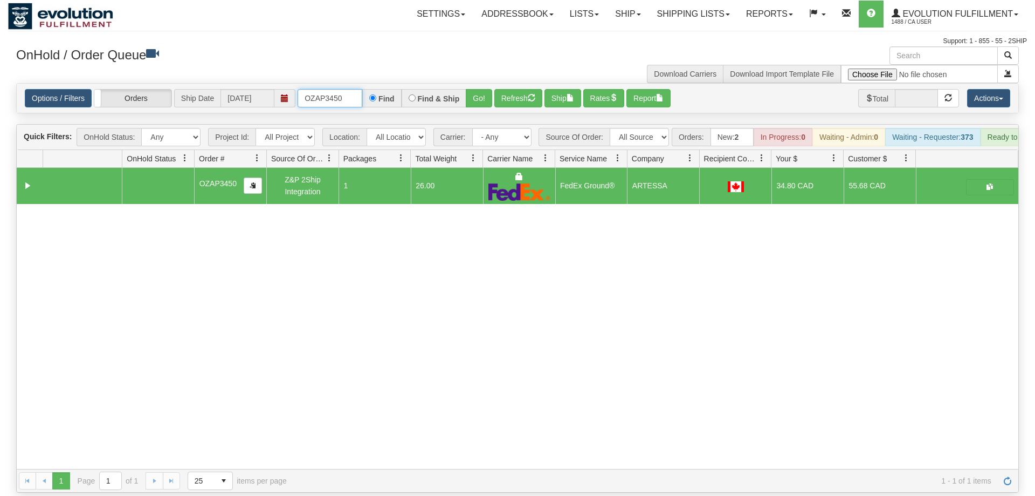
click at [335, 89] on input "OZAP3450" at bounding box center [330, 98] width 65 height 18
type input "\"
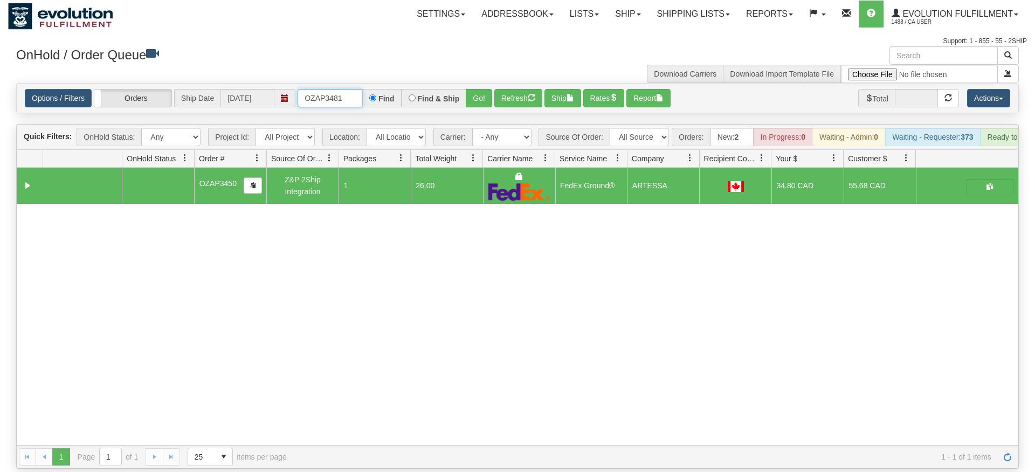
type input "OZAP3481"
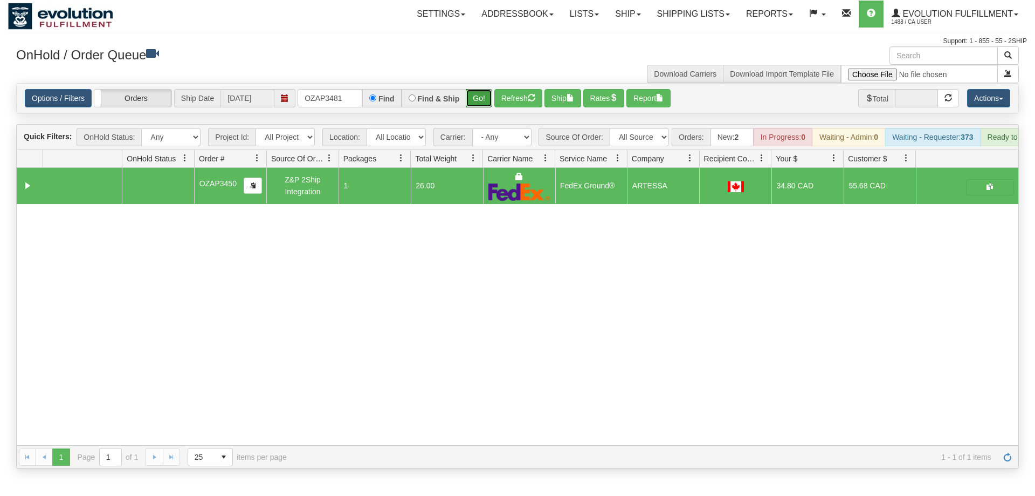
click at [479, 105] on div "Is equal to Is not equal to Contains Does not contains CAD USD EUR ZAR [PERSON_…" at bounding box center [517, 276] width 1019 height 386
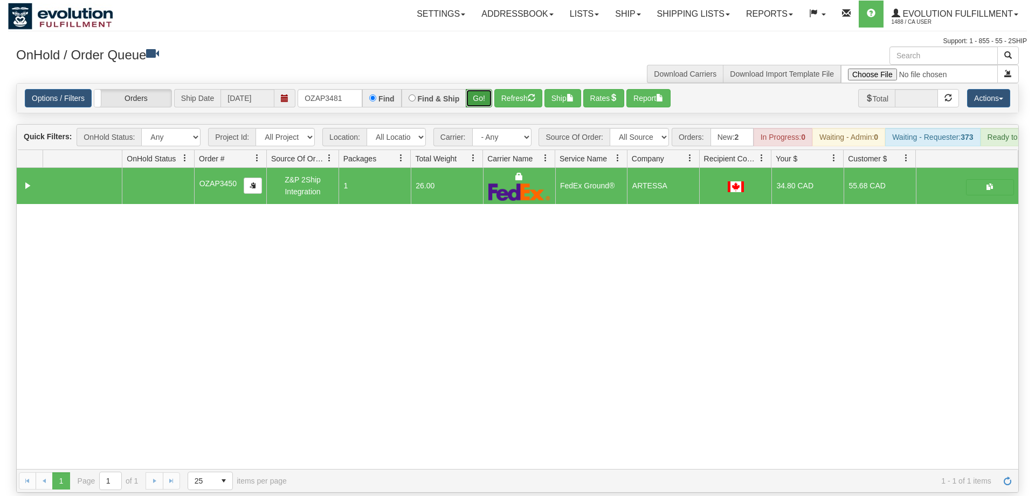
click at [479, 91] on button "Go!" at bounding box center [479, 98] width 26 height 18
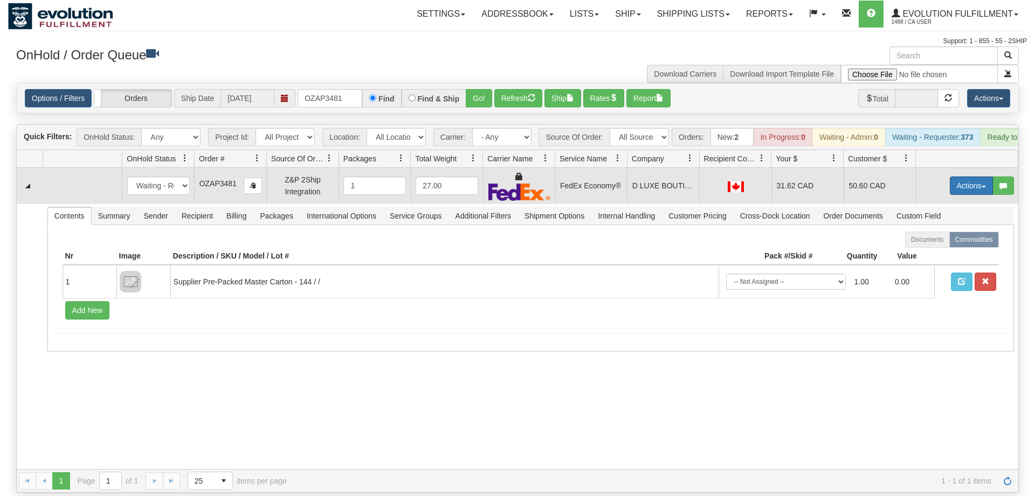
click at [970, 176] on button "Actions" at bounding box center [971, 185] width 43 height 18
click at [949, 241] on link "Ship" at bounding box center [949, 248] width 86 height 14
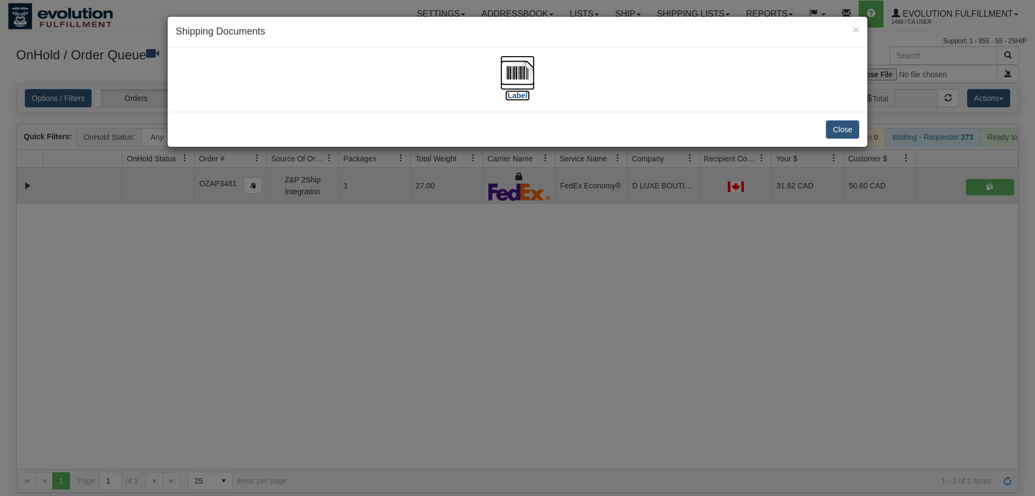
click at [514, 78] on img at bounding box center [517, 73] width 35 height 35
click at [304, 274] on div "× Shipping Documents [Label] Close" at bounding box center [517, 248] width 1035 height 496
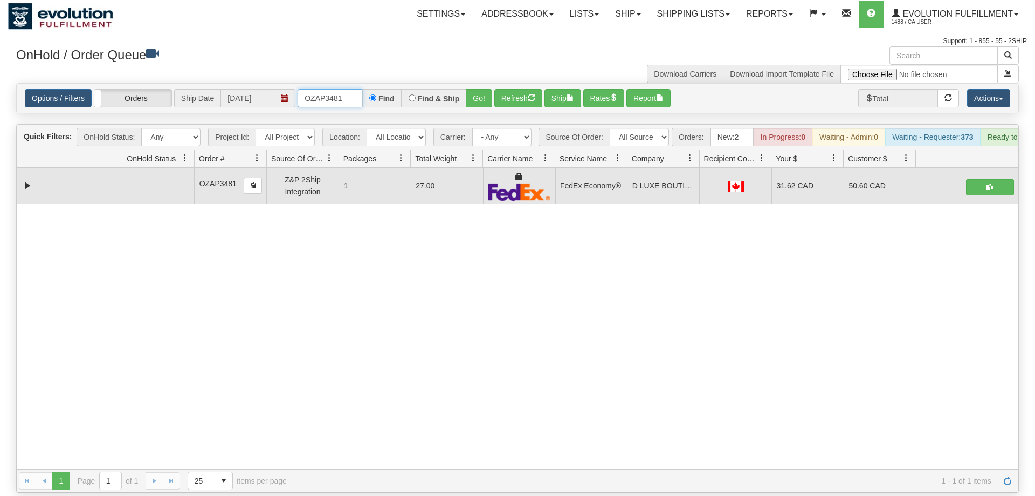
click at [329, 89] on input "OZAP3481" at bounding box center [330, 98] width 65 height 18
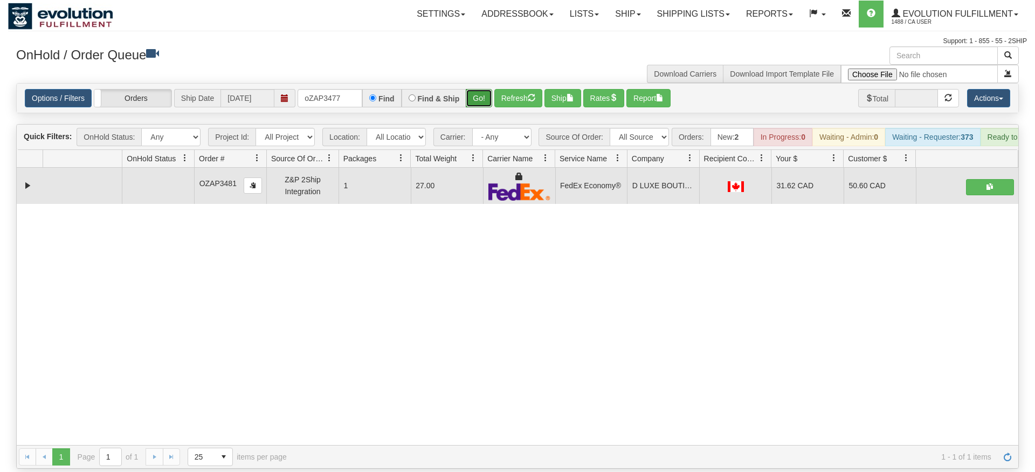
click at [480, 109] on div "Is equal to Is not equal to Contains Does not contains CAD USD EUR ZAR [PERSON_…" at bounding box center [517, 276] width 1019 height 386
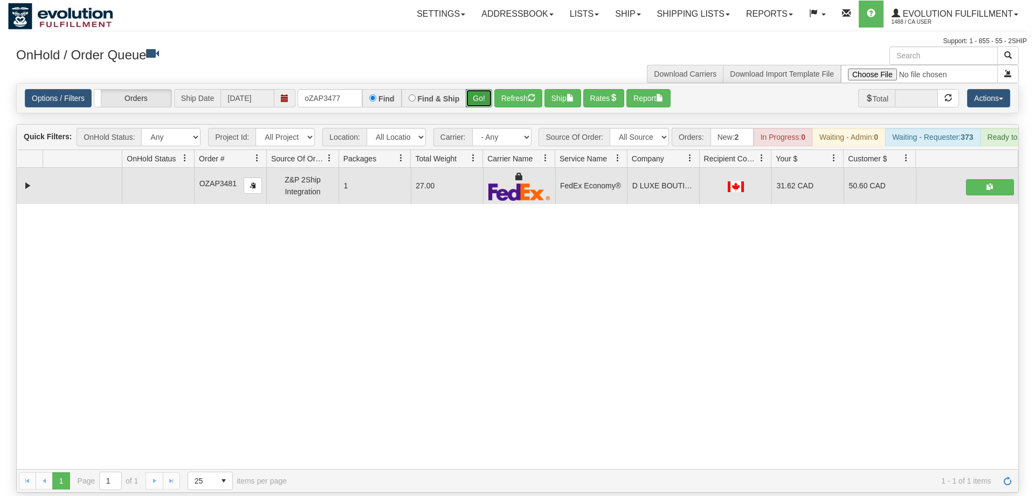
click at [479, 89] on button "Go!" at bounding box center [479, 98] width 26 height 18
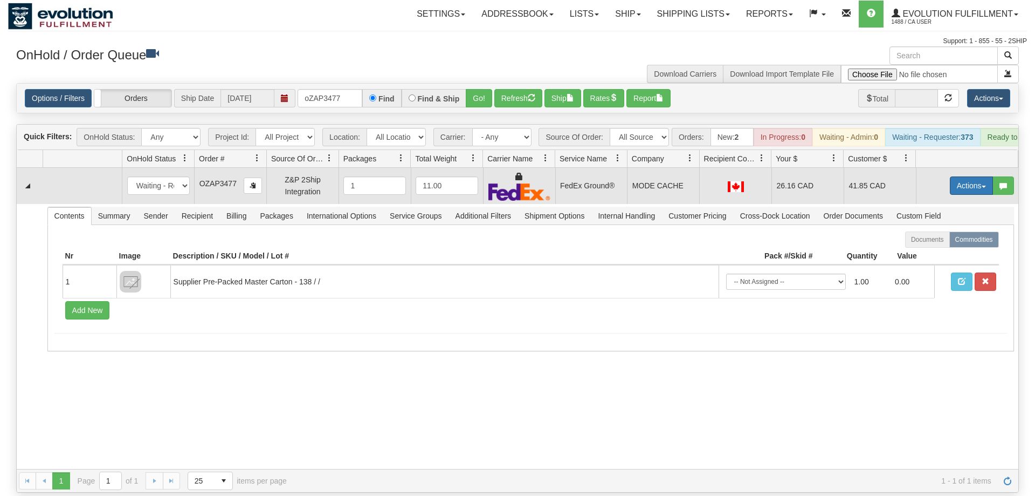
click at [974, 176] on button "Actions" at bounding box center [971, 185] width 43 height 18
click at [953, 241] on link "Ship" at bounding box center [949, 248] width 86 height 14
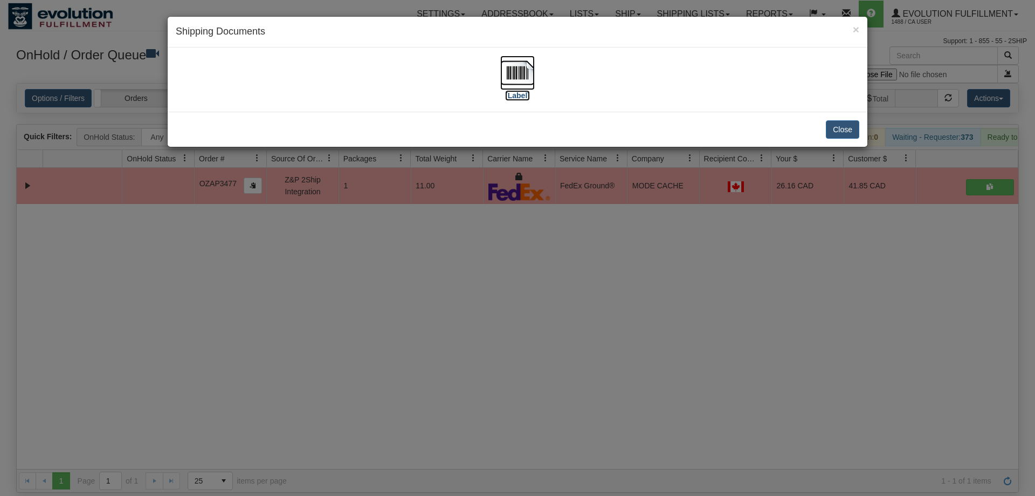
click at [510, 76] on img at bounding box center [517, 73] width 35 height 35
drag, startPoint x: 257, startPoint y: 417, endPoint x: 133, endPoint y: 9, distance: 426.6
click at [257, 416] on div "× Shipping Documents [Label] Close" at bounding box center [517, 248] width 1035 height 496
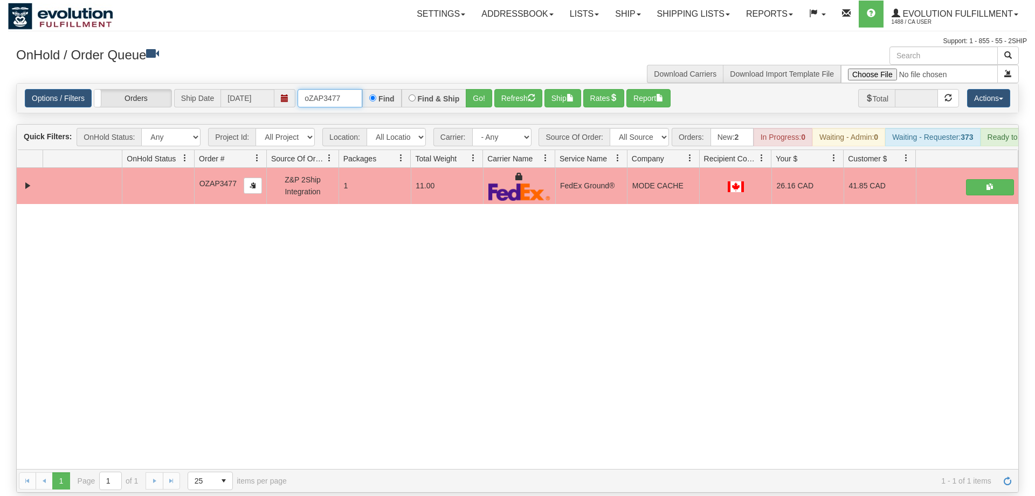
drag, startPoint x: 339, startPoint y: 78, endPoint x: 186, endPoint y: 107, distance: 155.3
click at [298, 107] on input "oZAP3477" at bounding box center [330, 98] width 65 height 18
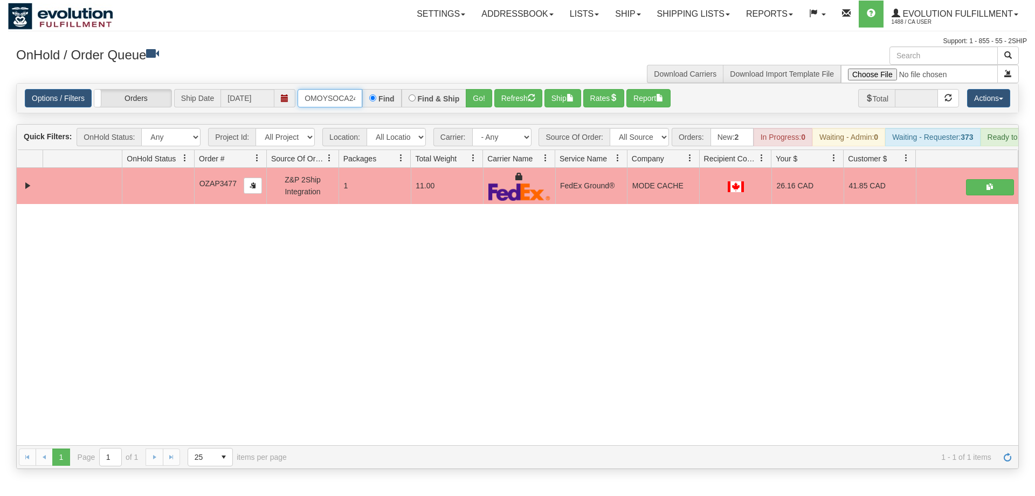
scroll to position [0, 15]
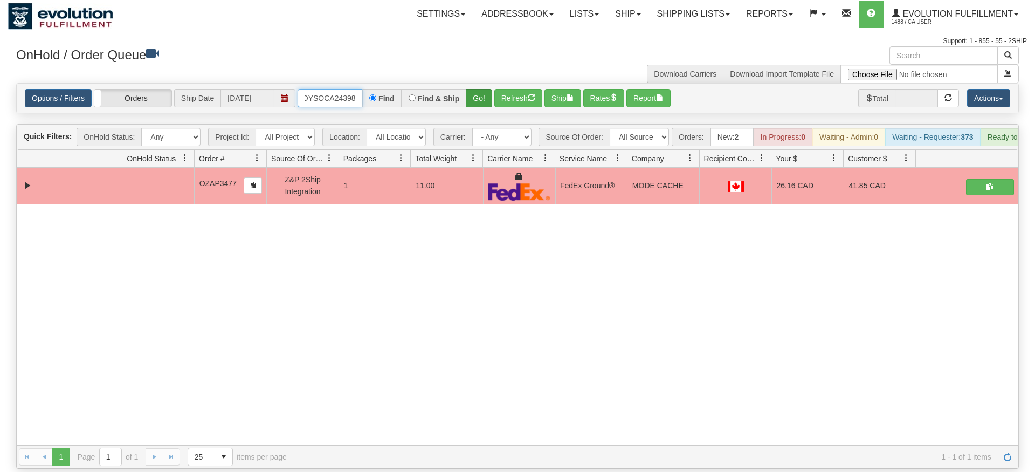
type input "OMOYSOCA24398"
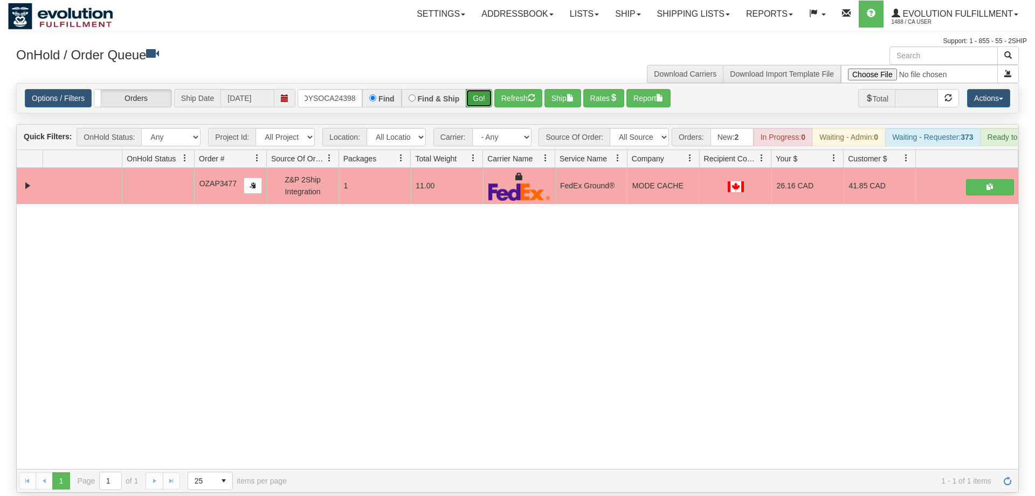
click at [474, 101] on div "Is equal to Is not equal to Contains Does not contains CAD USD EUR ZAR [PERSON_…" at bounding box center [517, 287] width 1019 height 409
click at [478, 89] on button "Go!" at bounding box center [479, 98] width 26 height 18
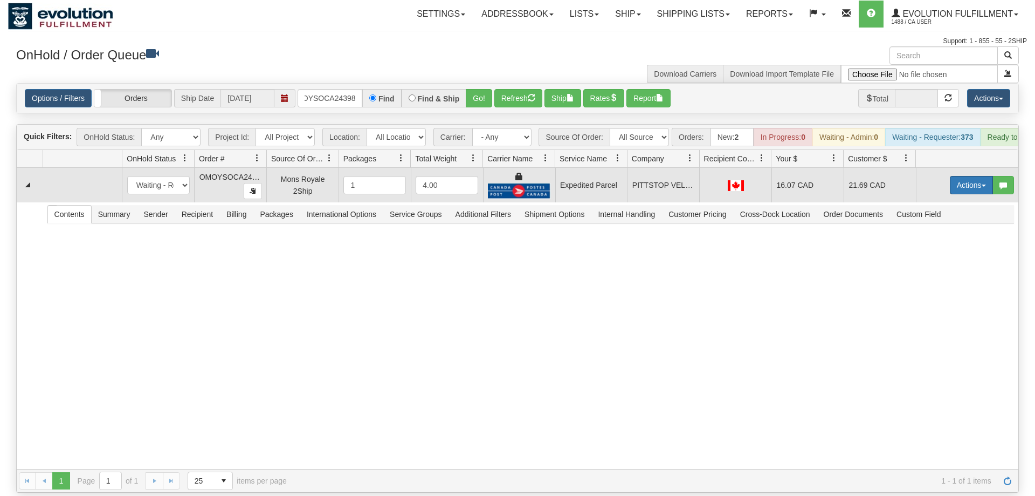
click at [965, 176] on button "Actions" at bounding box center [971, 185] width 43 height 18
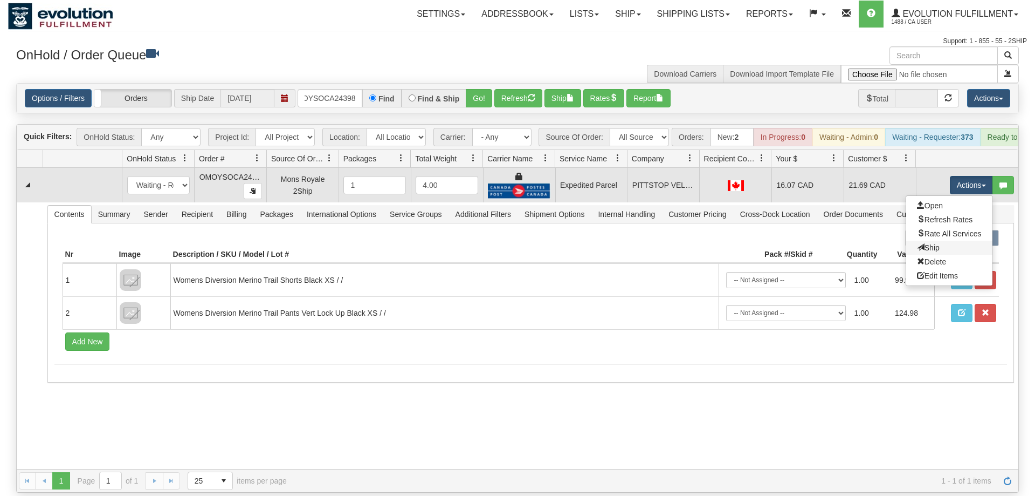
click at [931, 241] on link "Ship" at bounding box center [949, 248] width 86 height 14
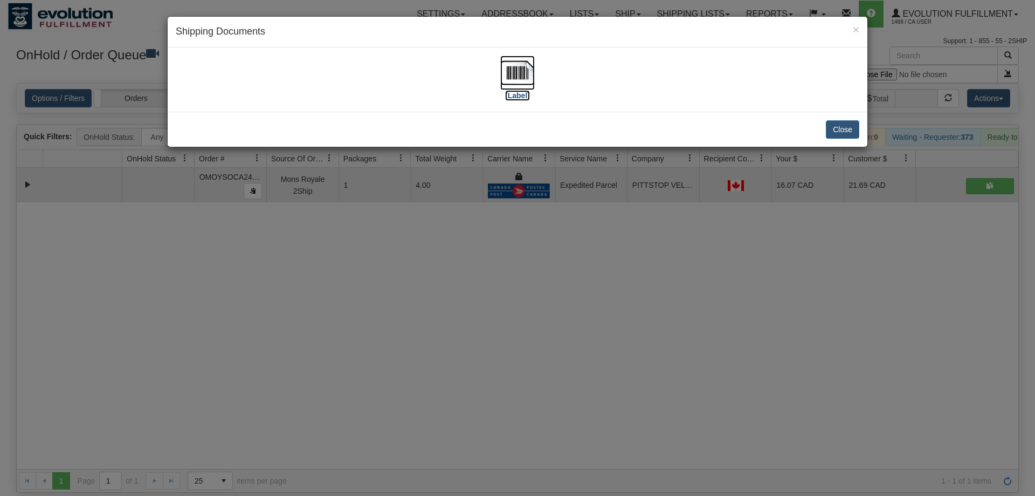
click at [527, 63] on img at bounding box center [517, 73] width 35 height 35
drag, startPoint x: 487, startPoint y: 264, endPoint x: 573, endPoint y: 11, distance: 267.2
click at [488, 250] on div "× Shipping Documents [Label] Close" at bounding box center [517, 248] width 1035 height 496
